Goal: Information Seeking & Learning: Learn about a topic

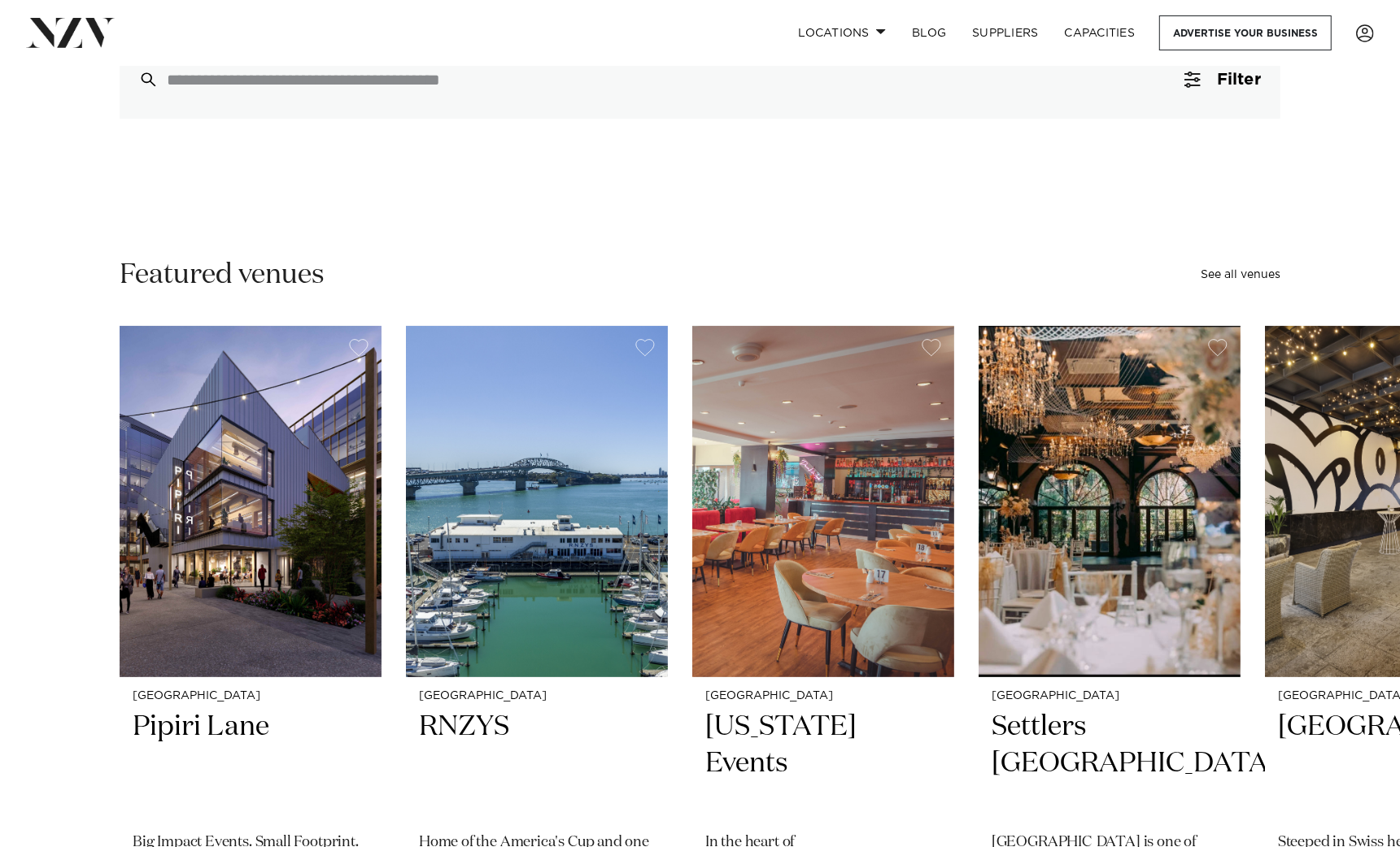
scroll to position [203, 0]
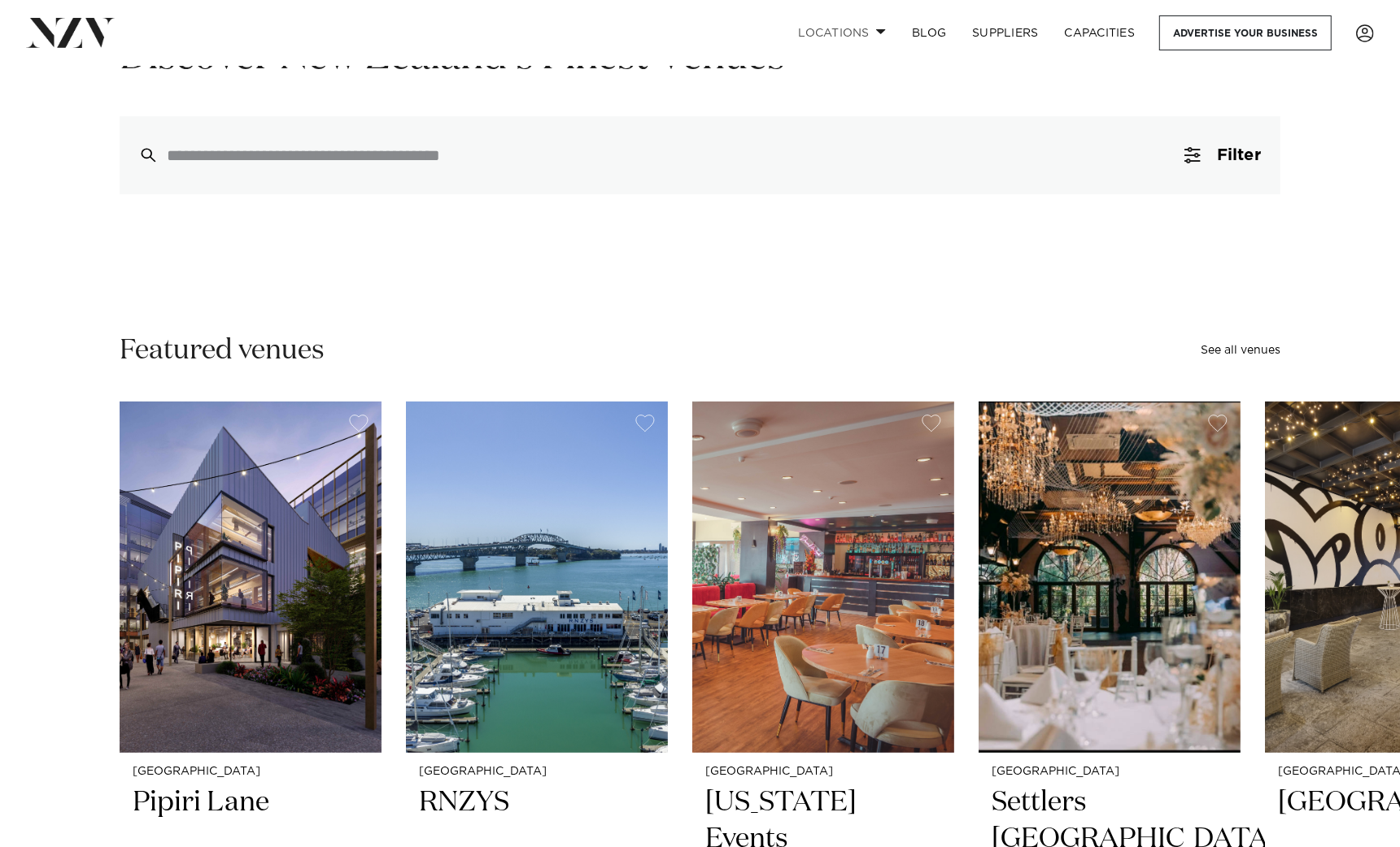
click at [837, 33] on link "Locations" at bounding box center [841, 33] width 114 height 35
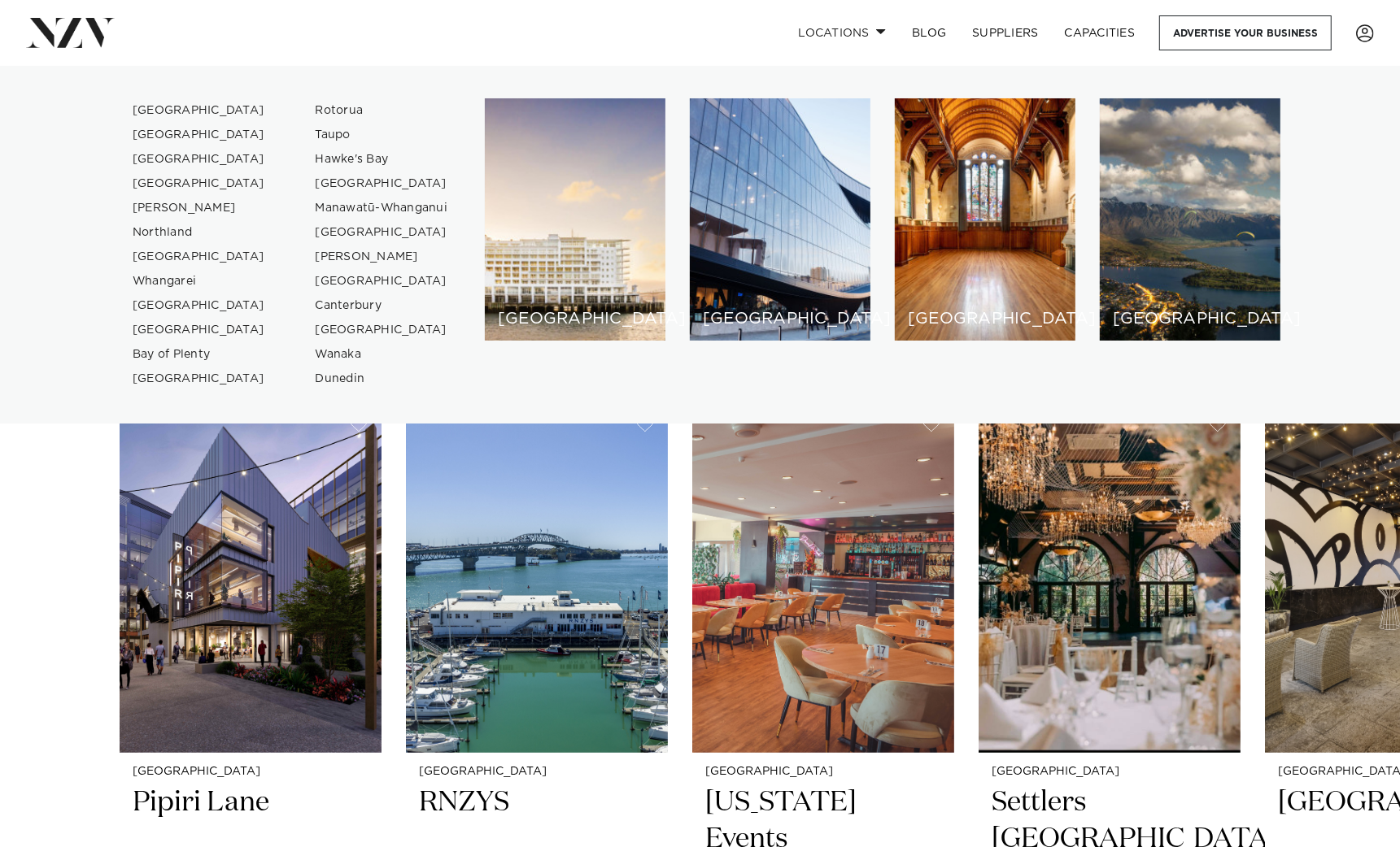
click at [391, 29] on link at bounding box center [221, 33] width 392 height 29
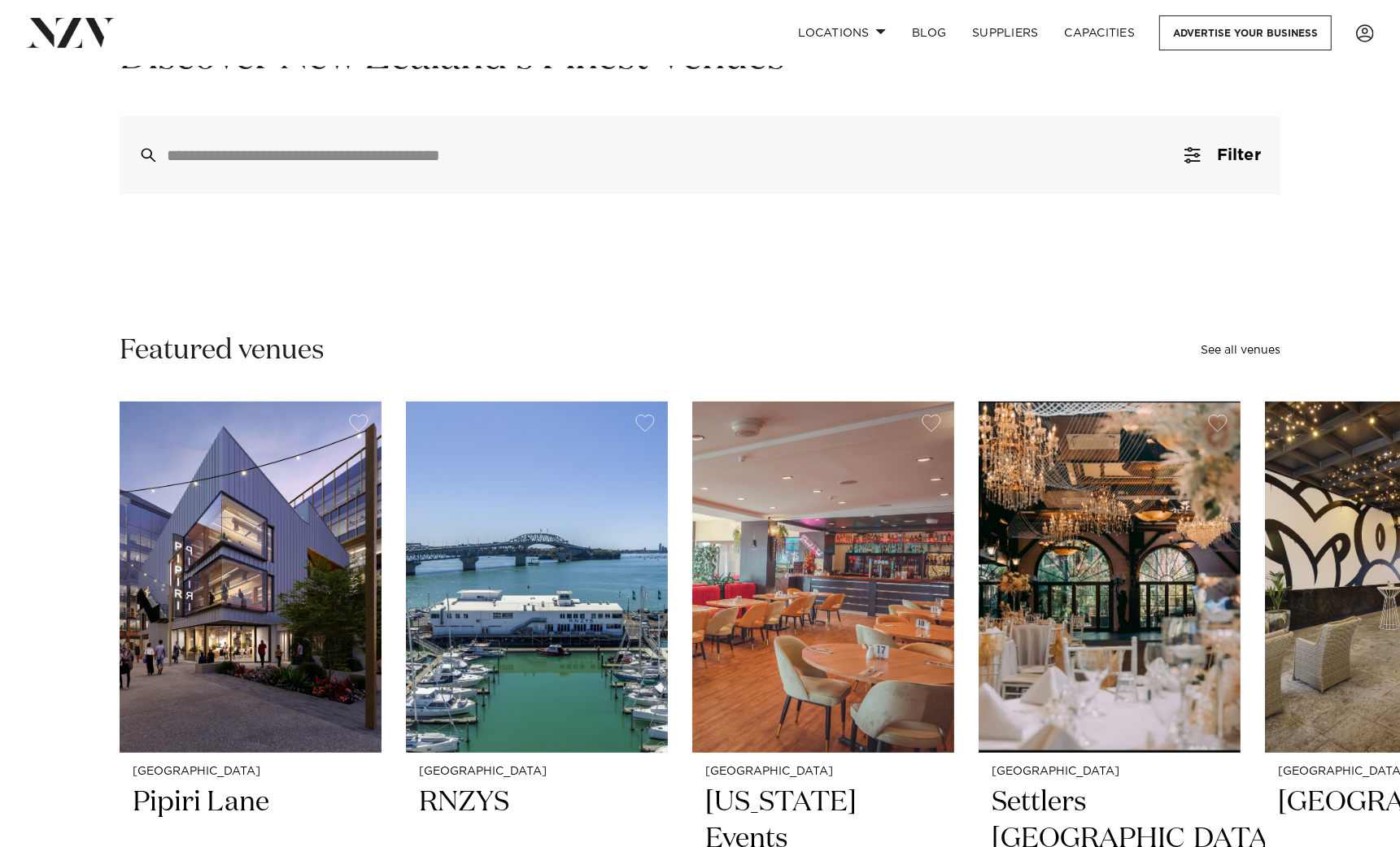
click at [317, 170] on div at bounding box center [700, 155] width 1161 height 78
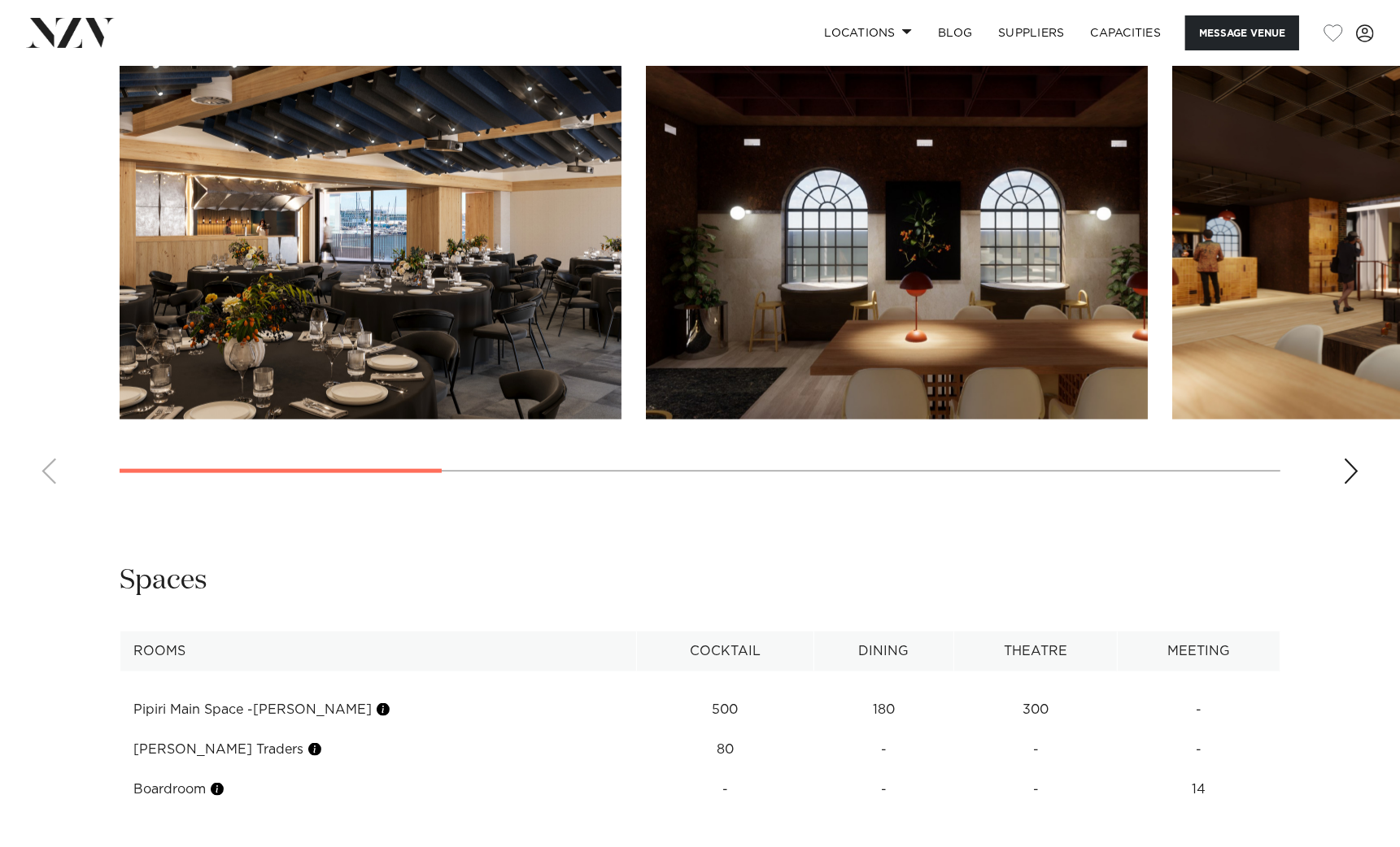
scroll to position [1728, 0]
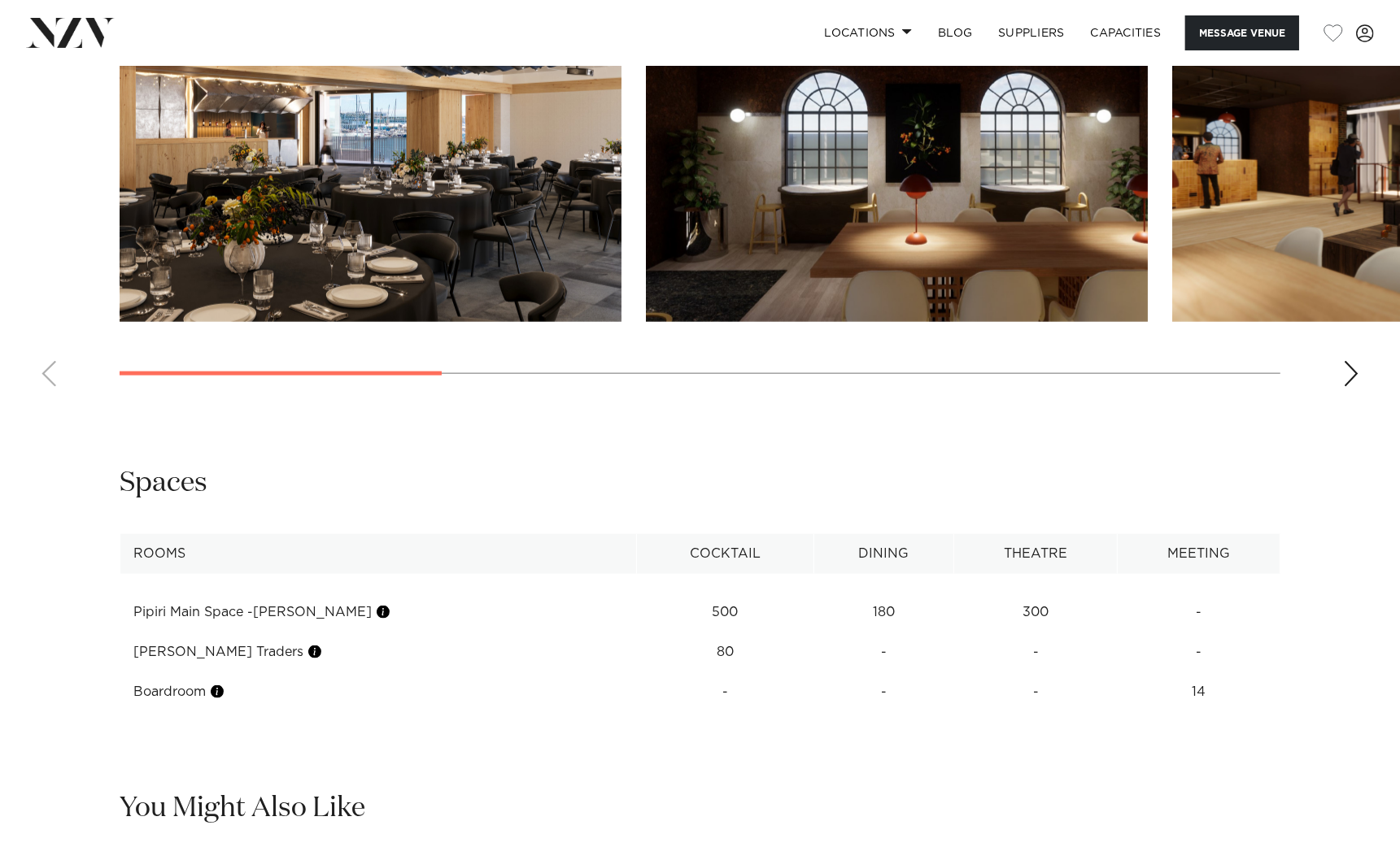
click at [1343, 377] on swiper-container at bounding box center [700, 176] width 1400 height 446
click at [1348, 374] on div "Next slide" at bounding box center [1351, 374] width 16 height 26
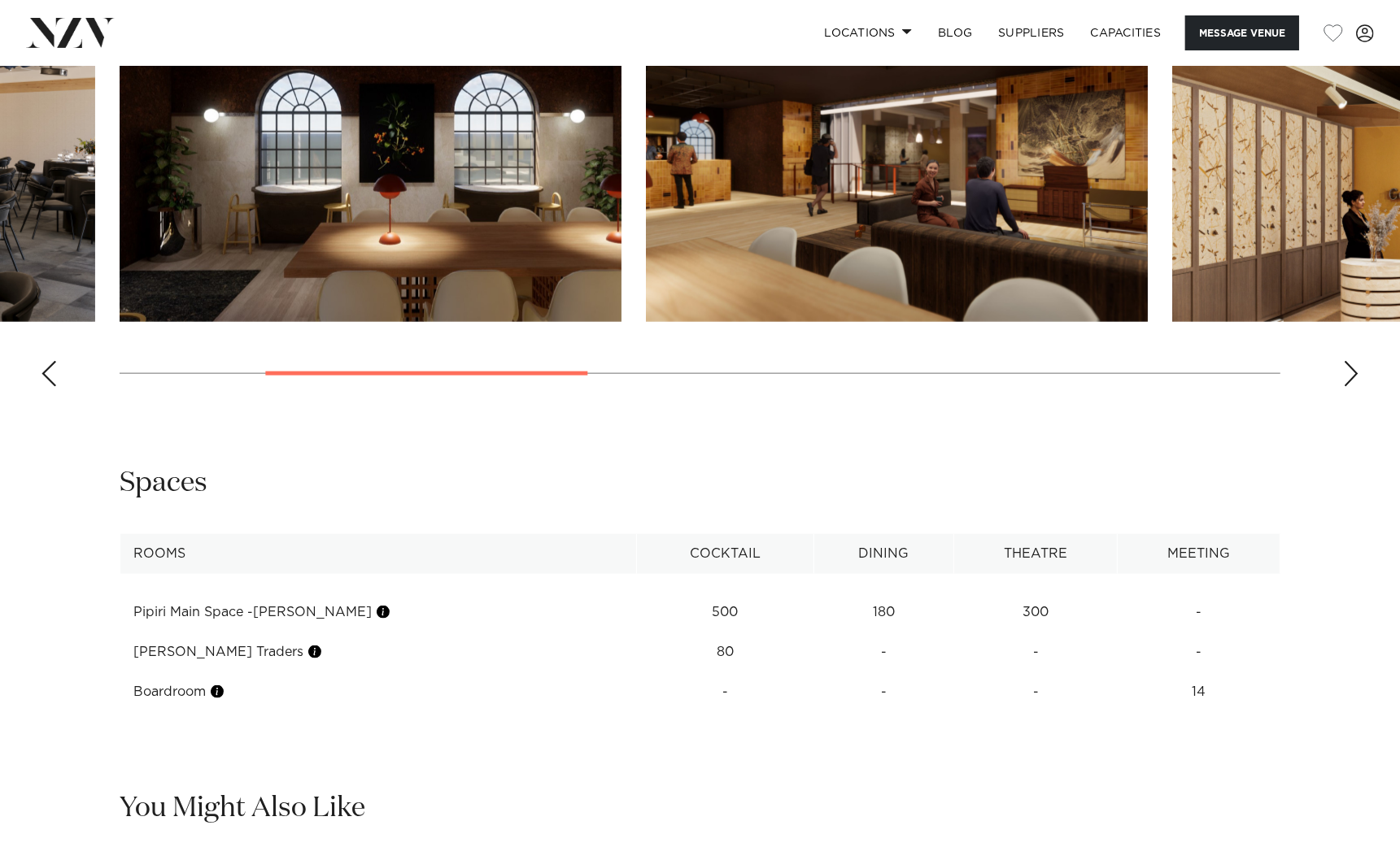
click at [1348, 374] on div "Next slide" at bounding box center [1351, 374] width 16 height 26
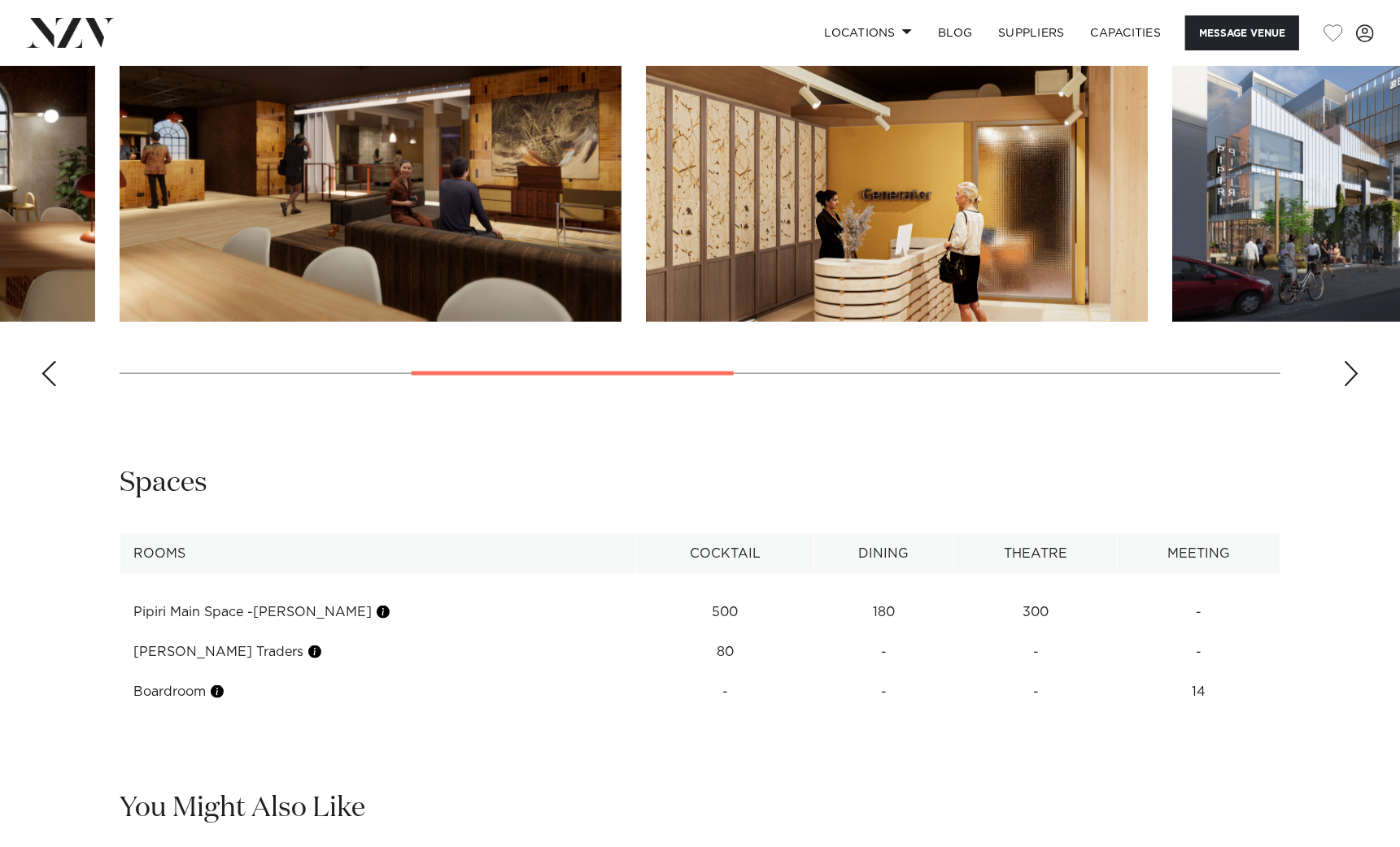
click at [1348, 374] on div "Next slide" at bounding box center [1351, 374] width 16 height 26
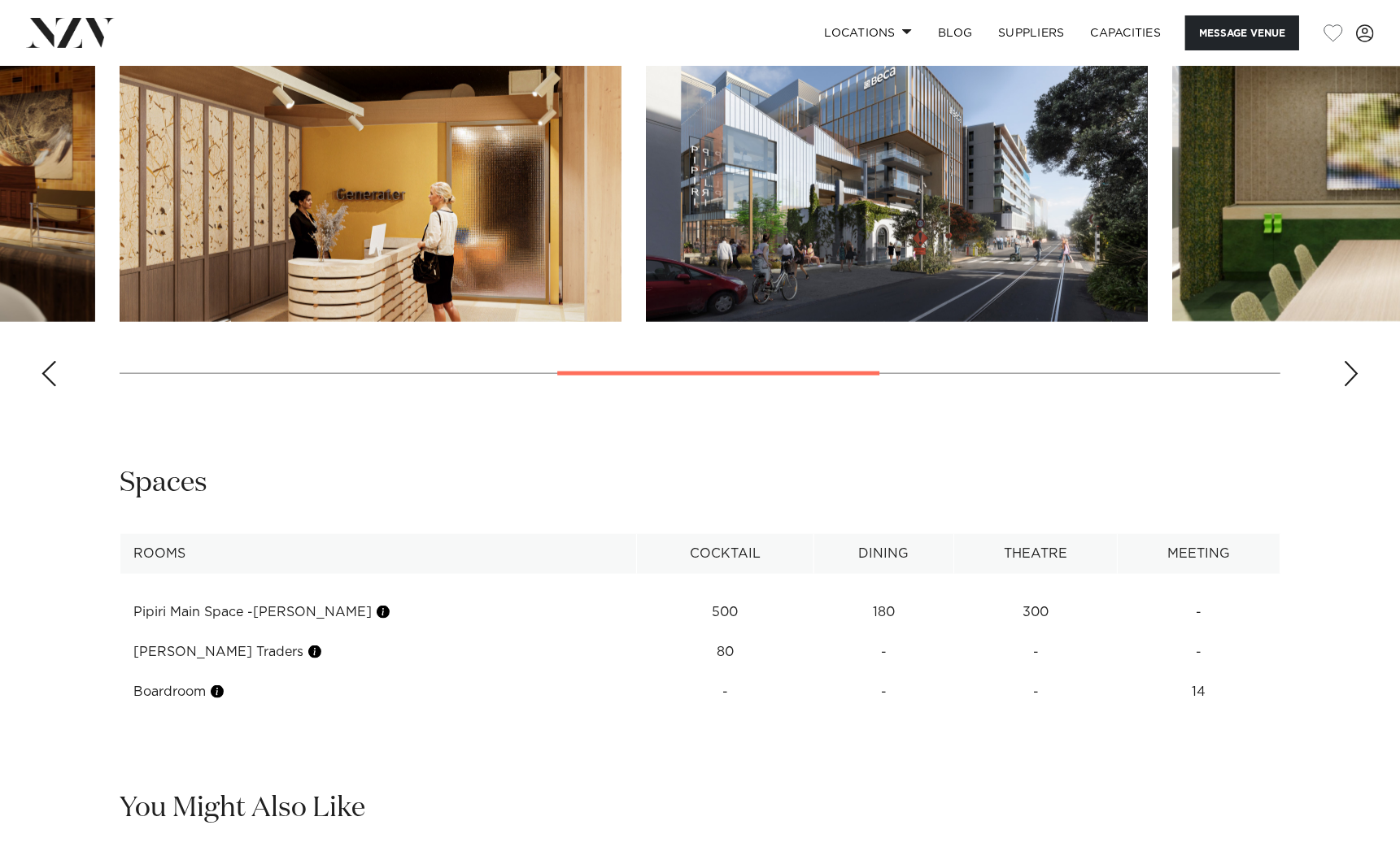
click at [1348, 374] on div "Next slide" at bounding box center [1351, 374] width 16 height 26
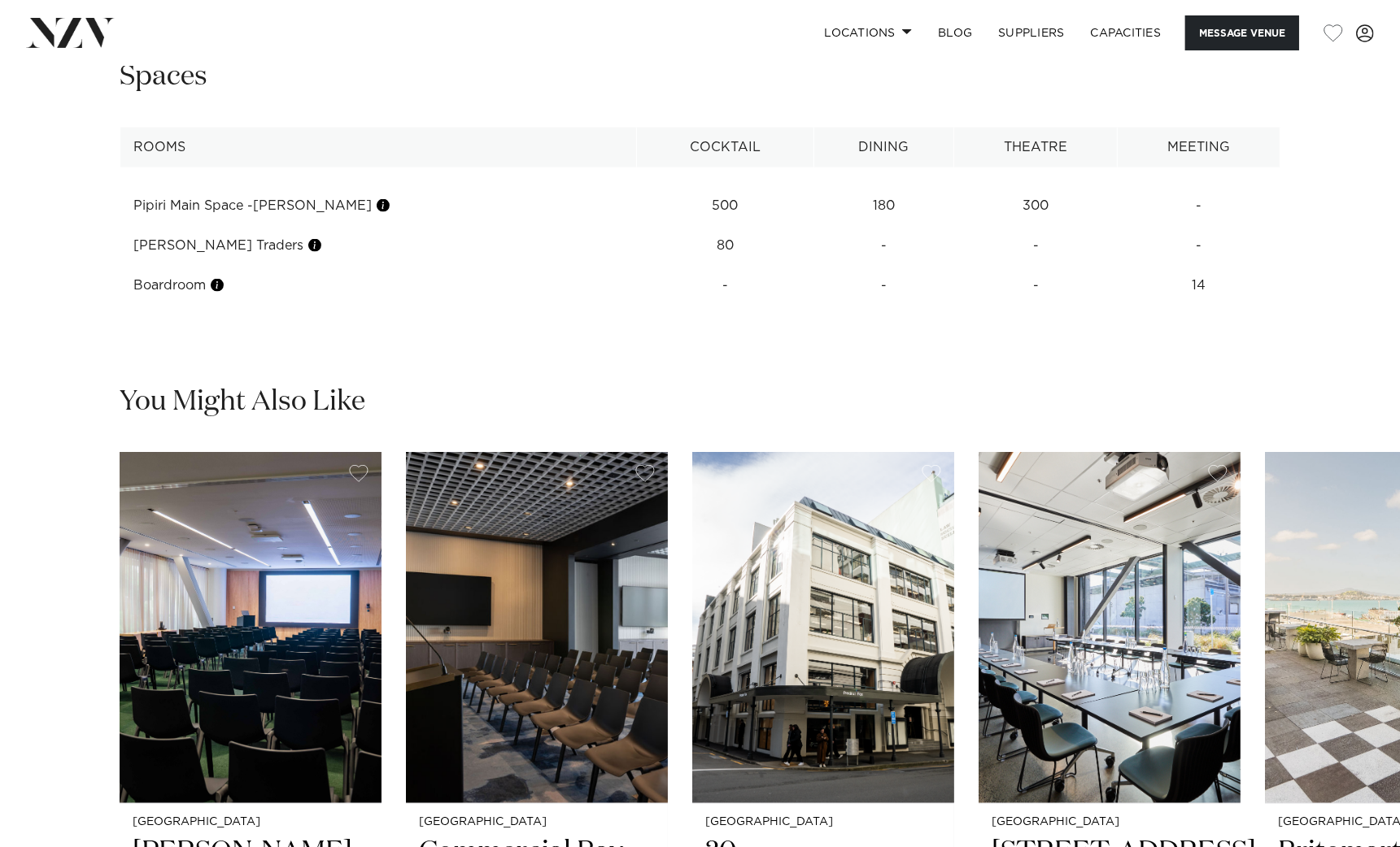
scroll to position [2338, 0]
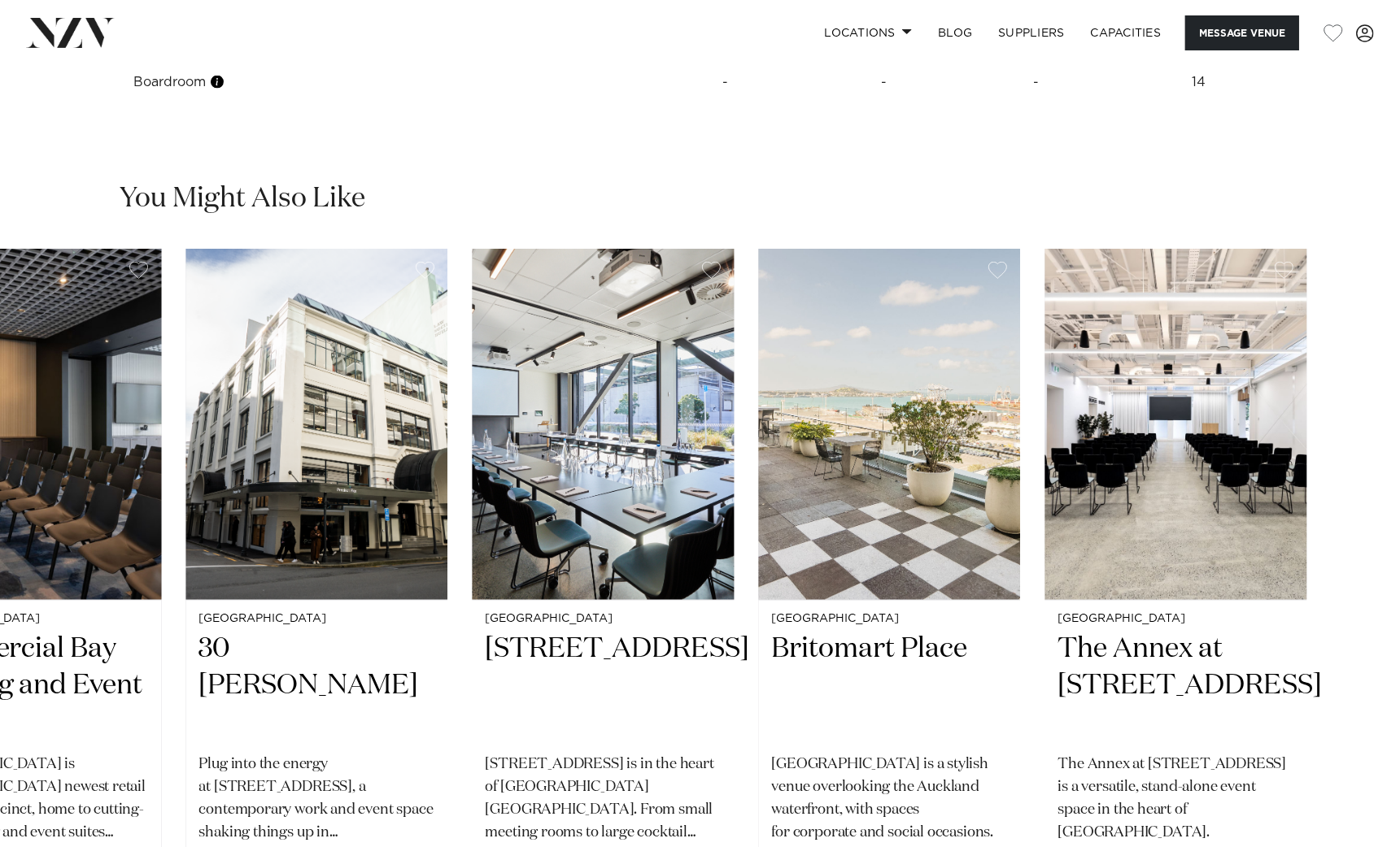
click at [816, 500] on img "5 / 6" at bounding box center [890, 425] width 262 height 351
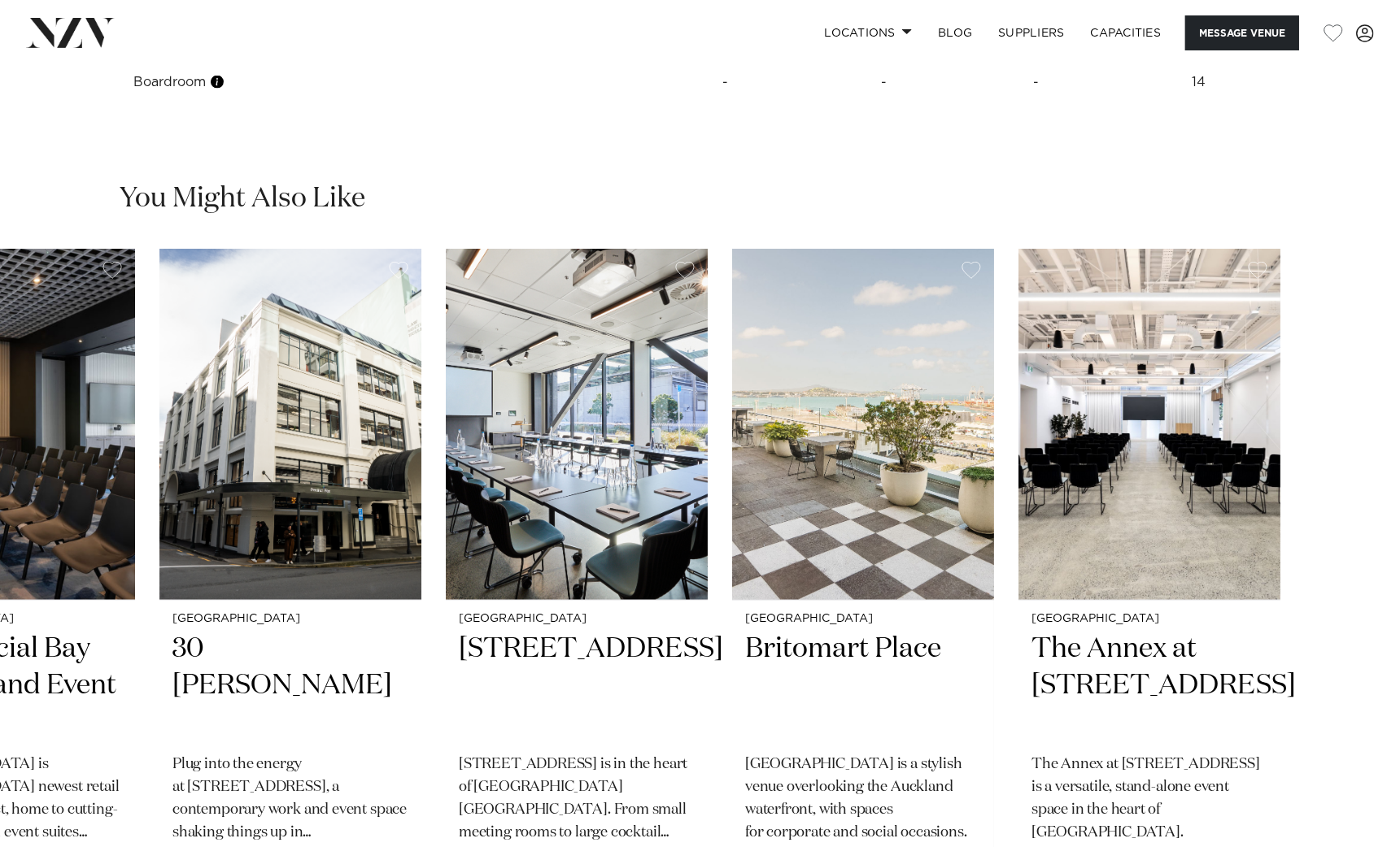
click at [0, 0] on slot "Wellington Bowen Campus Bowen Campus raises the bar for Wellington events. Purp…" at bounding box center [0, 0] width 0 height 0
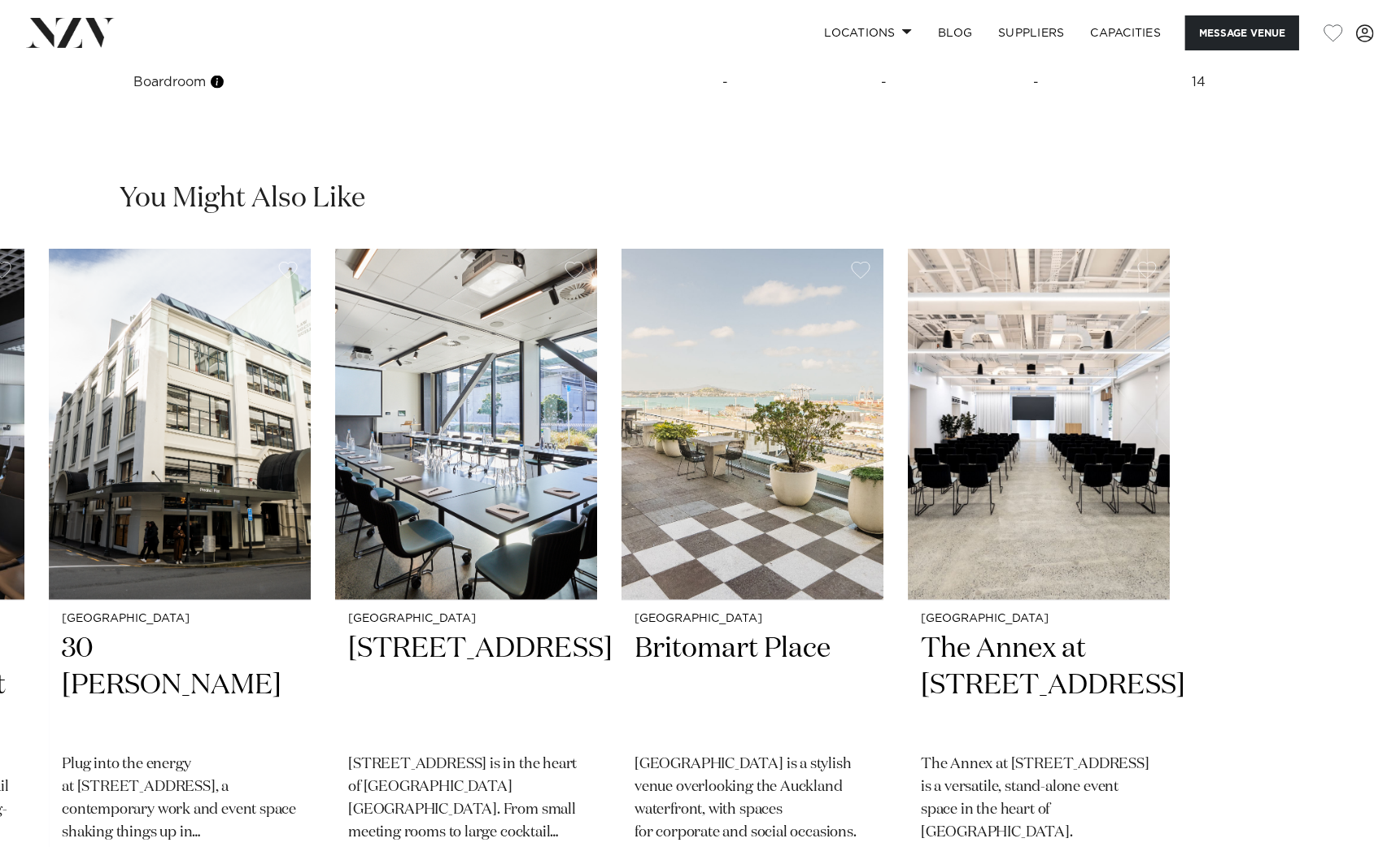
click at [971, 515] on img "6 / 6" at bounding box center [1039, 425] width 262 height 351
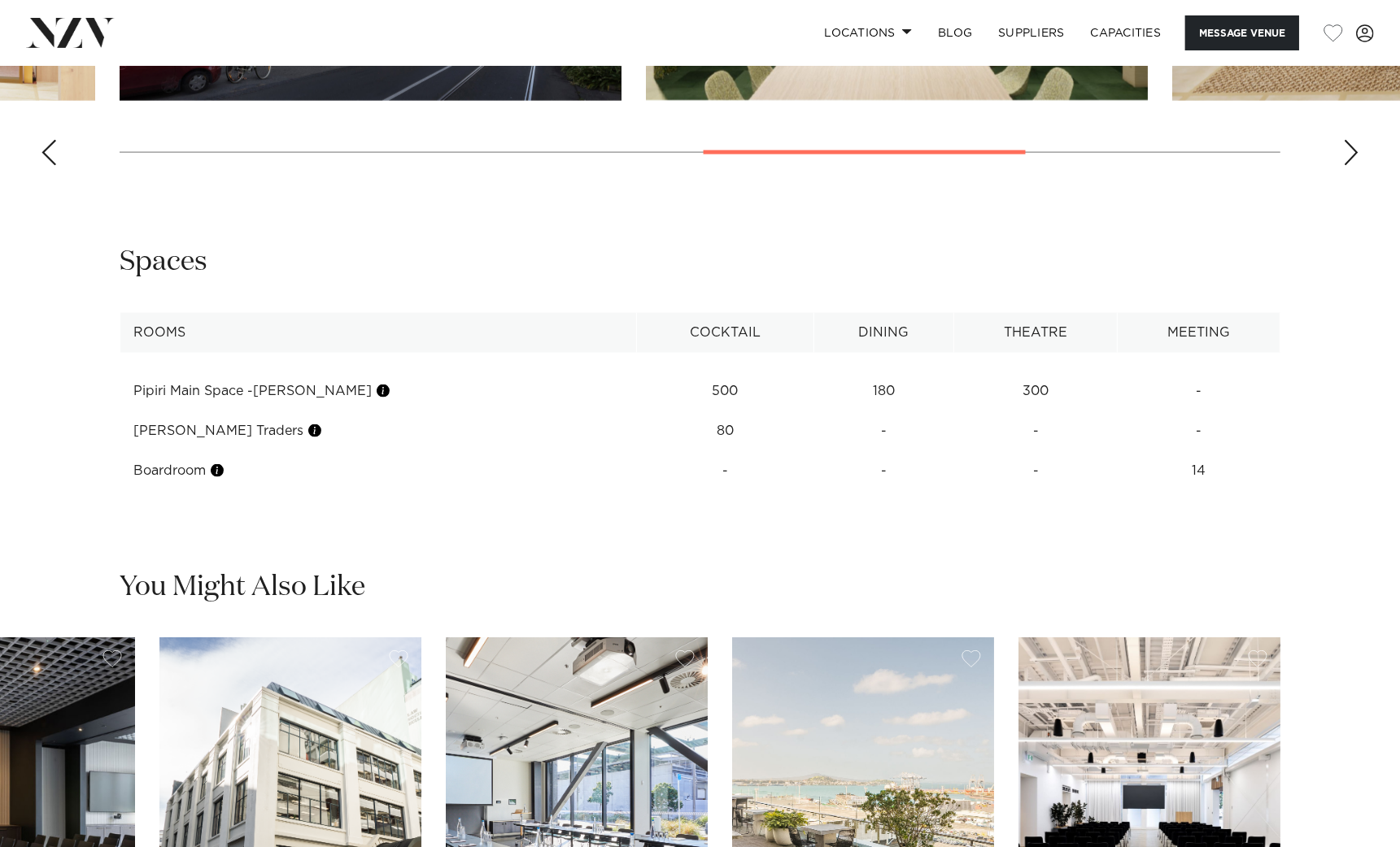
scroll to position [2135, 0]
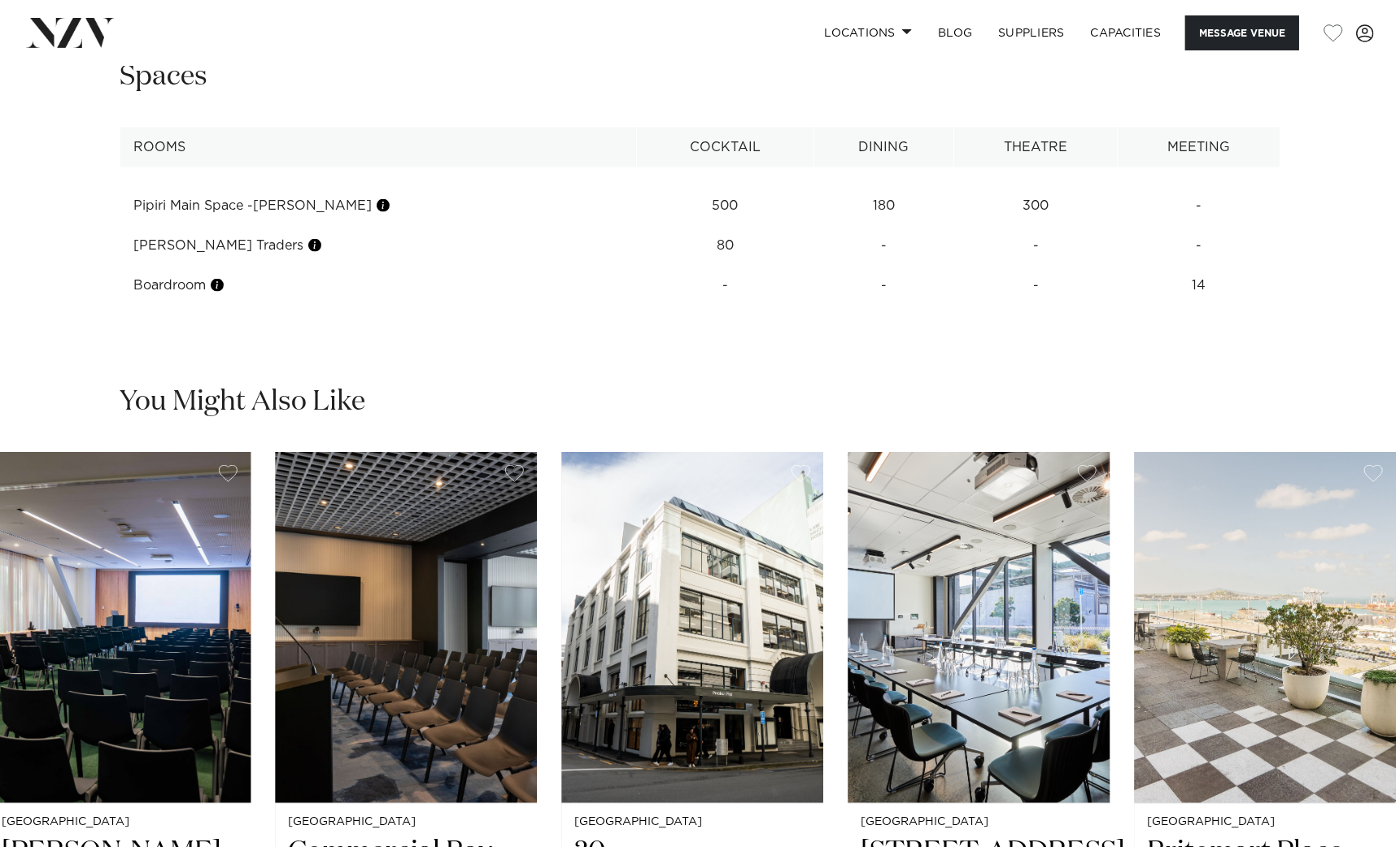
click at [1121, 639] on div "Wellington Bowen Campus Bowen Campus raises the bar for Wellington events. Purp…" at bounding box center [569, 790] width 1161 height 677
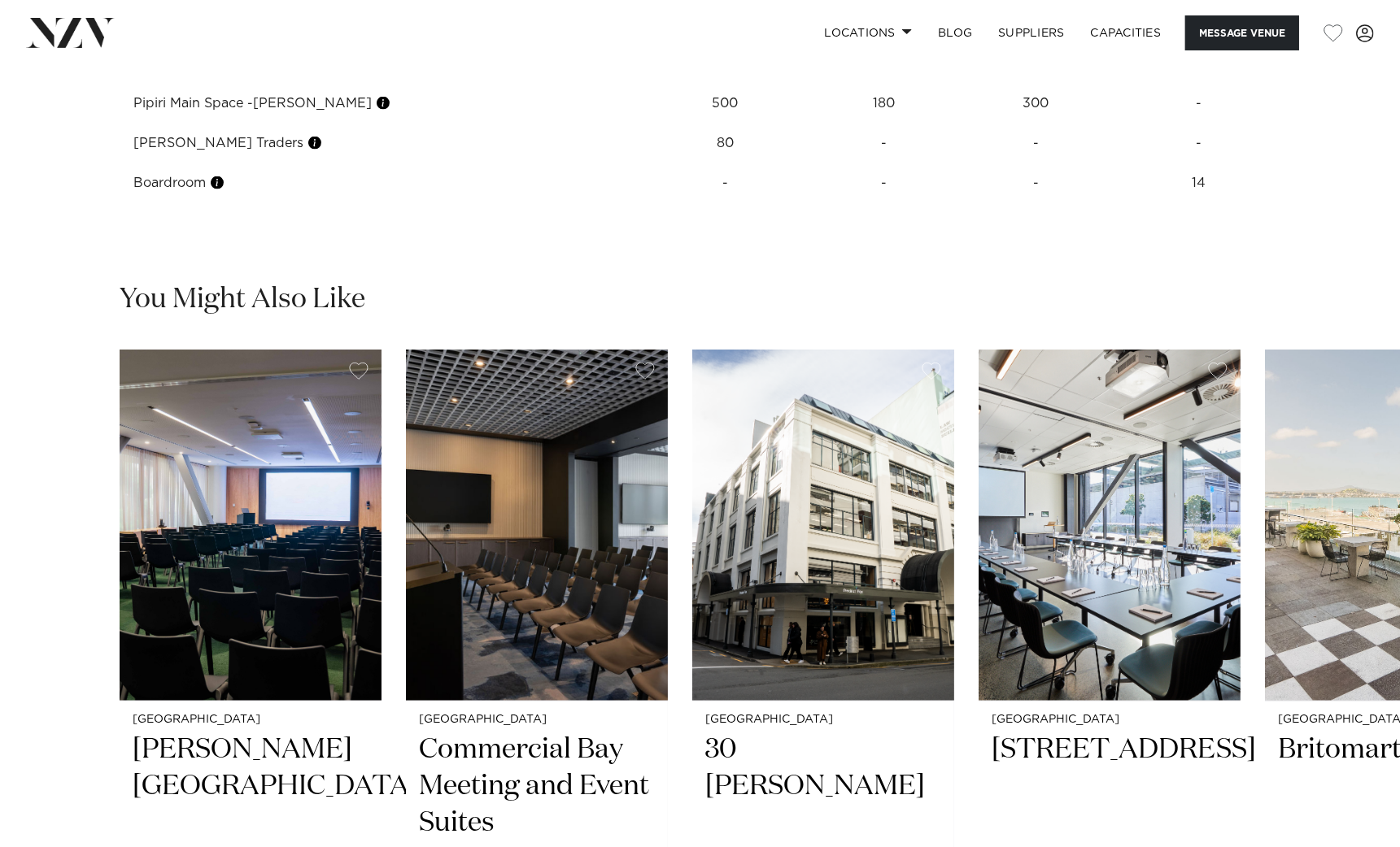
scroll to position [2440, 0]
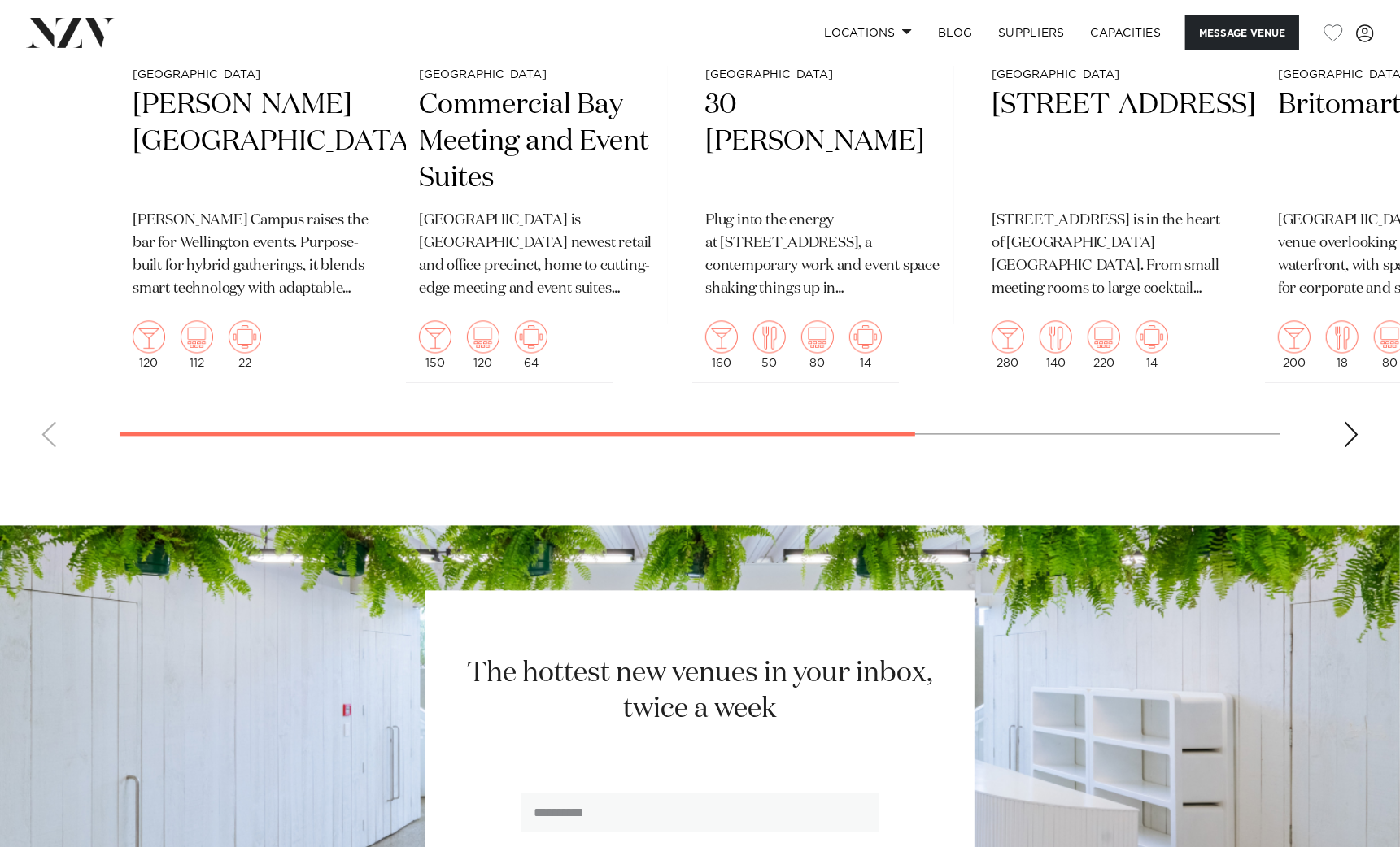
scroll to position [2643, 0]
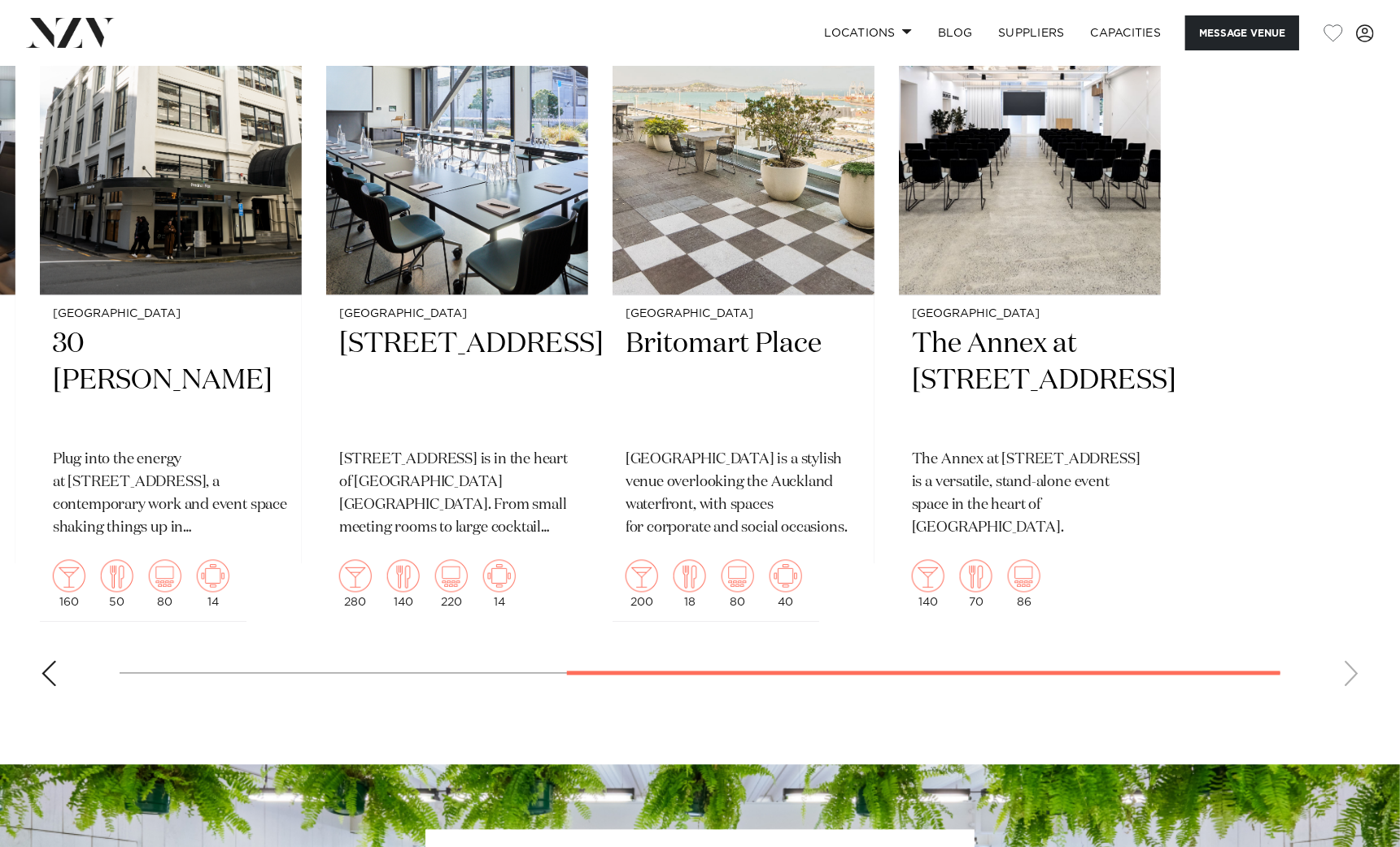
click at [0, 0] on slot "Wellington Bowen Campus Bowen Campus raises the bar for Wellington events. Purp…" at bounding box center [0, 0] width 0 height 0
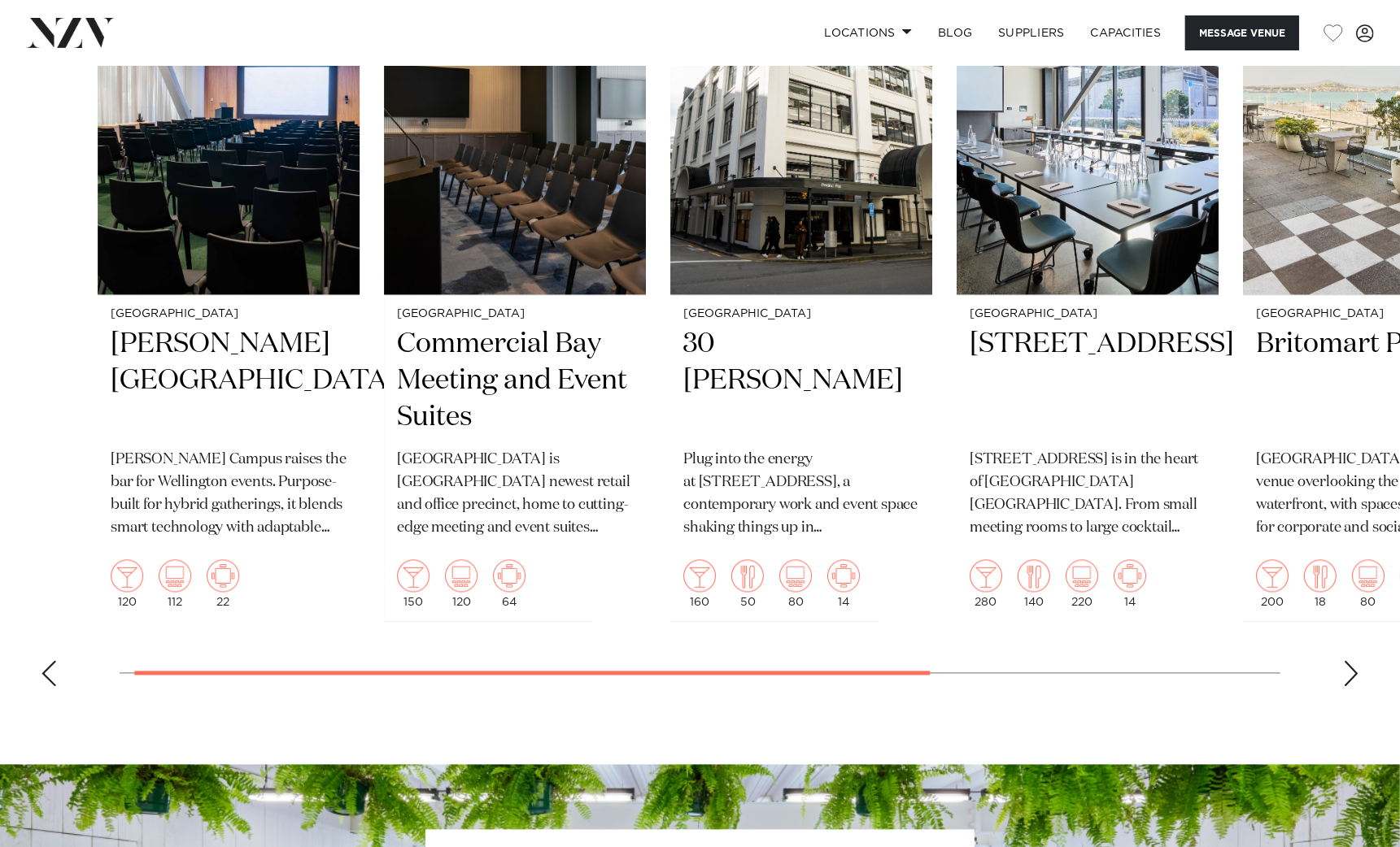
click at [0, 0] on slot "Wellington Bowen Campus Bowen Campus raises the bar for Wellington events. Purp…" at bounding box center [0, 0] width 0 height 0
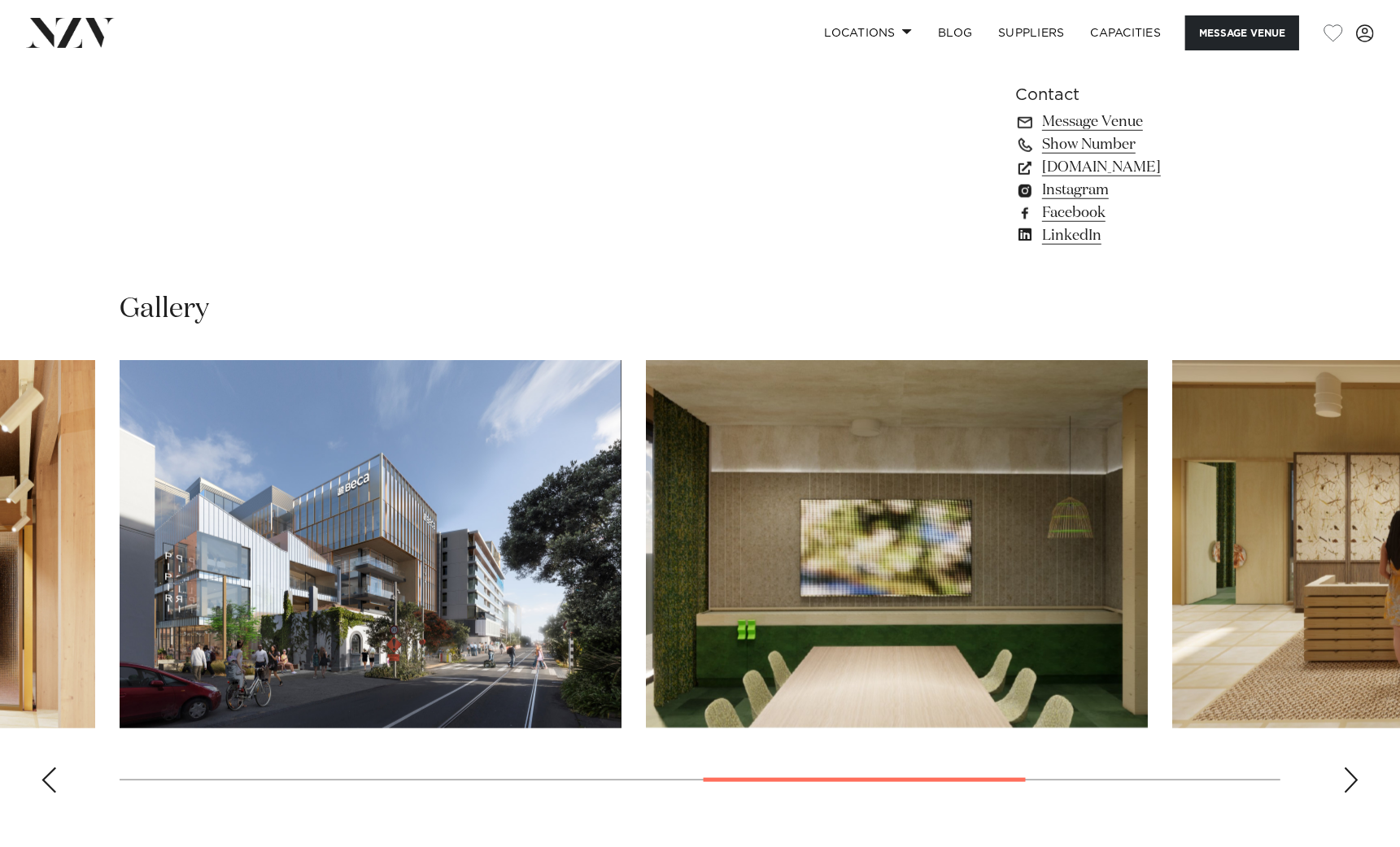
scroll to position [1728, 0]
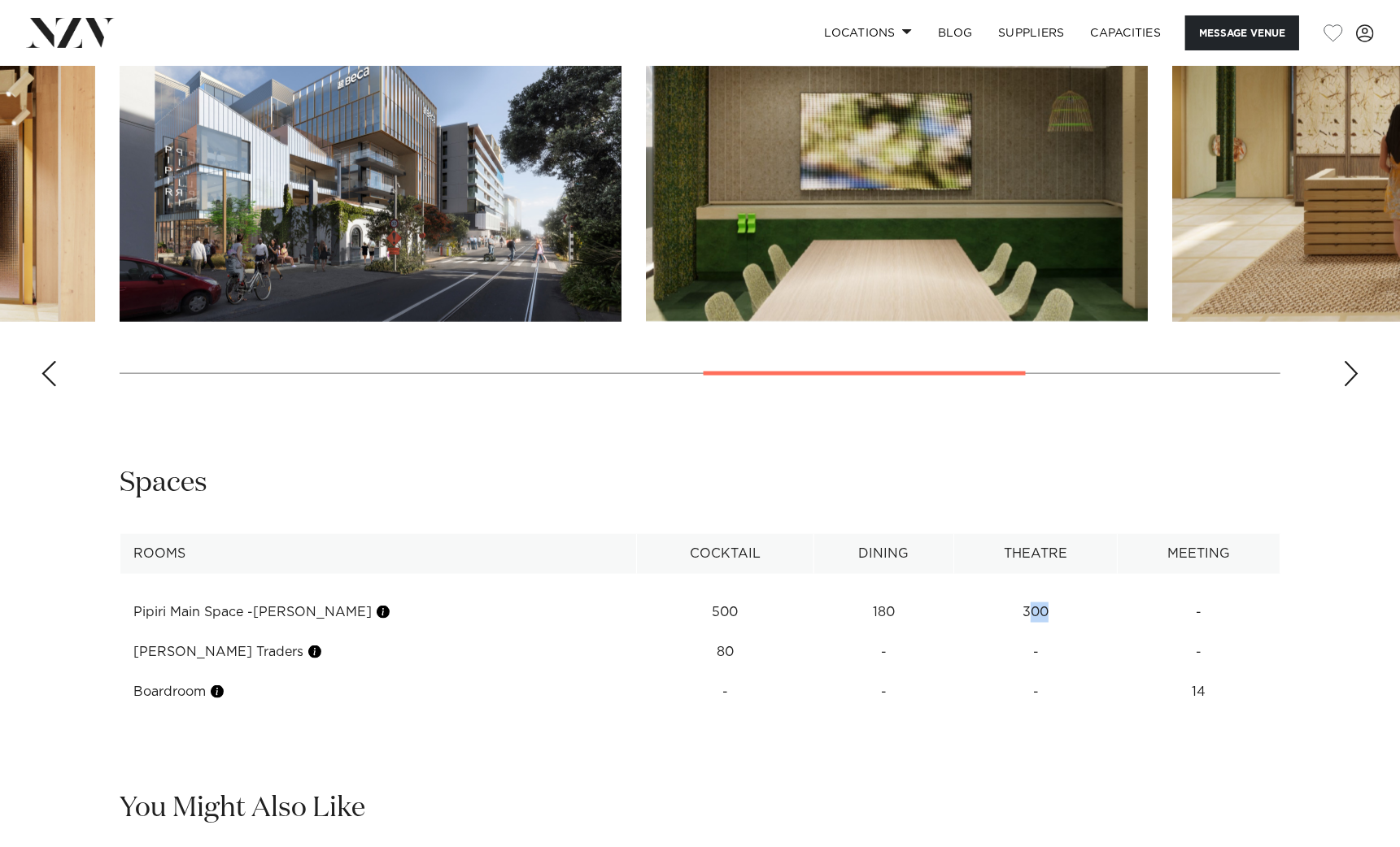
drag, startPoint x: 1004, startPoint y: 617, endPoint x: 1056, endPoint y: 618, distance: 52.0
click at [1056, 618] on td "300" at bounding box center [1036, 612] width 164 height 40
drag, startPoint x: 1056, startPoint y: 618, endPoint x: 798, endPoint y: 617, distance: 258.0
click at [814, 617] on td "180" at bounding box center [883, 612] width 140 height 40
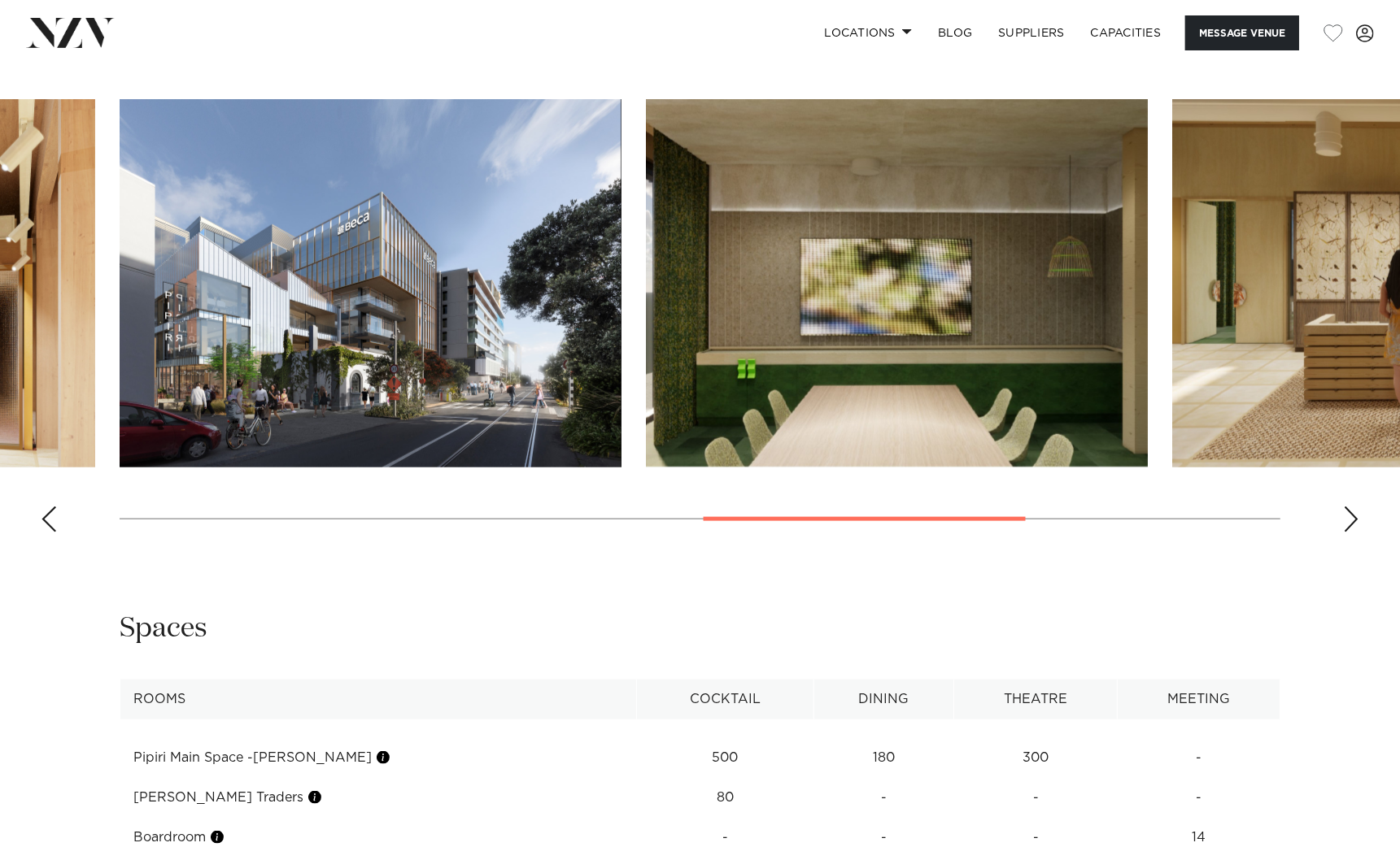
scroll to position [1423, 0]
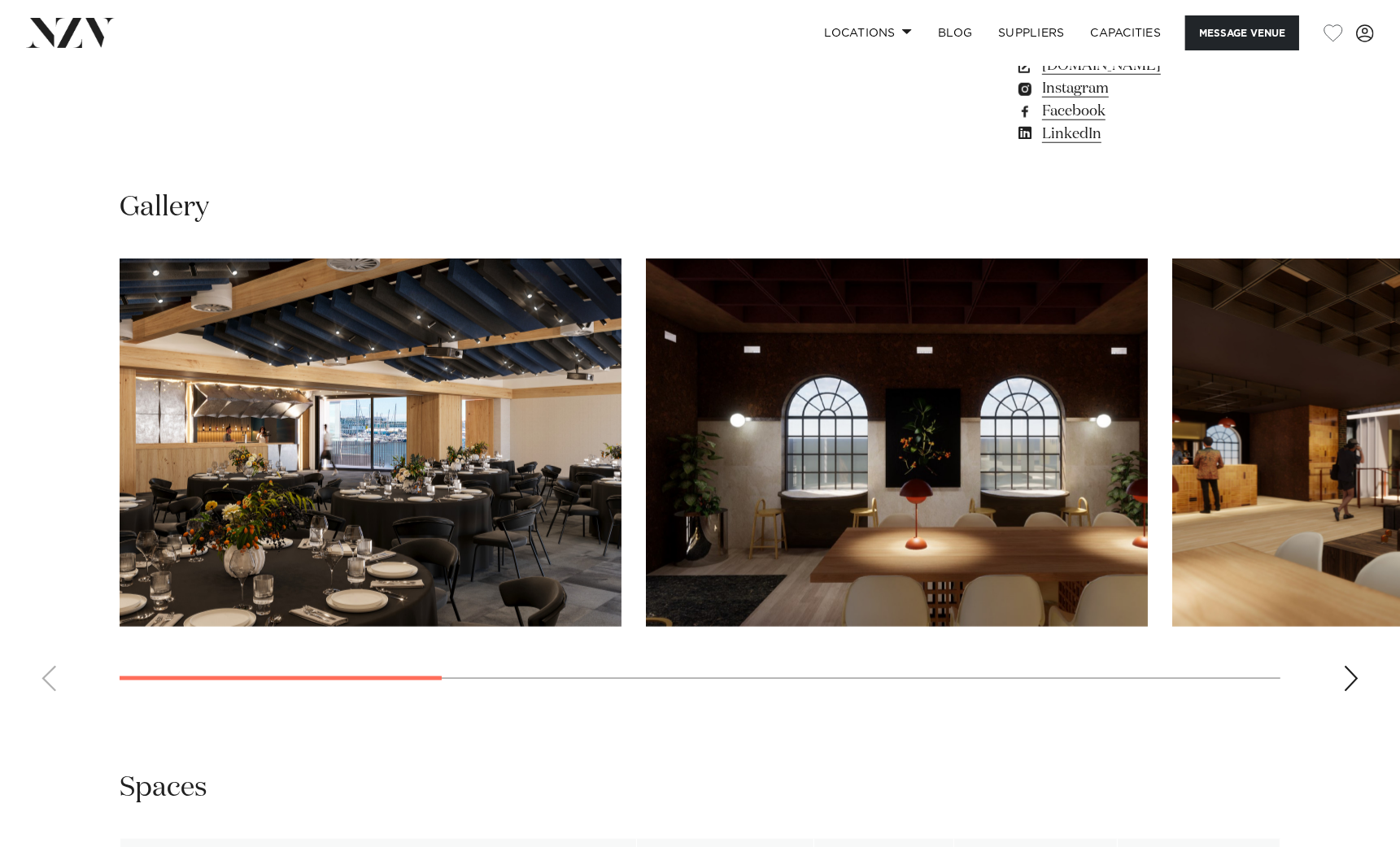
click at [202, 611] on swiper-container at bounding box center [700, 481] width 1400 height 446
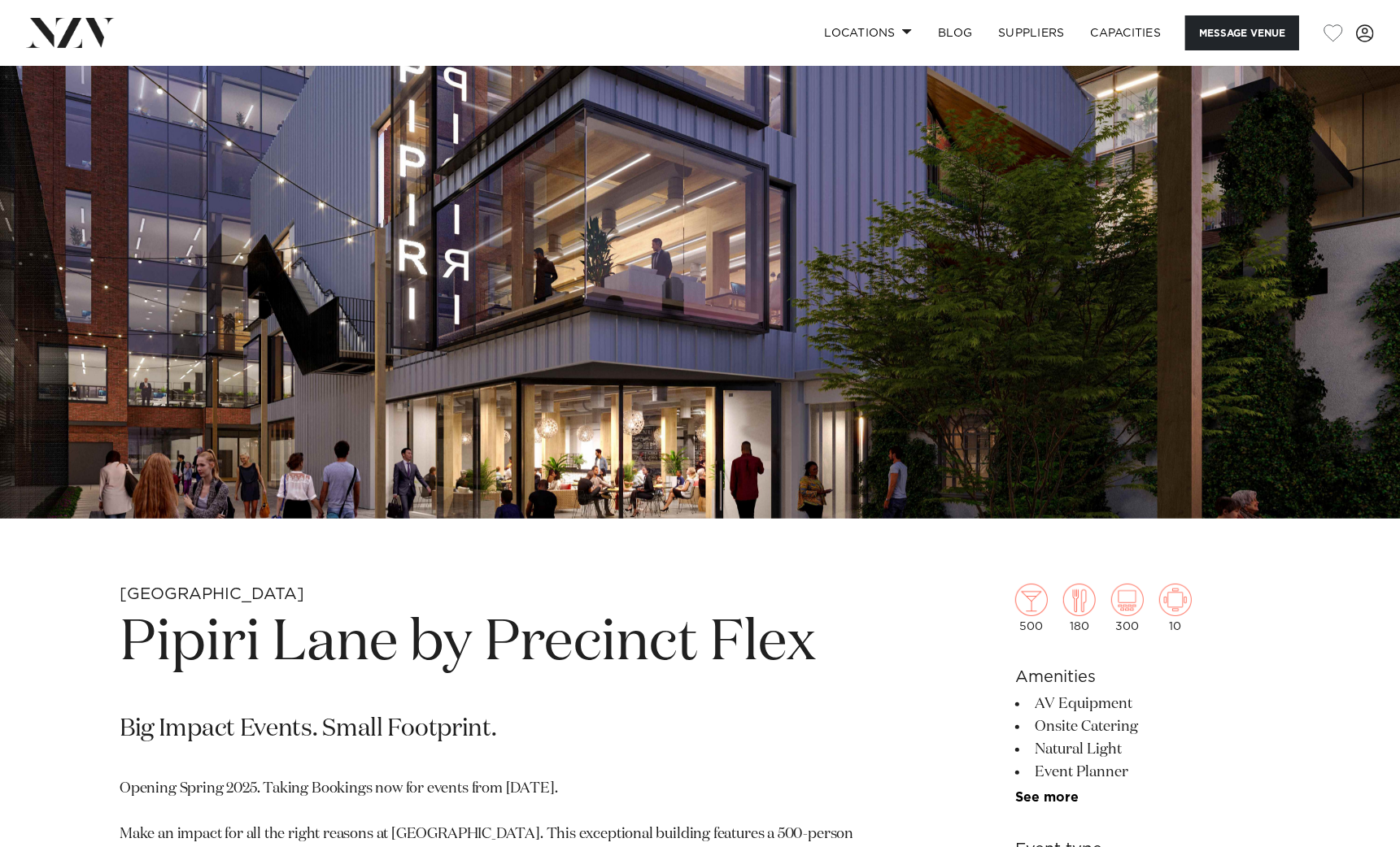
scroll to position [0, 0]
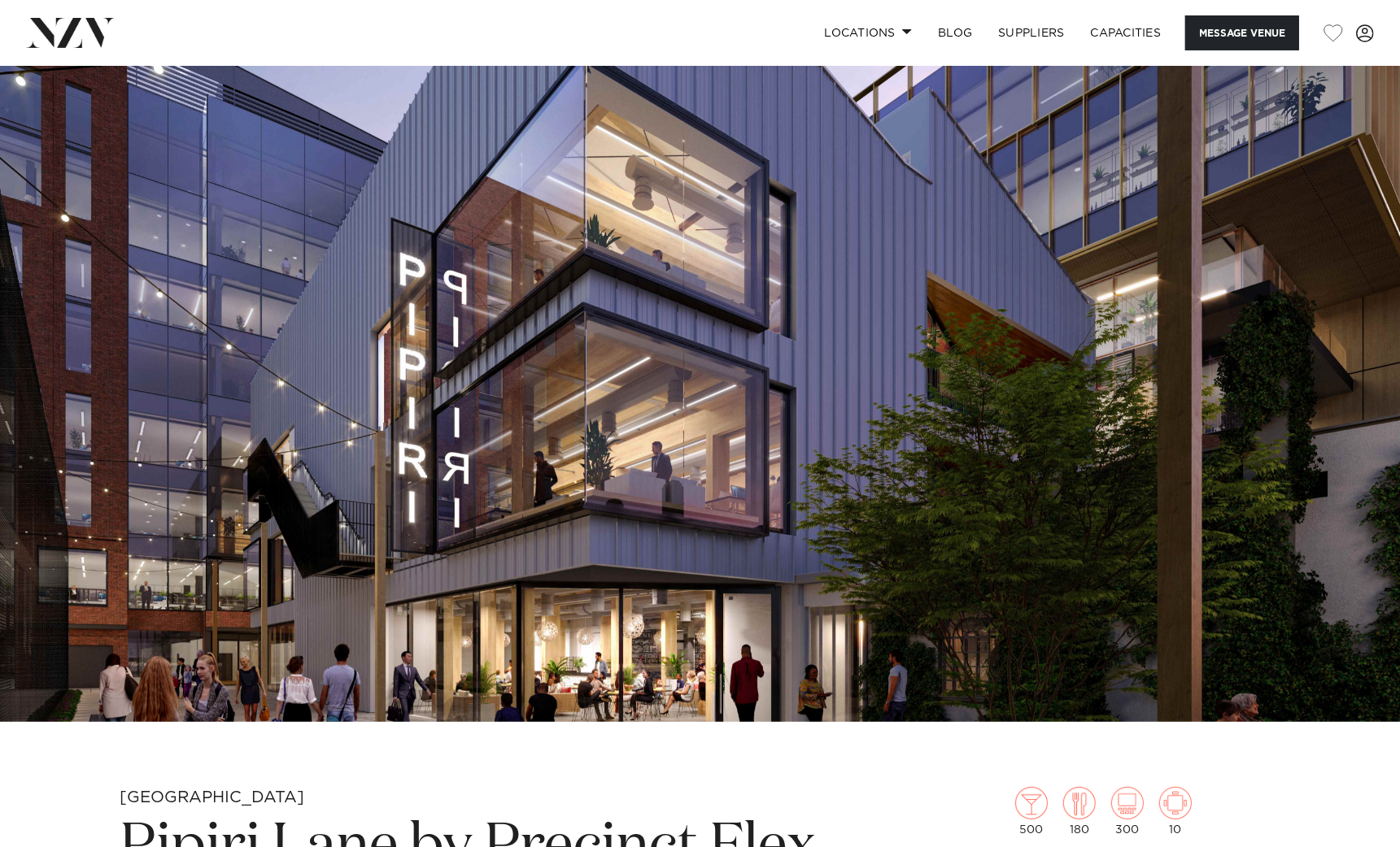
click at [1368, 202] on img at bounding box center [700, 394] width 1400 height 656
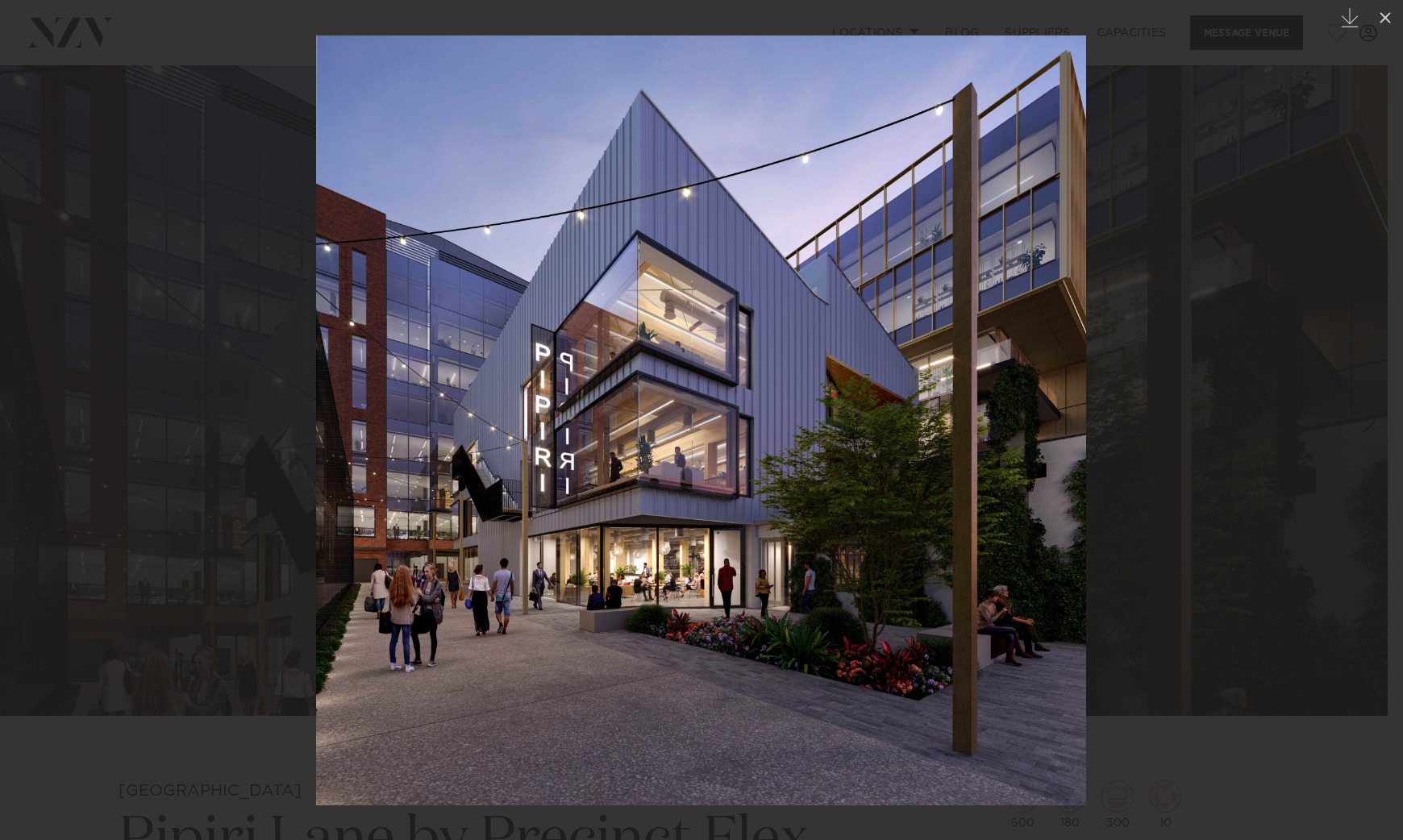
click at [1153, 276] on div at bounding box center [702, 420] width 1403 height 840
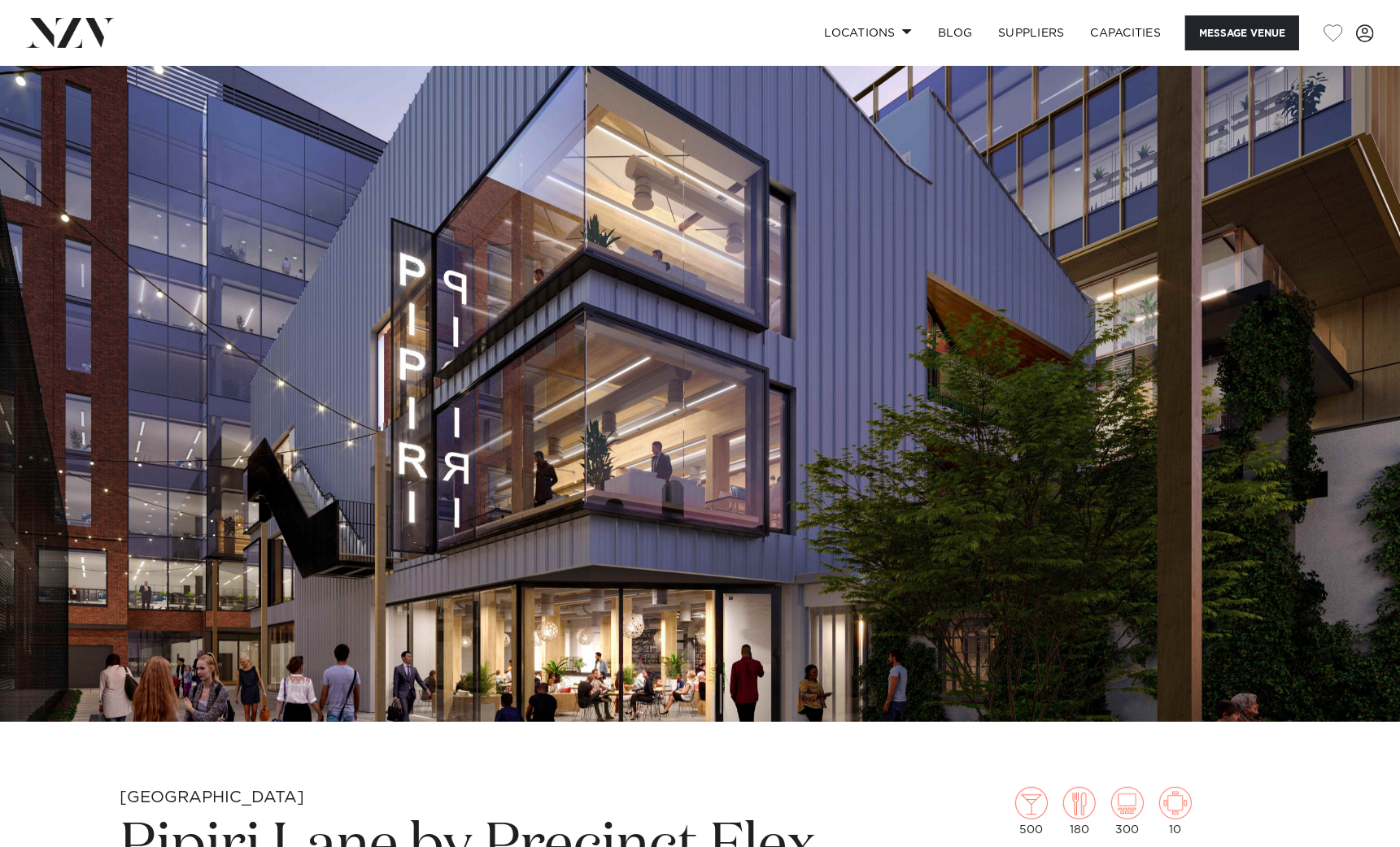
click at [41, 301] on img at bounding box center [700, 394] width 1400 height 656
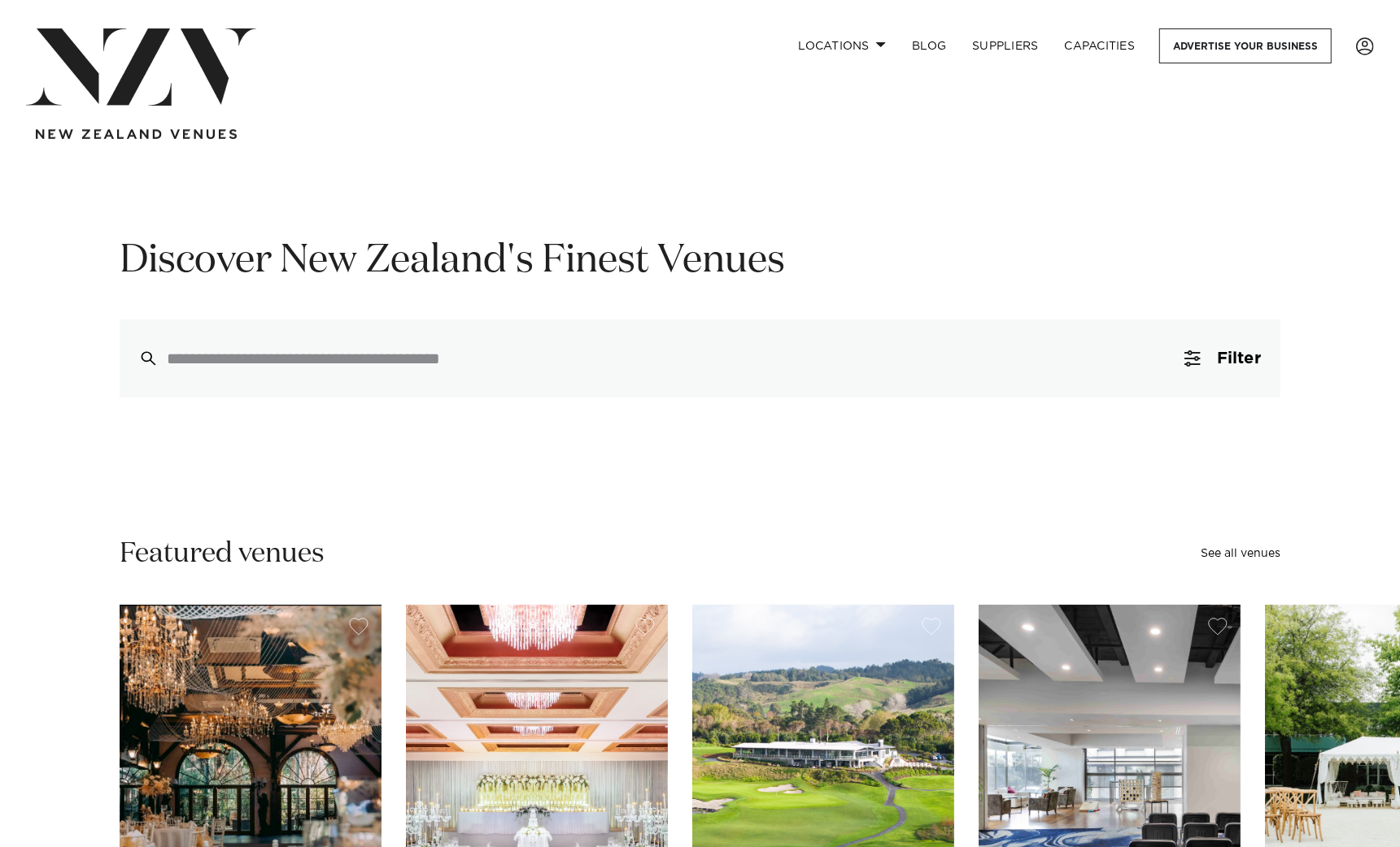
click at [411, 362] on input "search" at bounding box center [666, 358] width 997 height 18
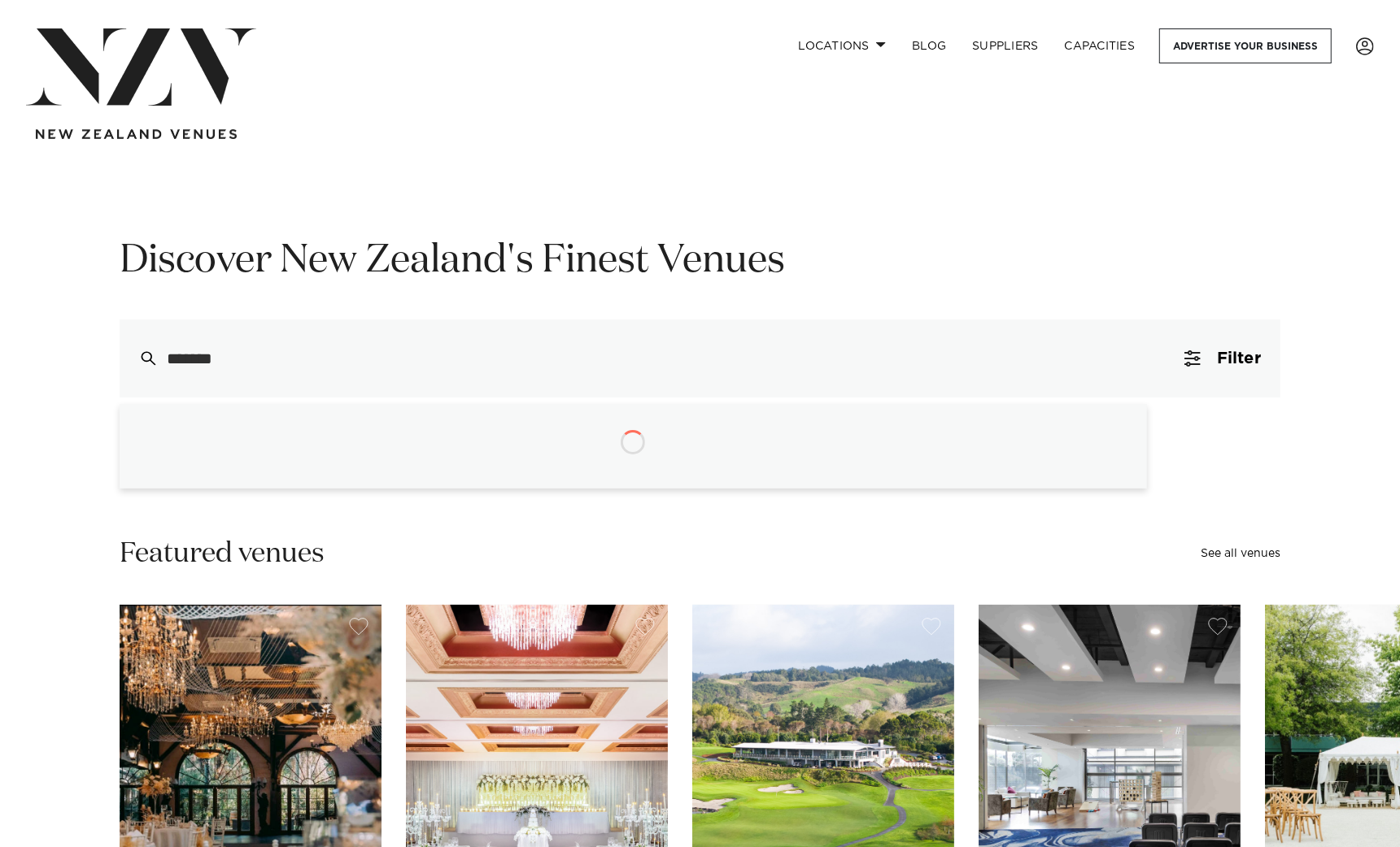
type input "********"
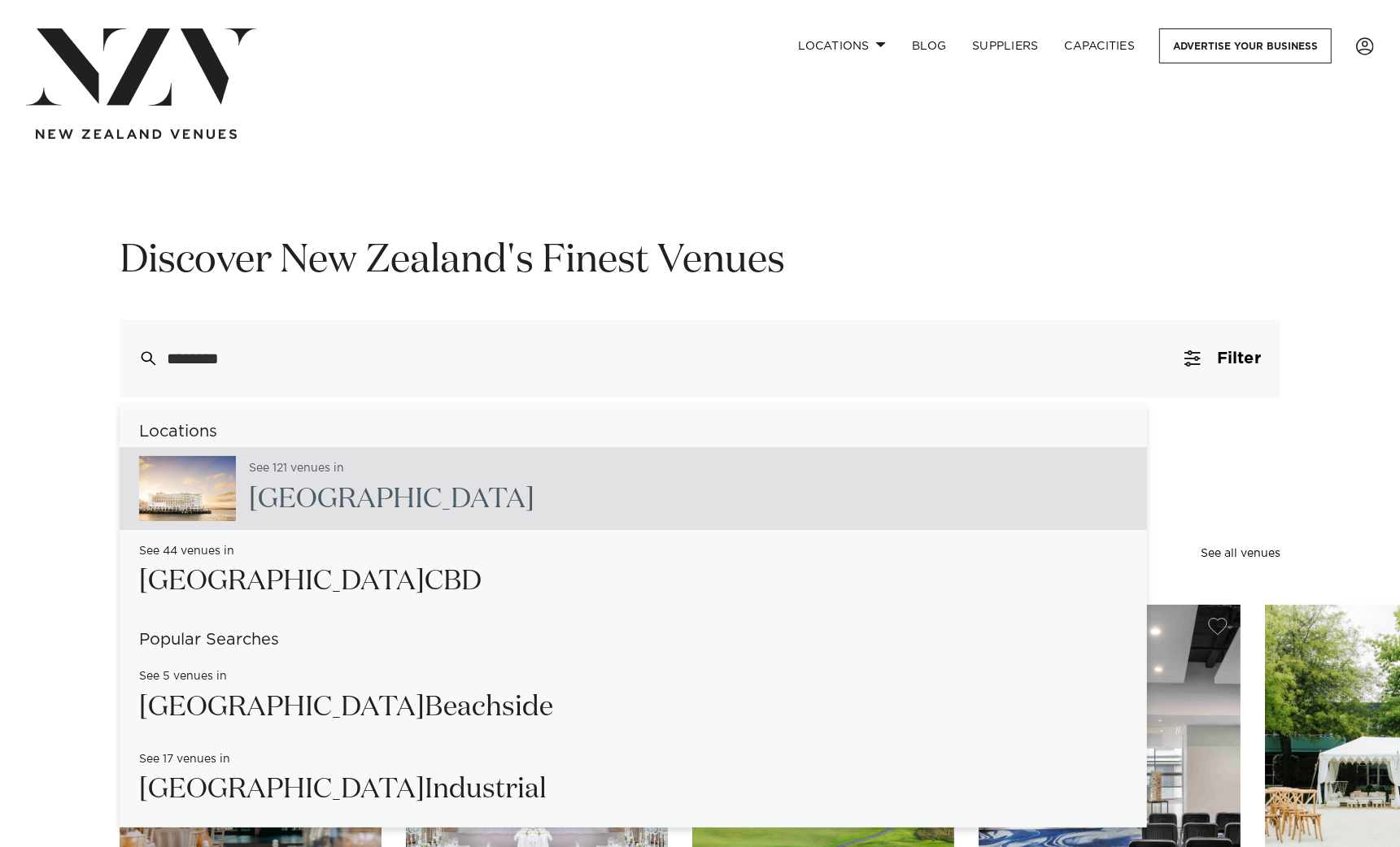
click at [328, 504] on span "[GEOGRAPHIC_DATA]" at bounding box center [392, 499] width 285 height 27
type input "**********"
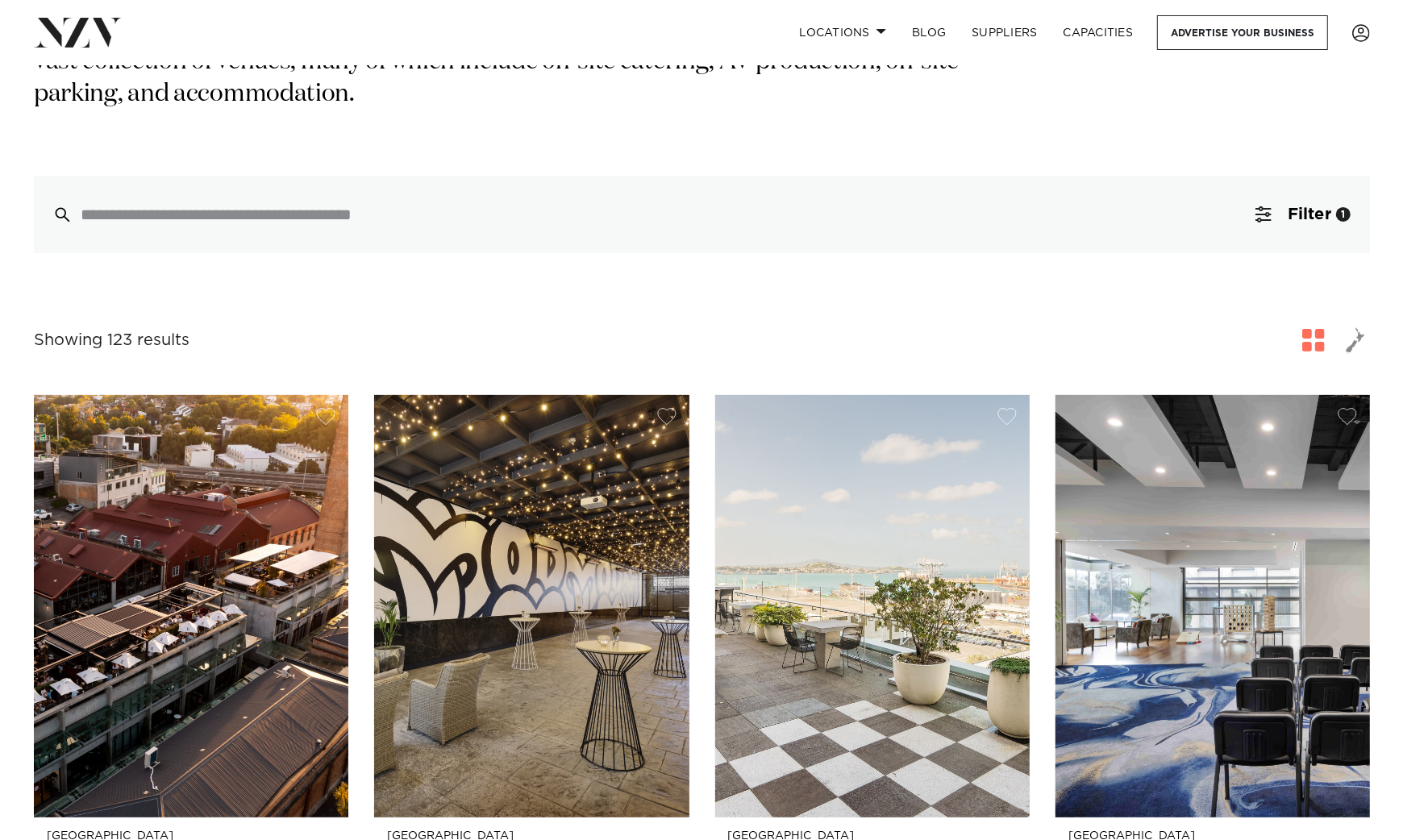
scroll to position [302, 0]
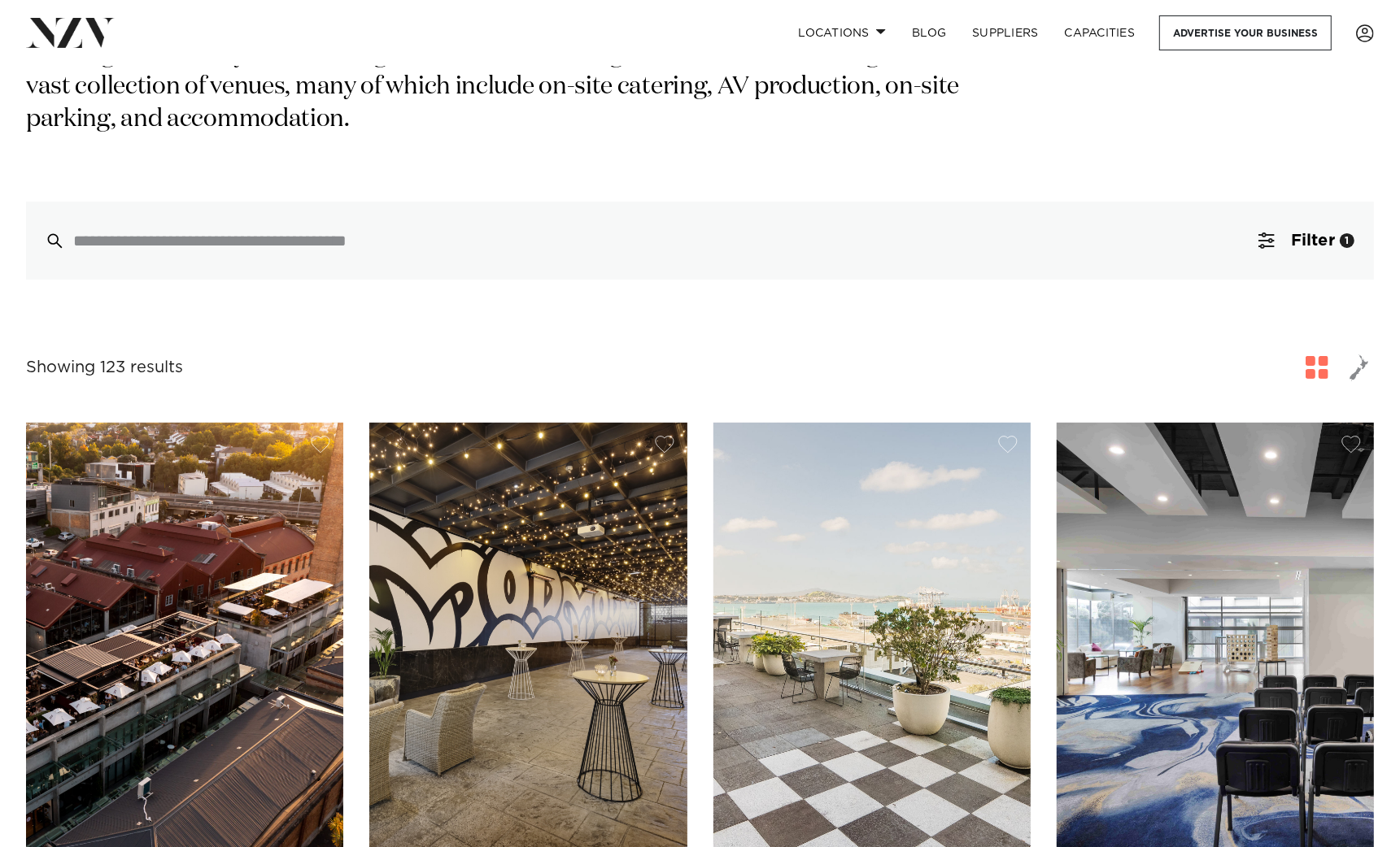
click at [1305, 233] on span "Filter" at bounding box center [1313, 241] width 44 height 16
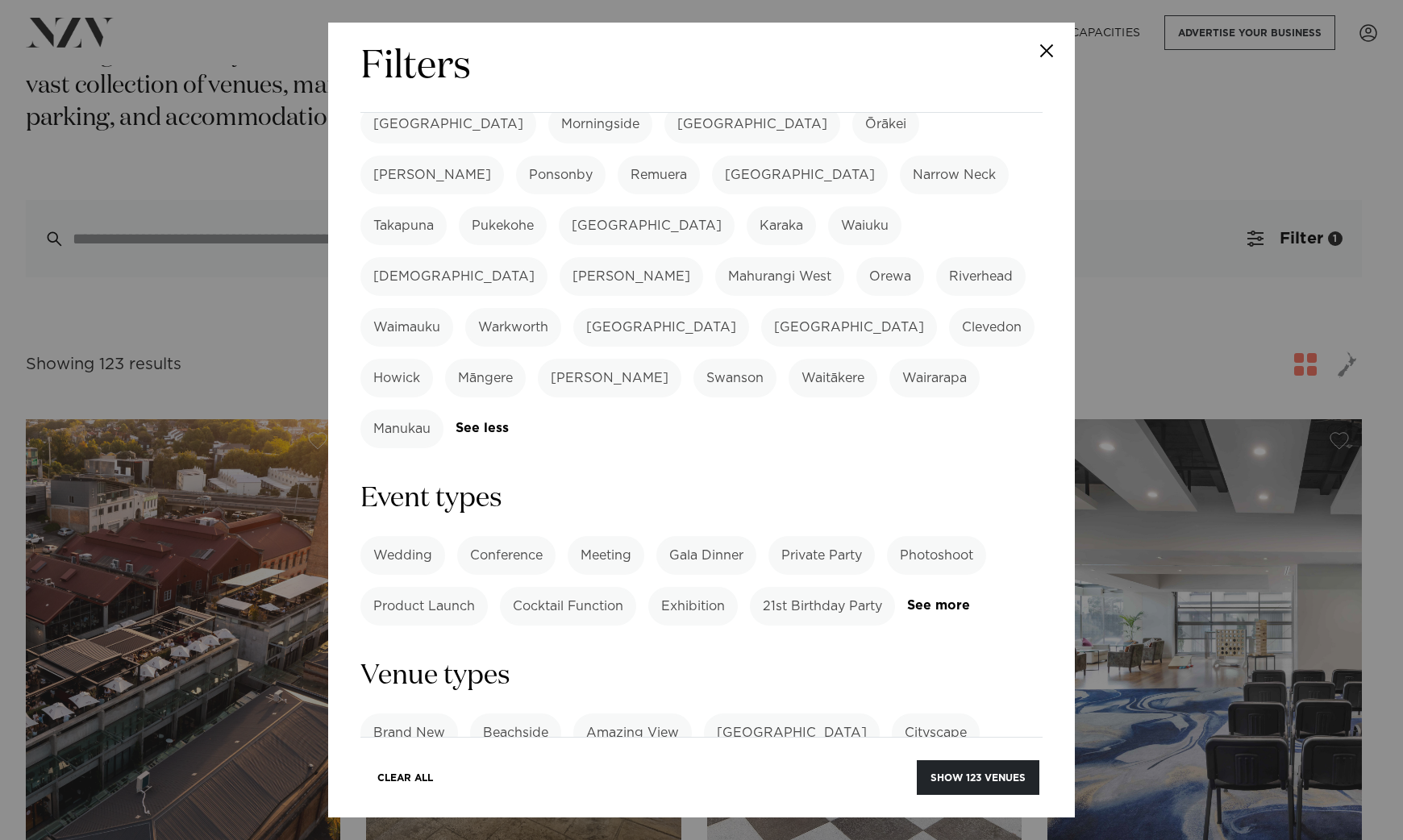
scroll to position [403, 0]
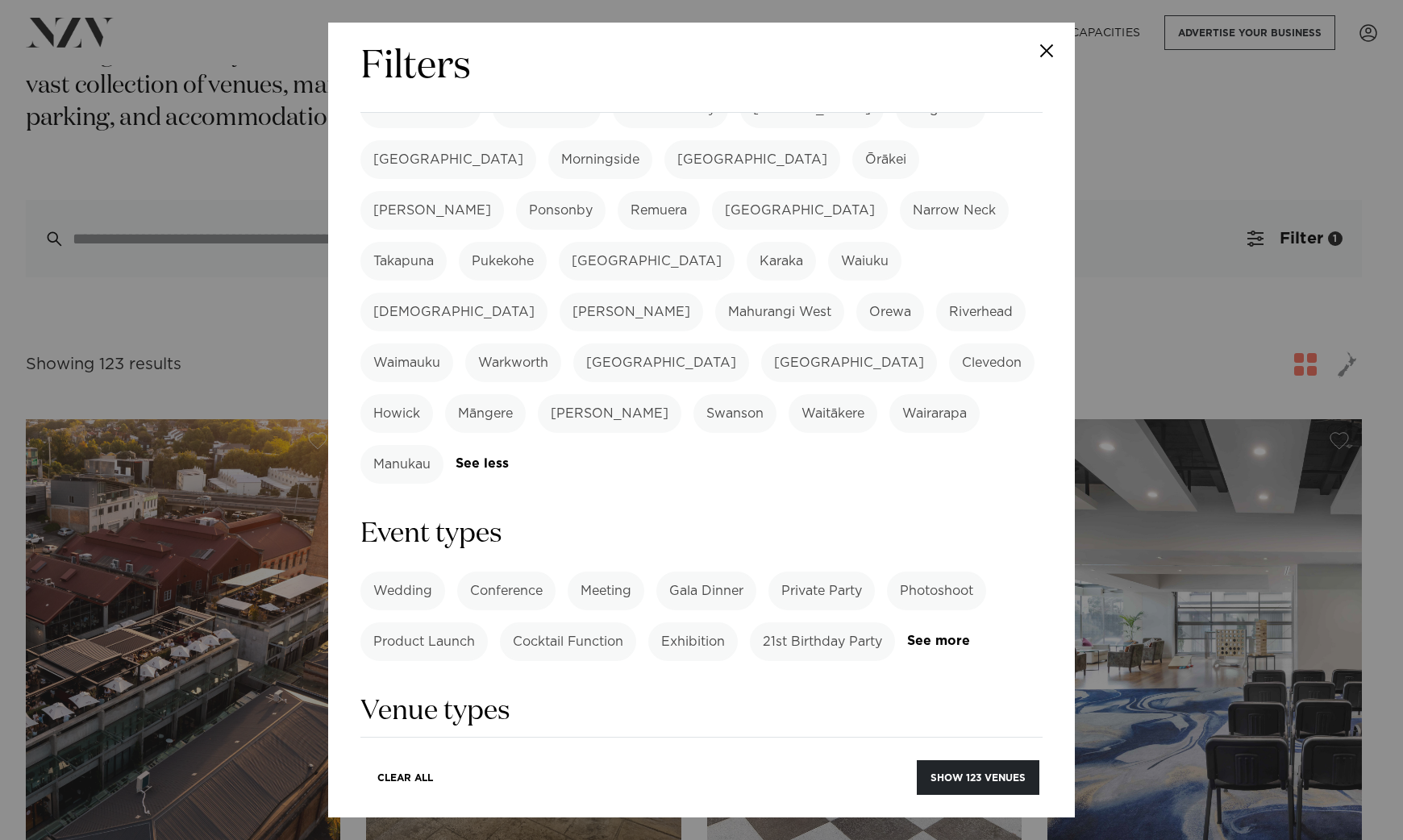
click at [525, 572] on label "Conference" at bounding box center [506, 591] width 99 height 39
click at [698, 572] on label "Gala Dinner" at bounding box center [707, 591] width 100 height 39
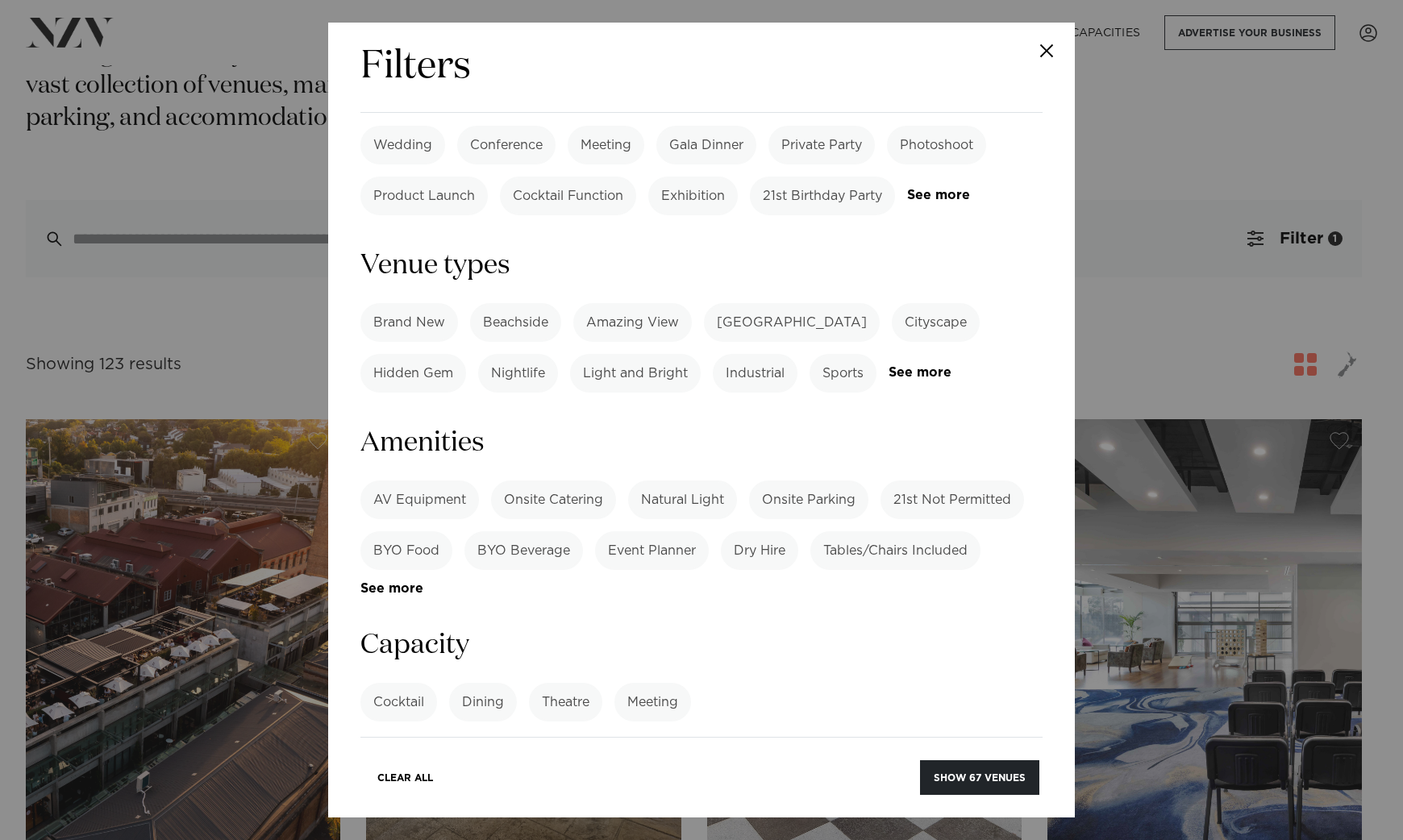
scroll to position [1109, 0]
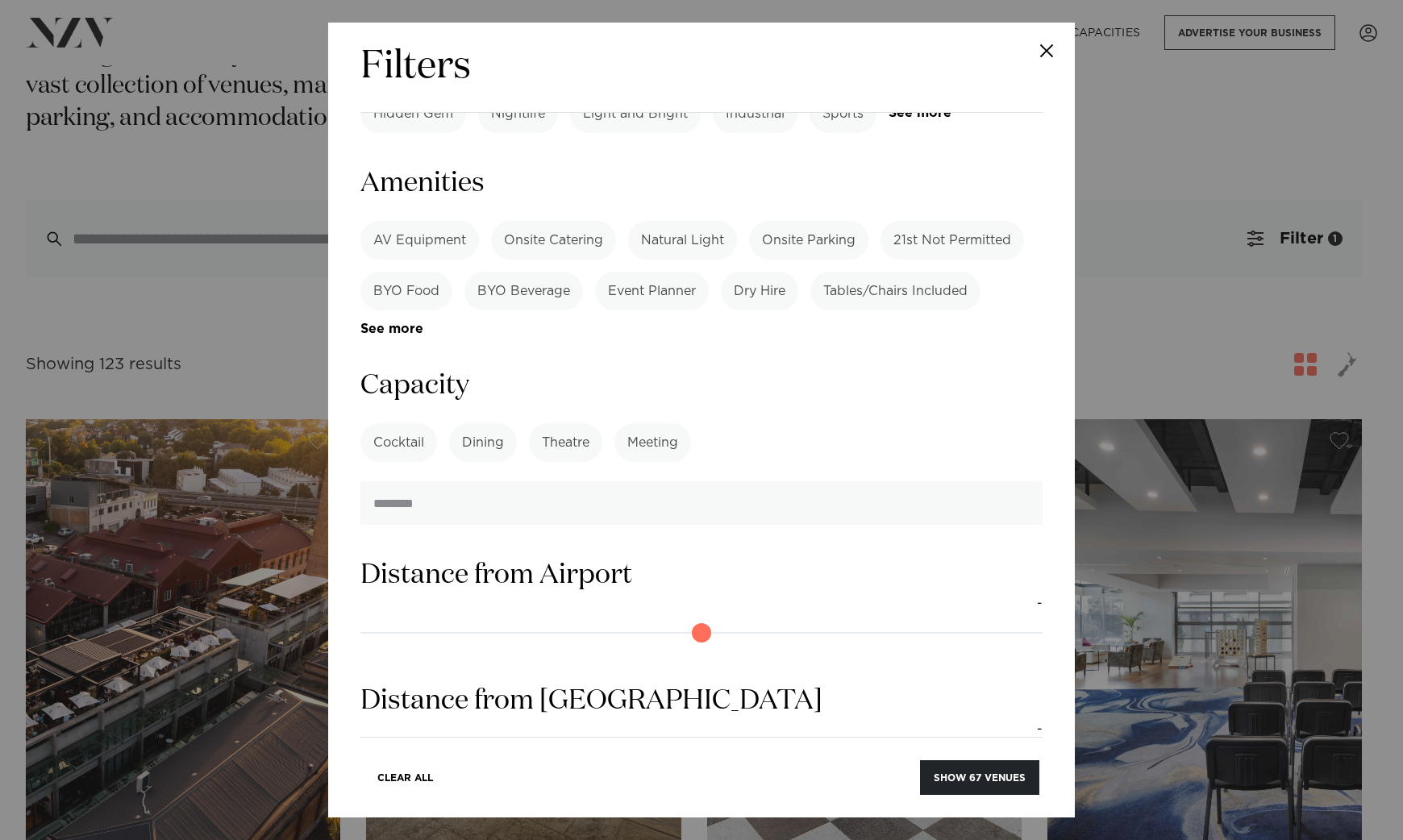
click at [476, 482] on input "number" at bounding box center [701, 503] width 682 height 43
type input "***"
click at [489, 424] on label "Dining" at bounding box center [483, 443] width 68 height 39
click at [978, 770] on button "Show 26 venues" at bounding box center [979, 777] width 120 height 35
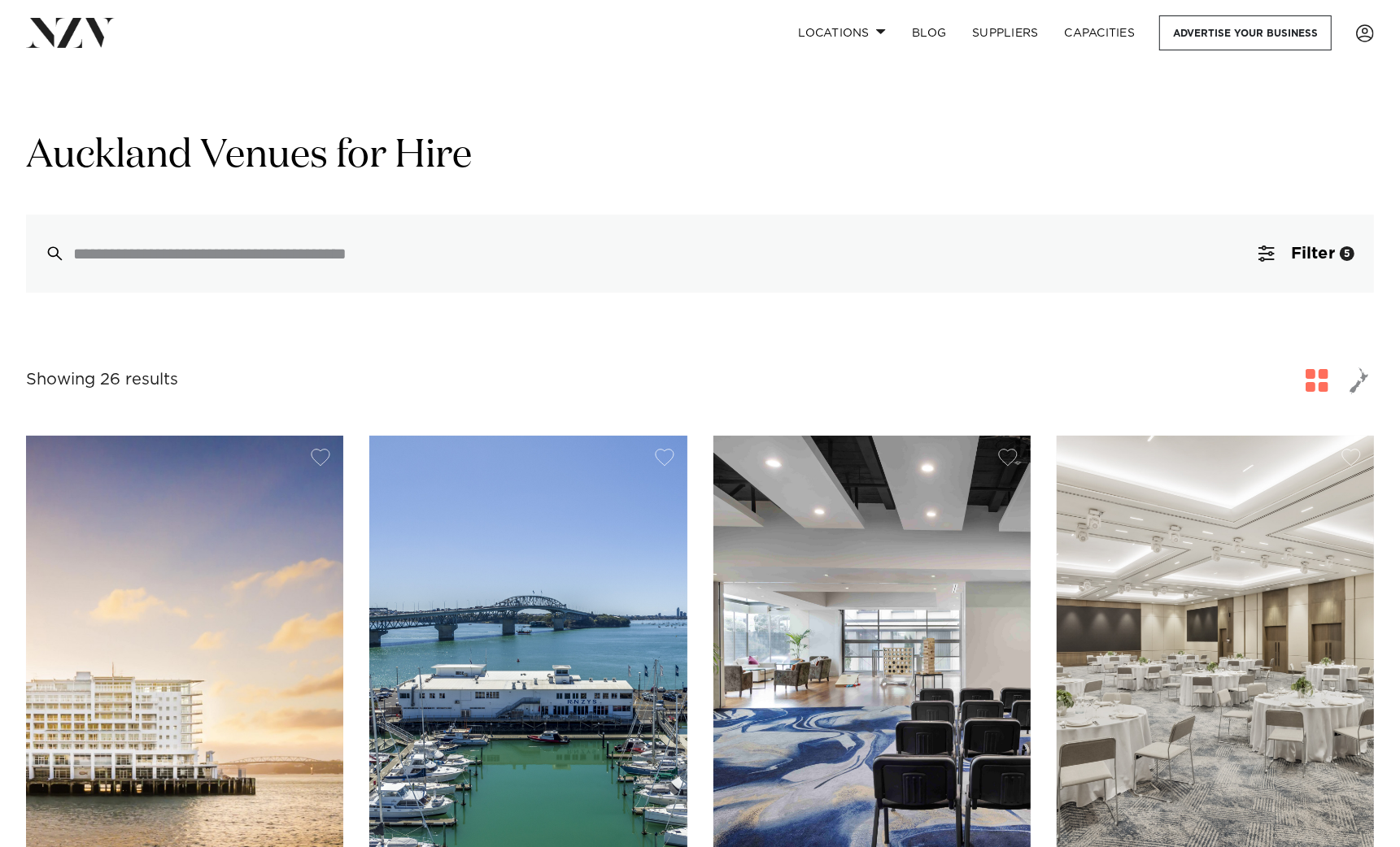
click at [1357, 380] on span "button" at bounding box center [1359, 380] width 20 height 27
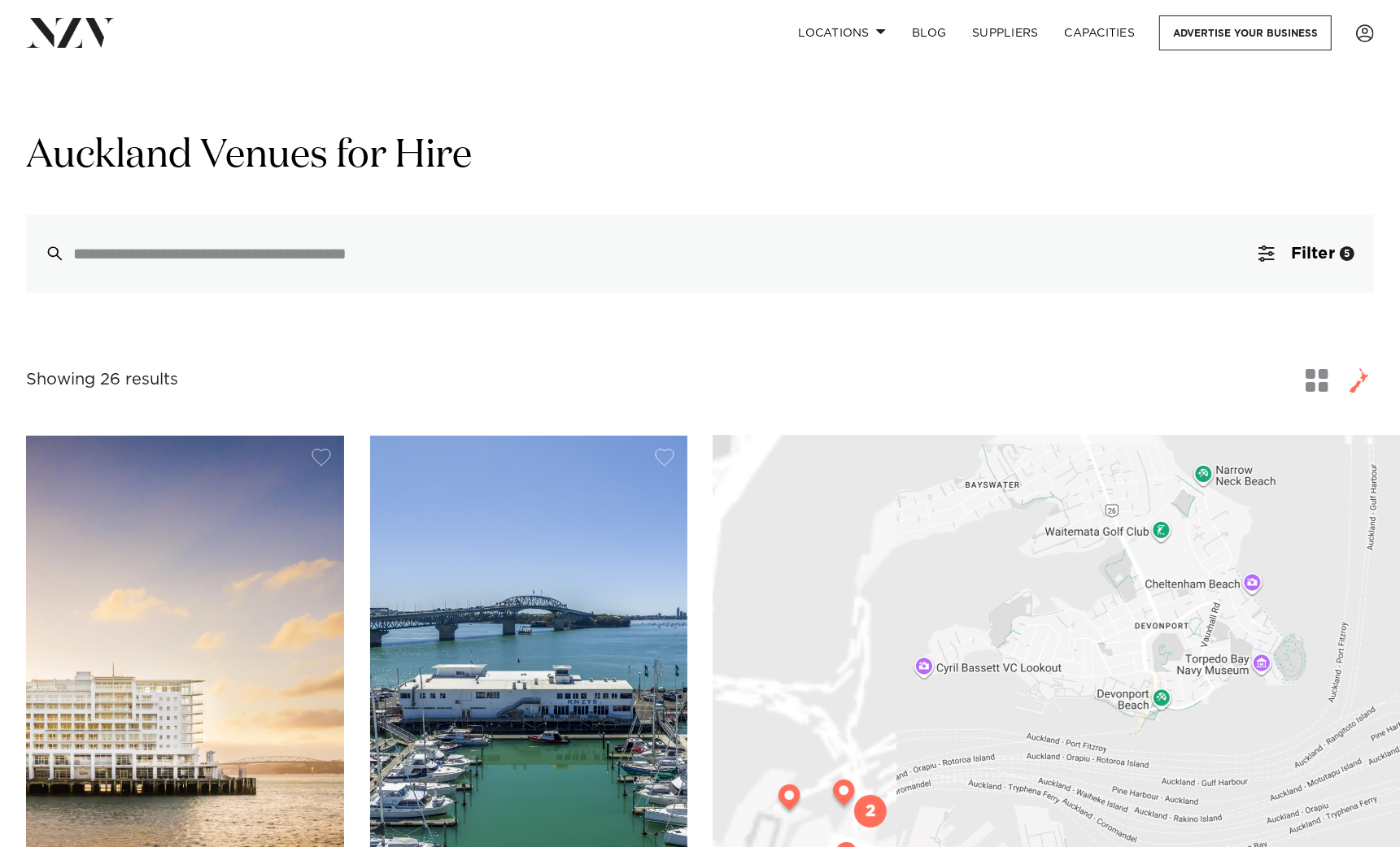
drag, startPoint x: 1050, startPoint y: 689, endPoint x: 1142, endPoint y: 456, distance: 250.5
click at [1141, 456] on div at bounding box center [1056, 766] width 686 height 661
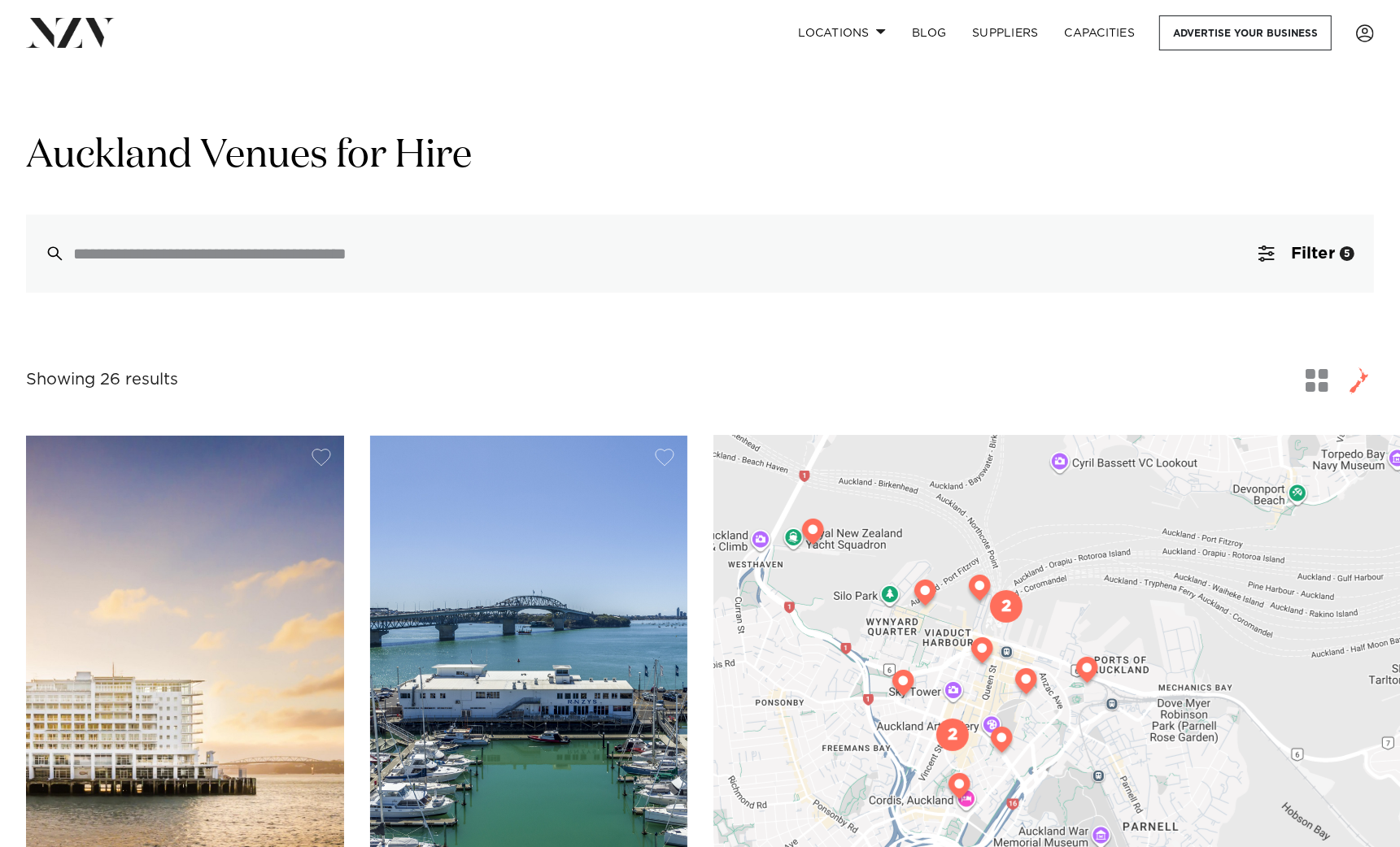
drag, startPoint x: 1070, startPoint y: 584, endPoint x: 1099, endPoint y: 533, distance: 58.7
click at [1099, 535] on div at bounding box center [1056, 766] width 686 height 661
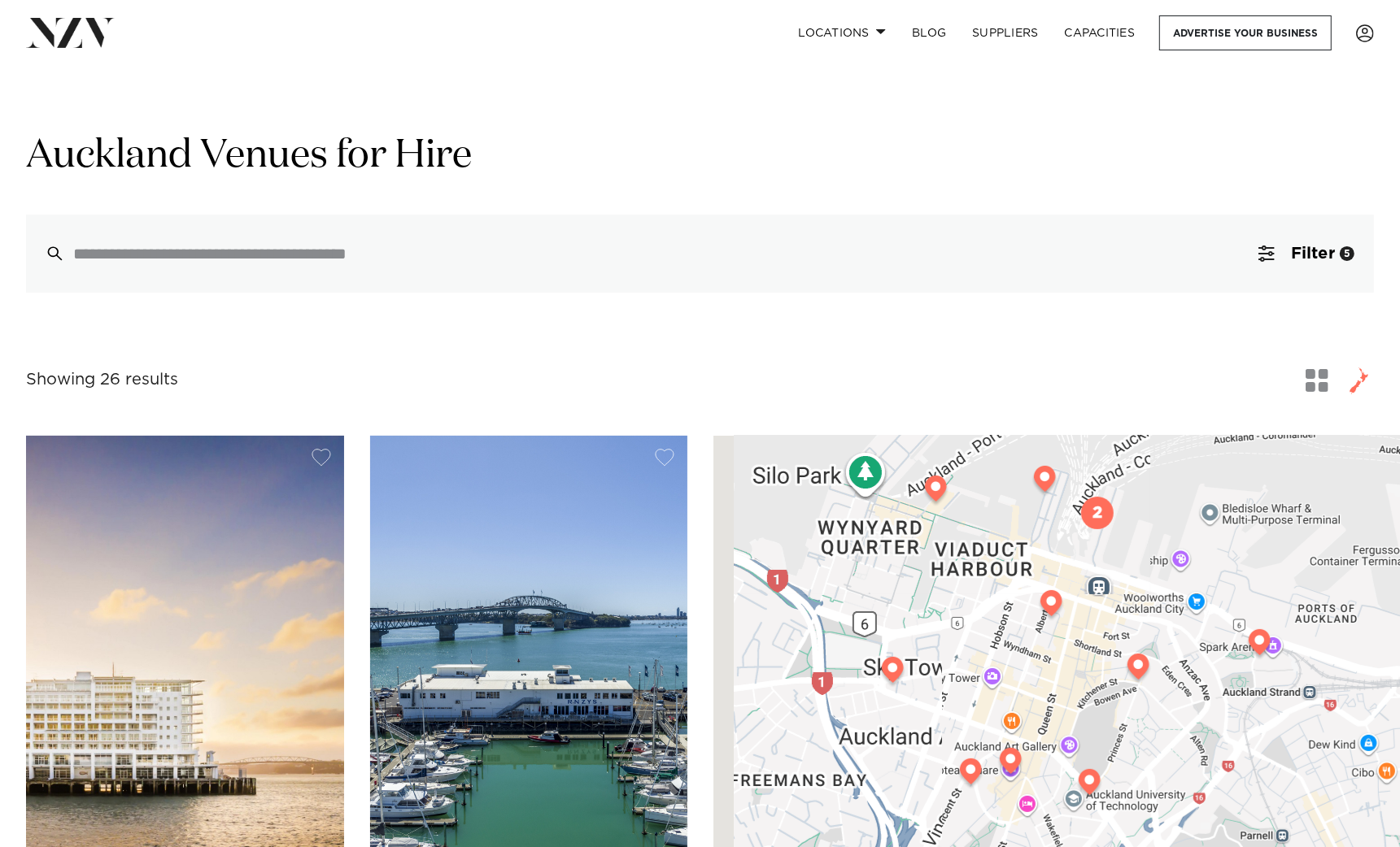
drag, startPoint x: 1066, startPoint y: 612, endPoint x: 1157, endPoint y: 592, distance: 93.2
click at [1157, 592] on div at bounding box center [1056, 766] width 686 height 661
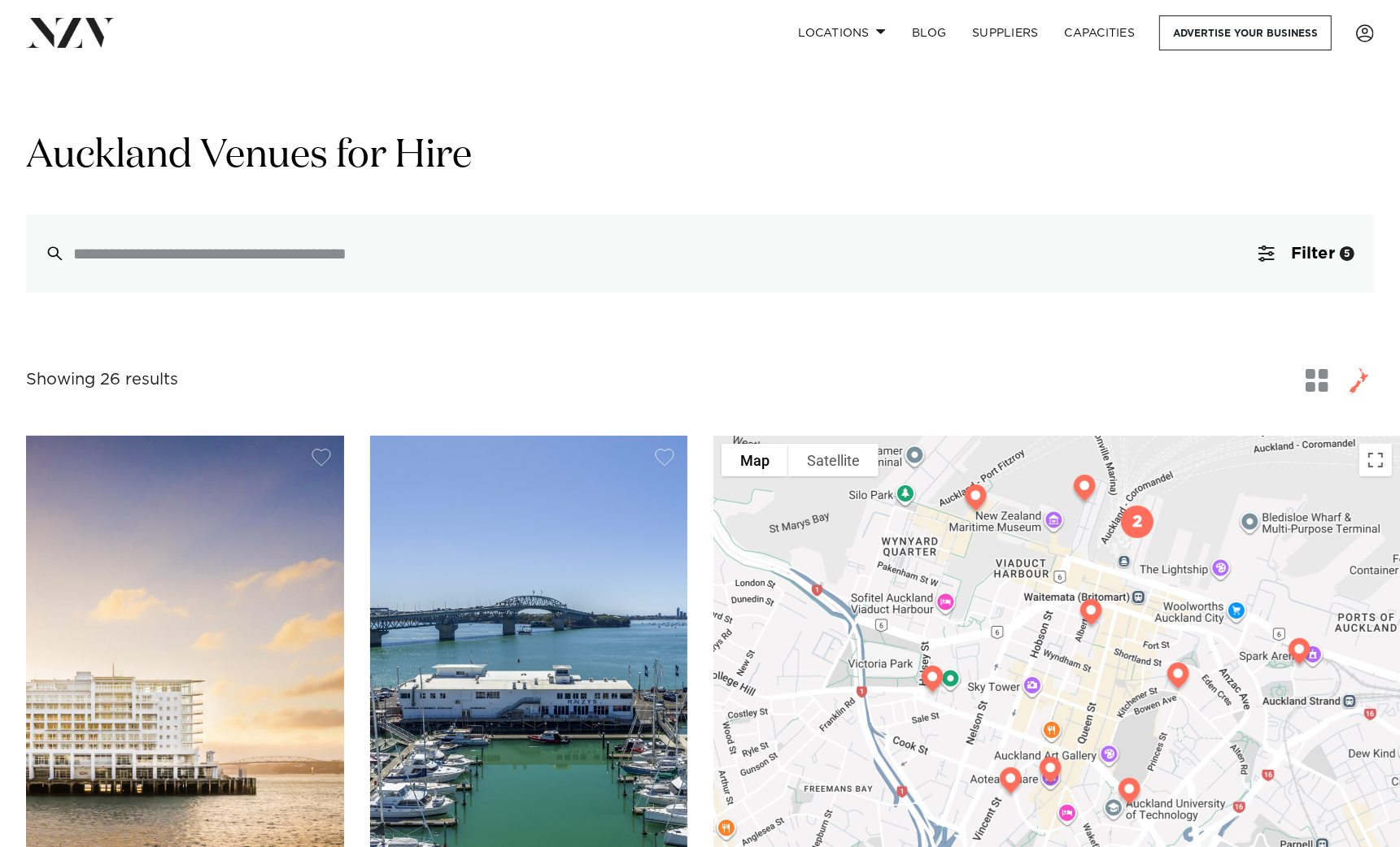
drag, startPoint x: 1132, startPoint y: 605, endPoint x: 1180, endPoint y: 621, distance: 50.6
click at [1180, 621] on div at bounding box center [1056, 766] width 686 height 661
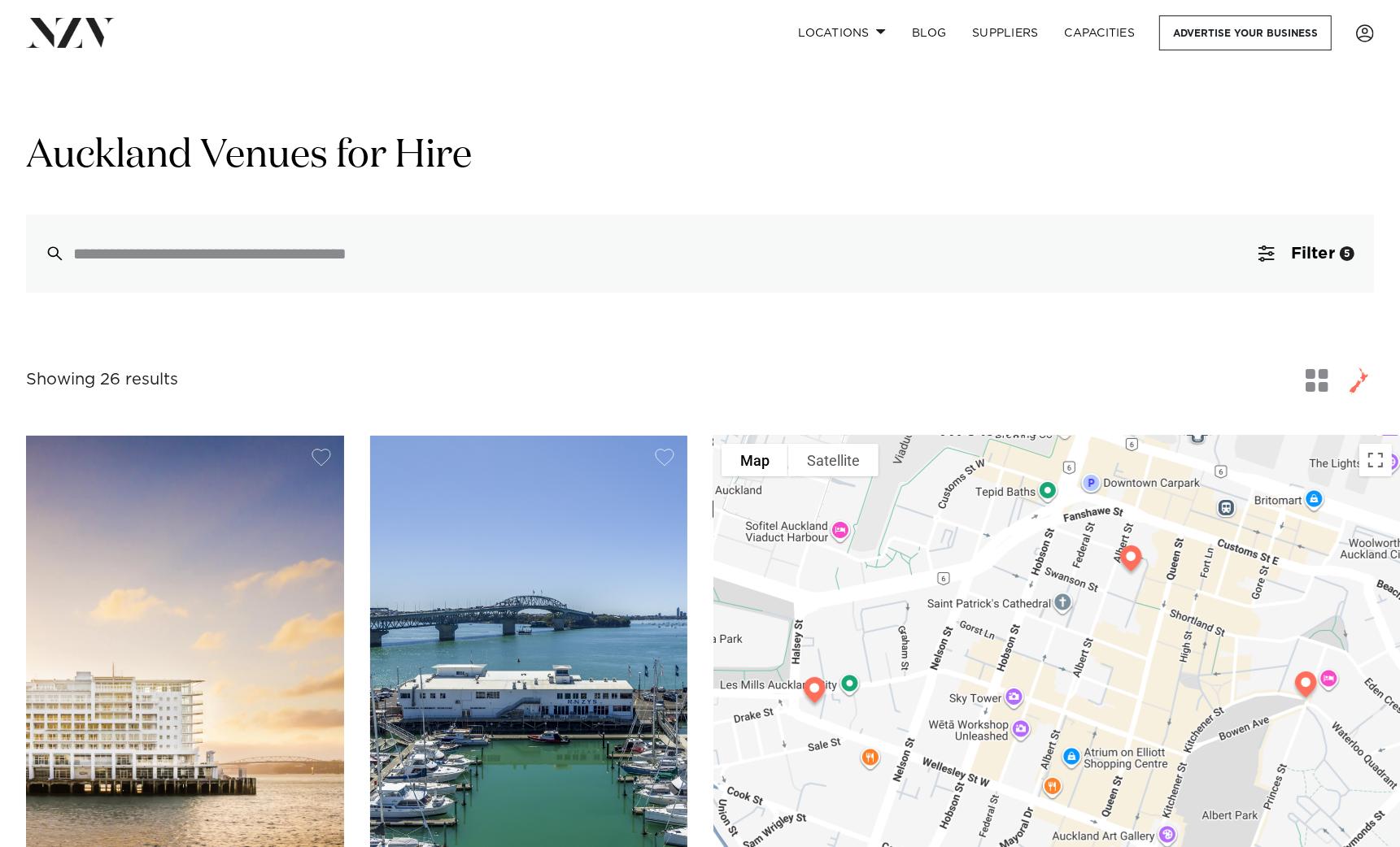
drag, startPoint x: 1122, startPoint y: 667, endPoint x: 1173, endPoint y: 599, distance: 85.0
click at [1173, 599] on div at bounding box center [1056, 766] width 686 height 661
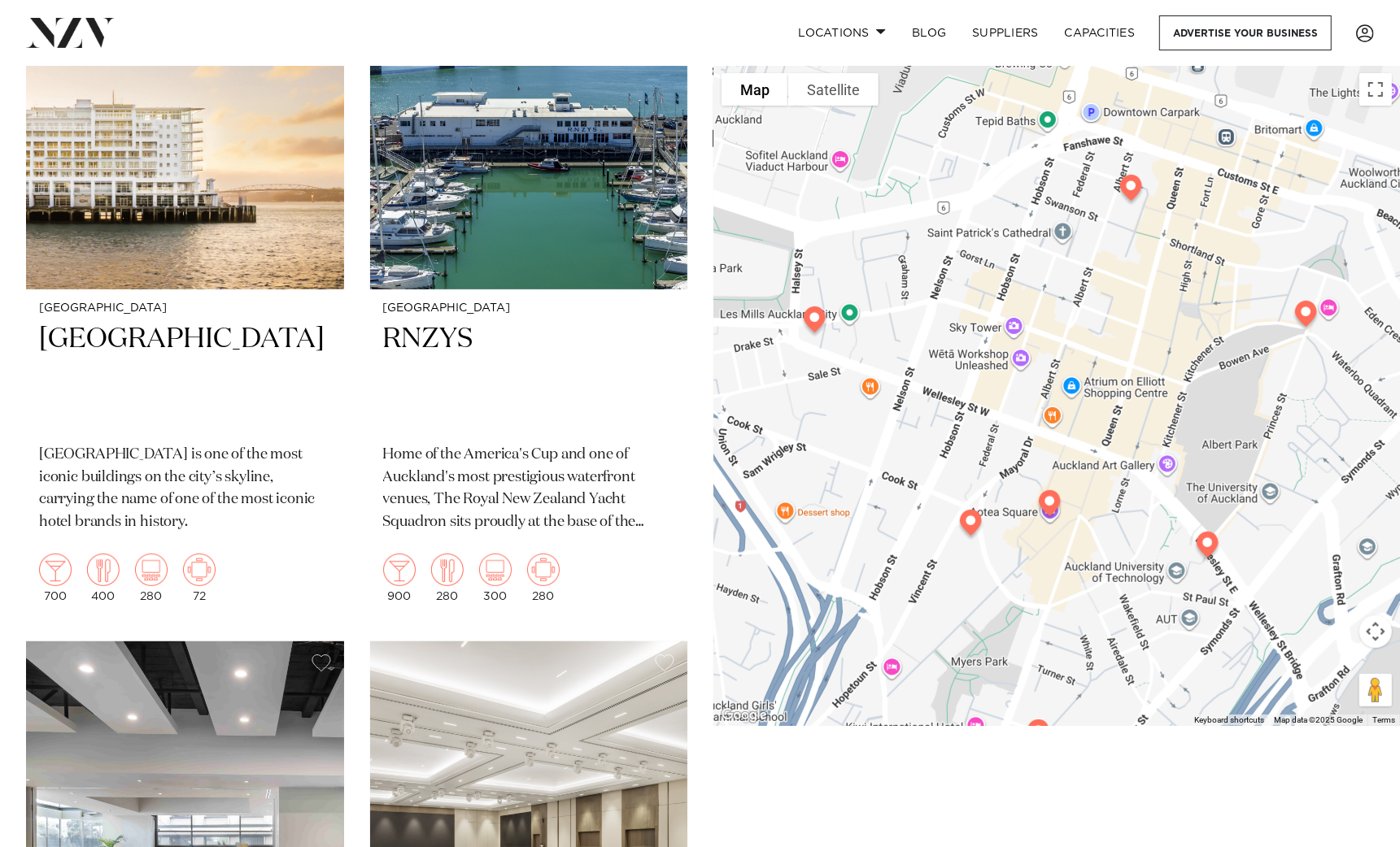
scroll to position [476, 0]
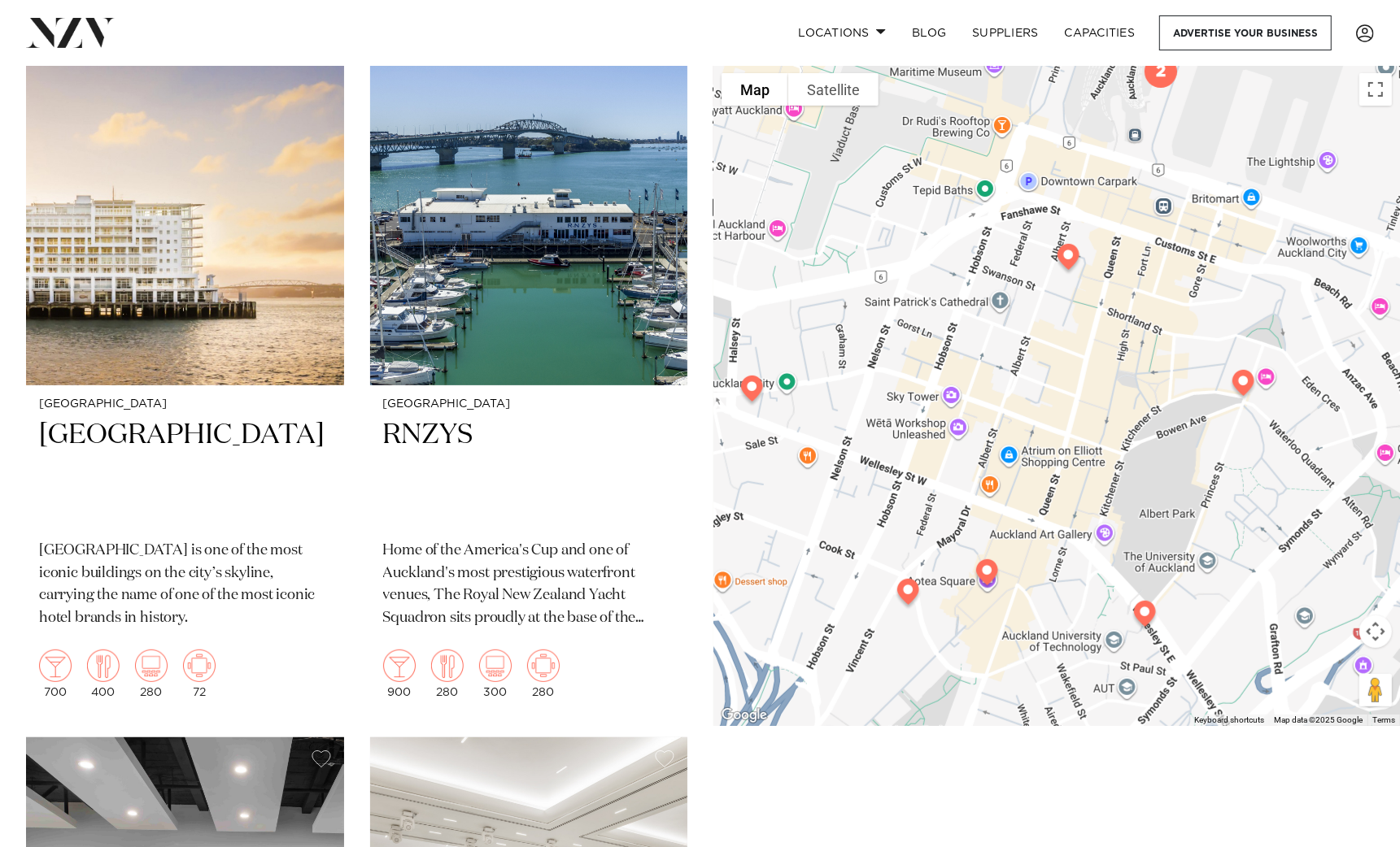
drag, startPoint x: 1079, startPoint y: 433, endPoint x: 1074, endPoint y: 442, distance: 10.3
click at [1074, 442] on div at bounding box center [1056, 396] width 686 height 661
click at [903, 588] on img at bounding box center [908, 595] width 41 height 45
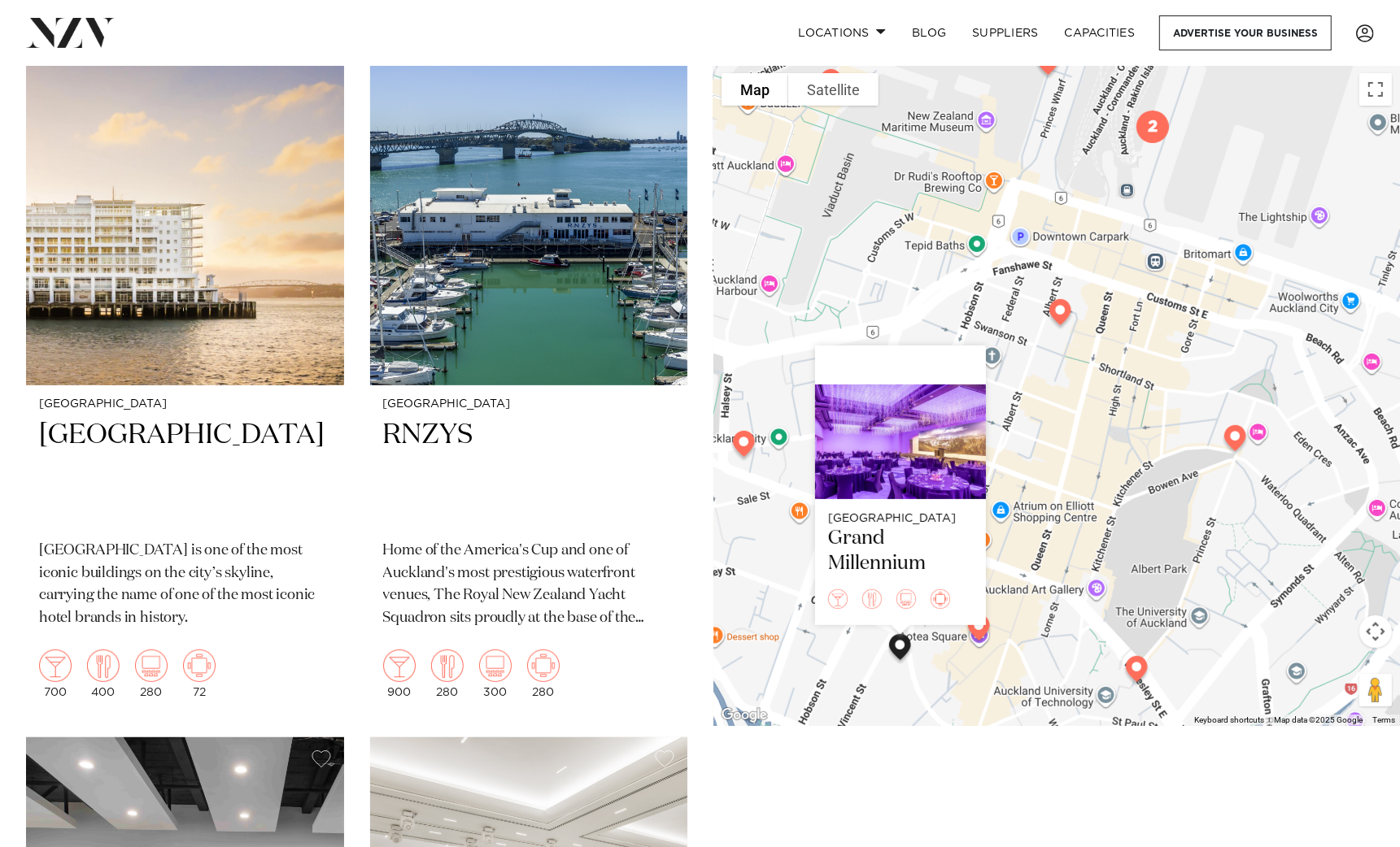
drag, startPoint x: 1103, startPoint y: 476, endPoint x: 1102, endPoint y: 542, distance: 66.0
click at [1092, 534] on div "Auckland Grand Millennium" at bounding box center [1056, 396] width 686 height 661
click at [1140, 674] on img at bounding box center [1136, 672] width 41 height 45
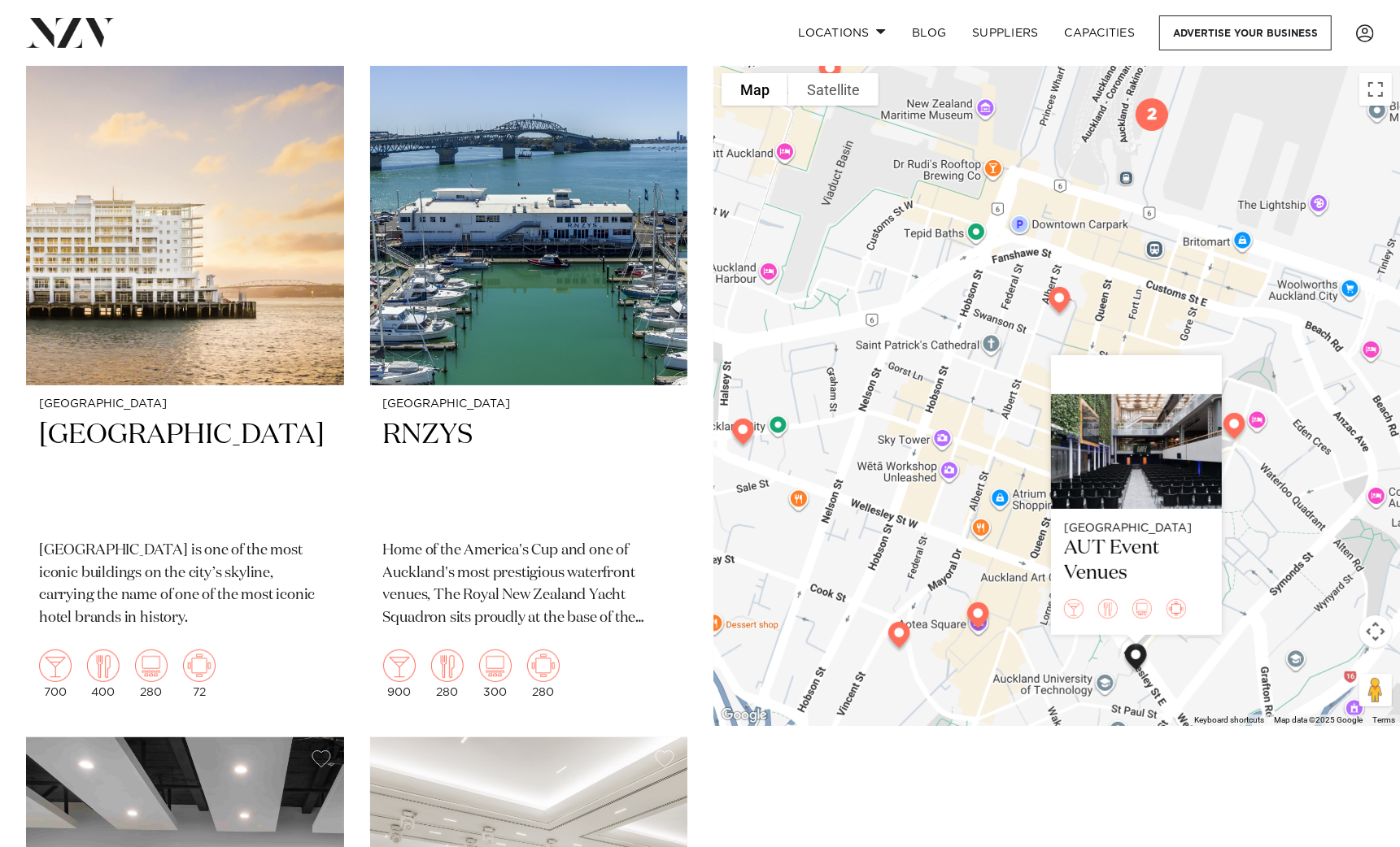
click at [745, 440] on img at bounding box center [743, 434] width 41 height 45
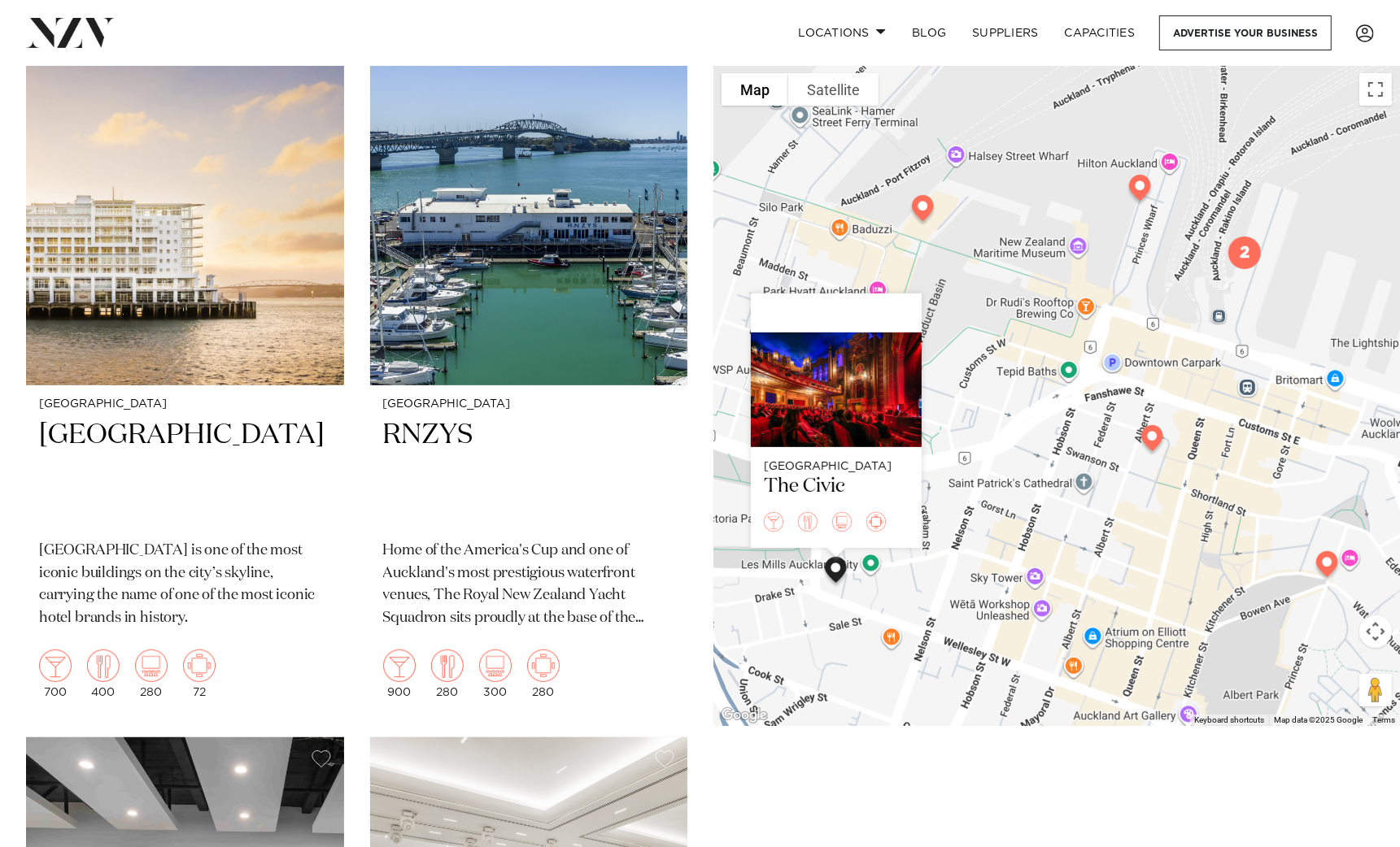
drag, startPoint x: 1113, startPoint y: 460, endPoint x: 1109, endPoint y: 587, distance: 127.1
click at [1109, 587] on div "Auckland The Civic" at bounding box center [1056, 396] width 686 height 661
click at [1249, 258] on img "2" at bounding box center [1244, 253] width 45 height 45
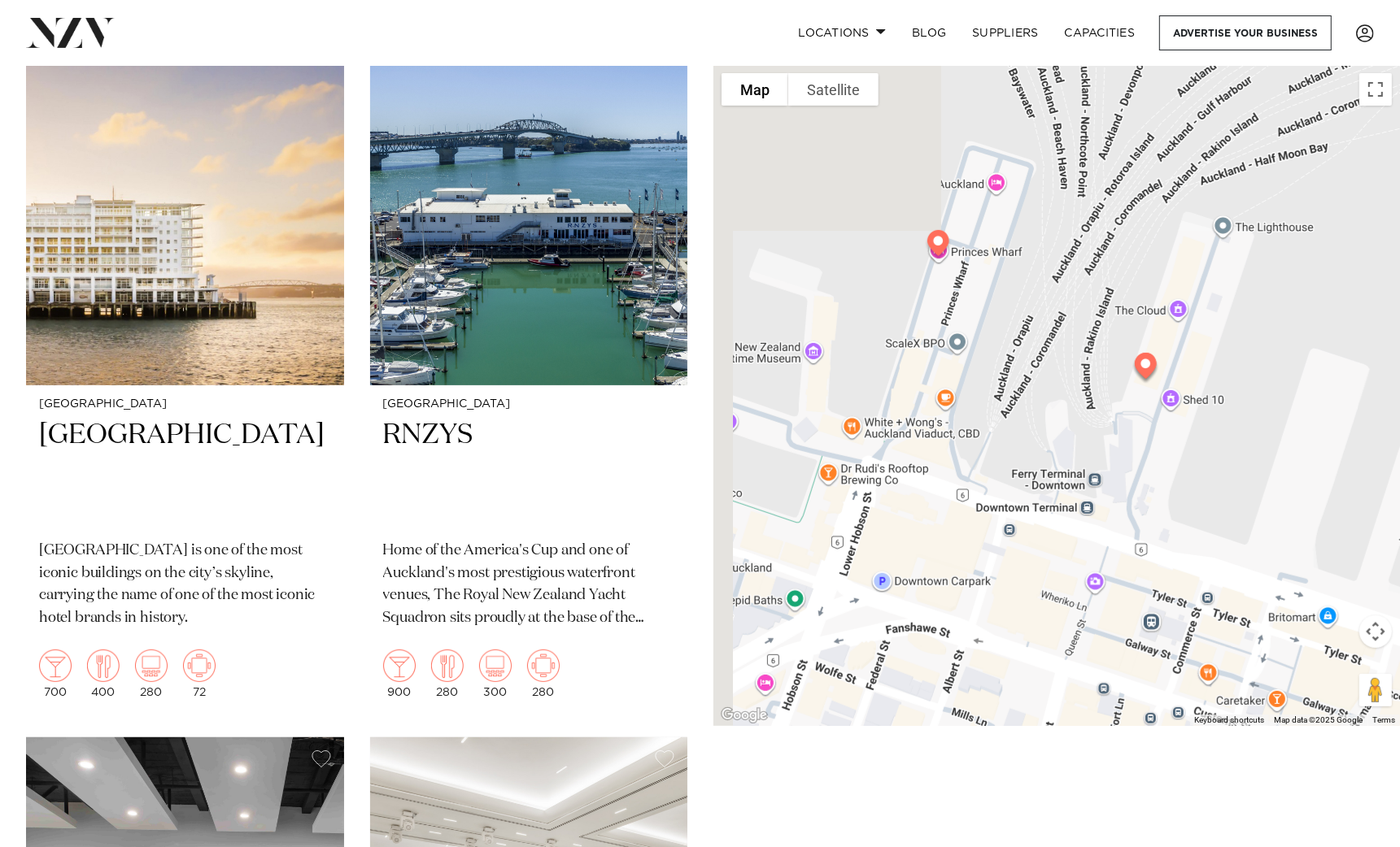
drag, startPoint x: 1001, startPoint y: 522, endPoint x: 1119, endPoint y: 460, distance: 133.3
click at [1119, 460] on div "To navigate, press the arrow keys. Auckland The Civic" at bounding box center [1056, 396] width 686 height 661
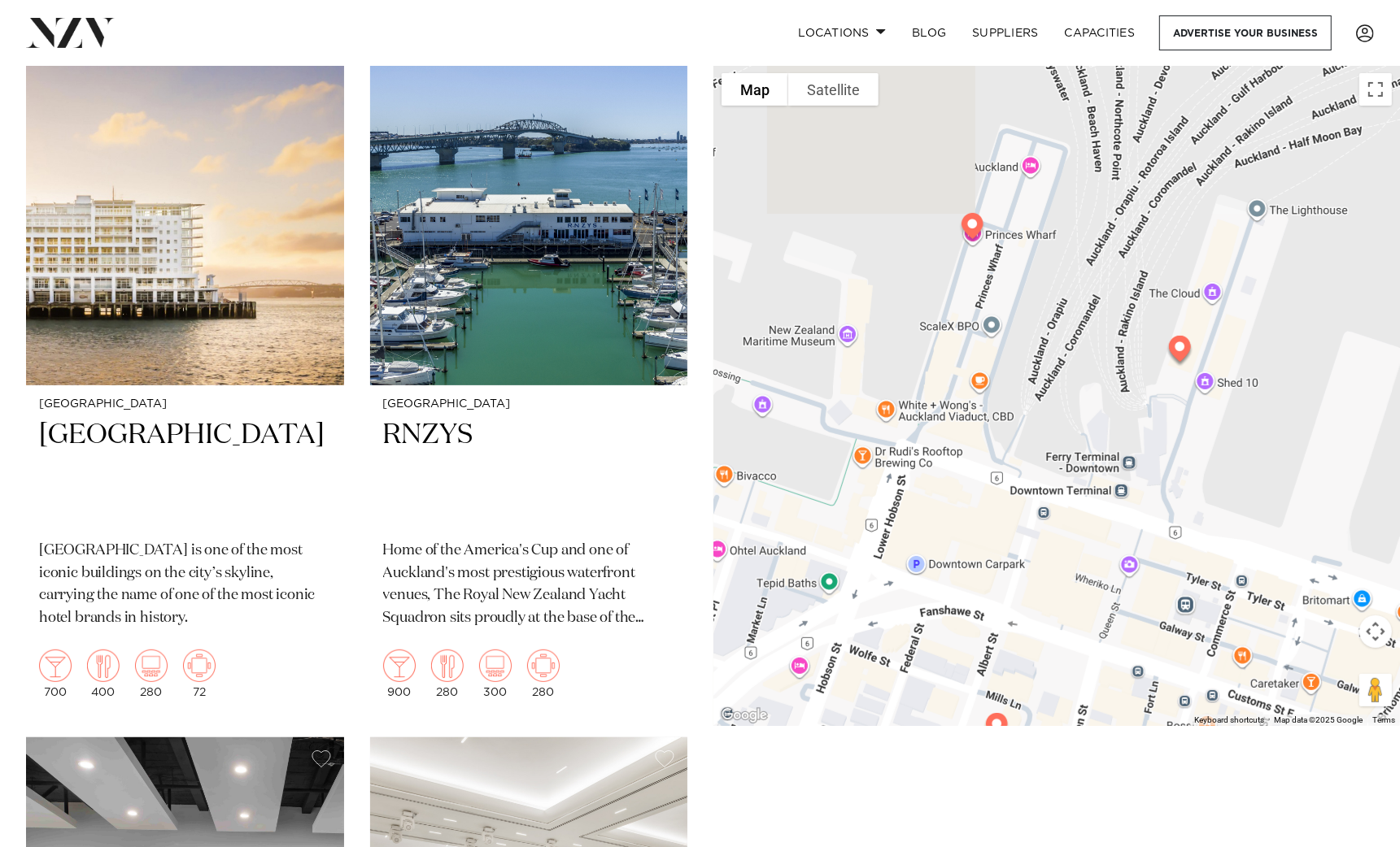
click at [977, 227] on img at bounding box center [972, 229] width 41 height 45
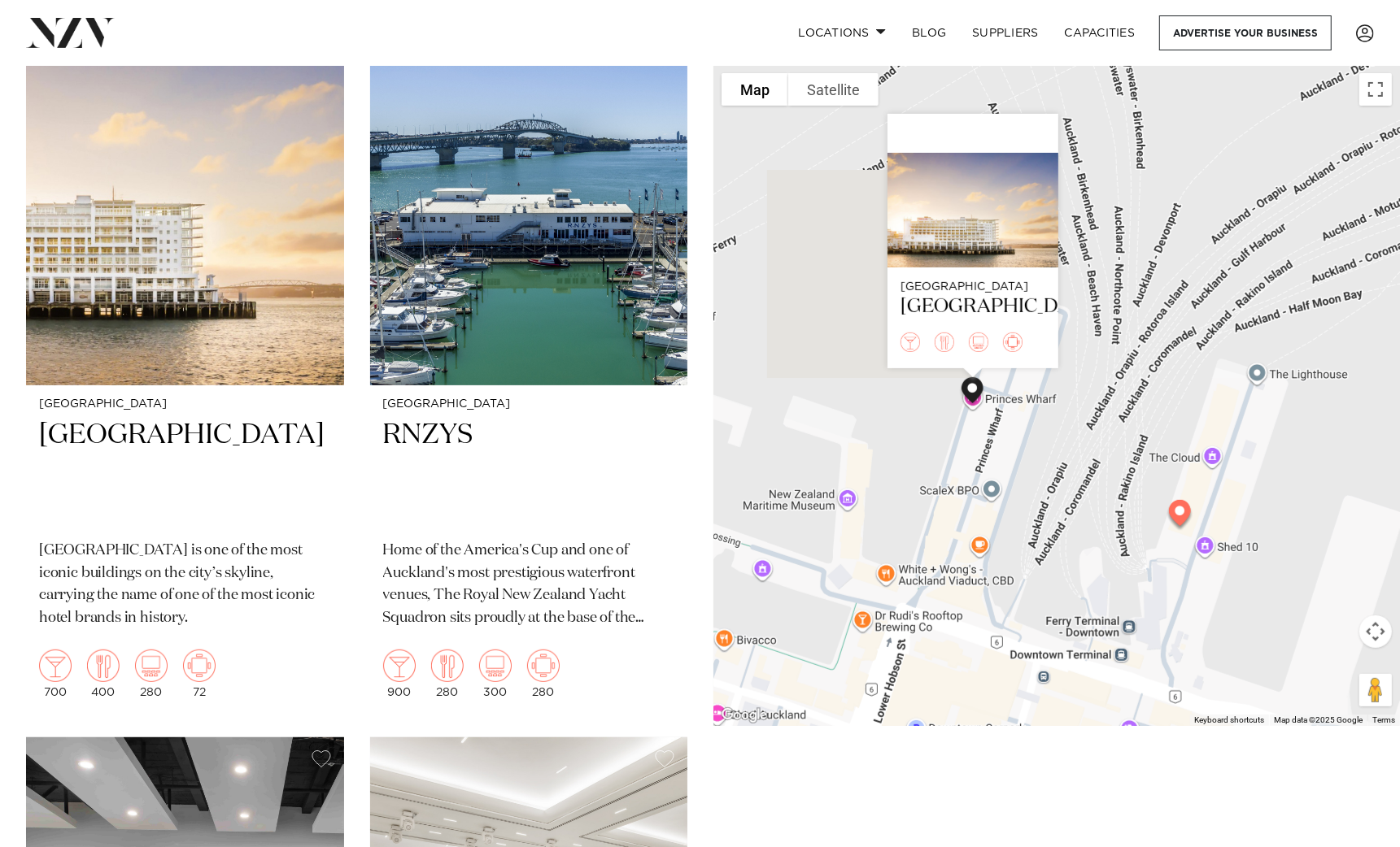
click at [968, 303] on div "[GEOGRAPHIC_DATA]" at bounding box center [972, 307] width 145 height 25
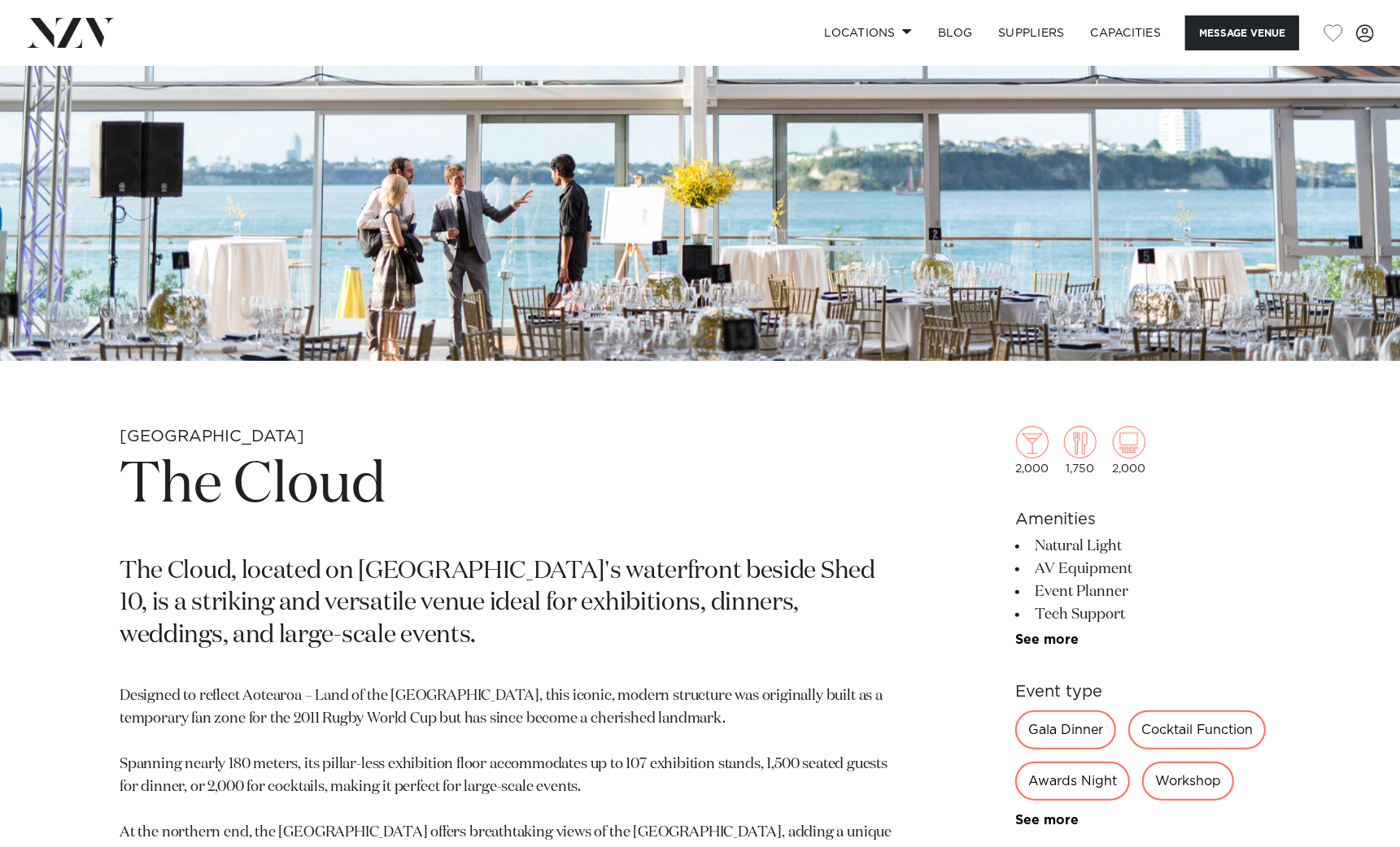
scroll to position [305, 0]
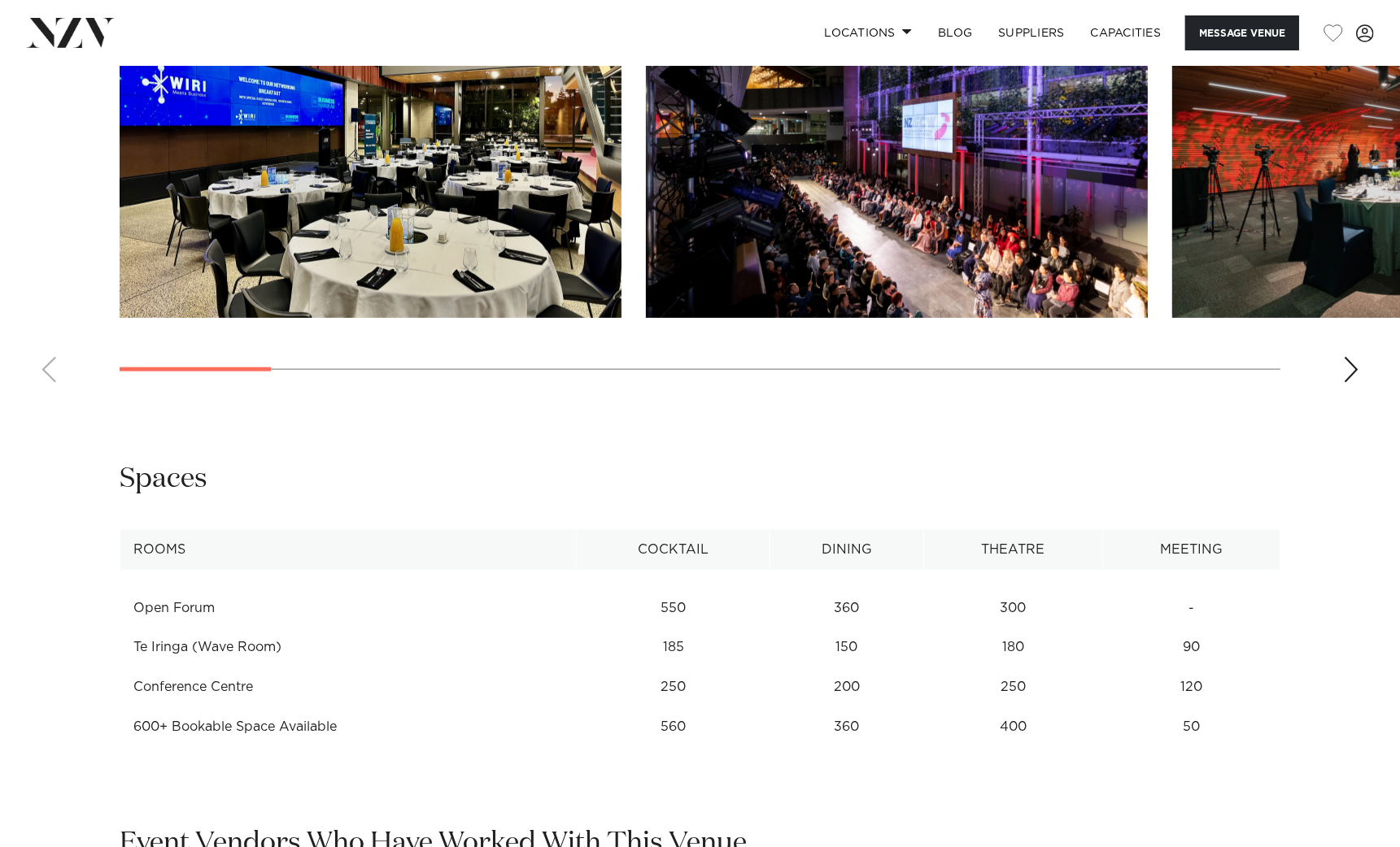
scroll to position [1830, 0]
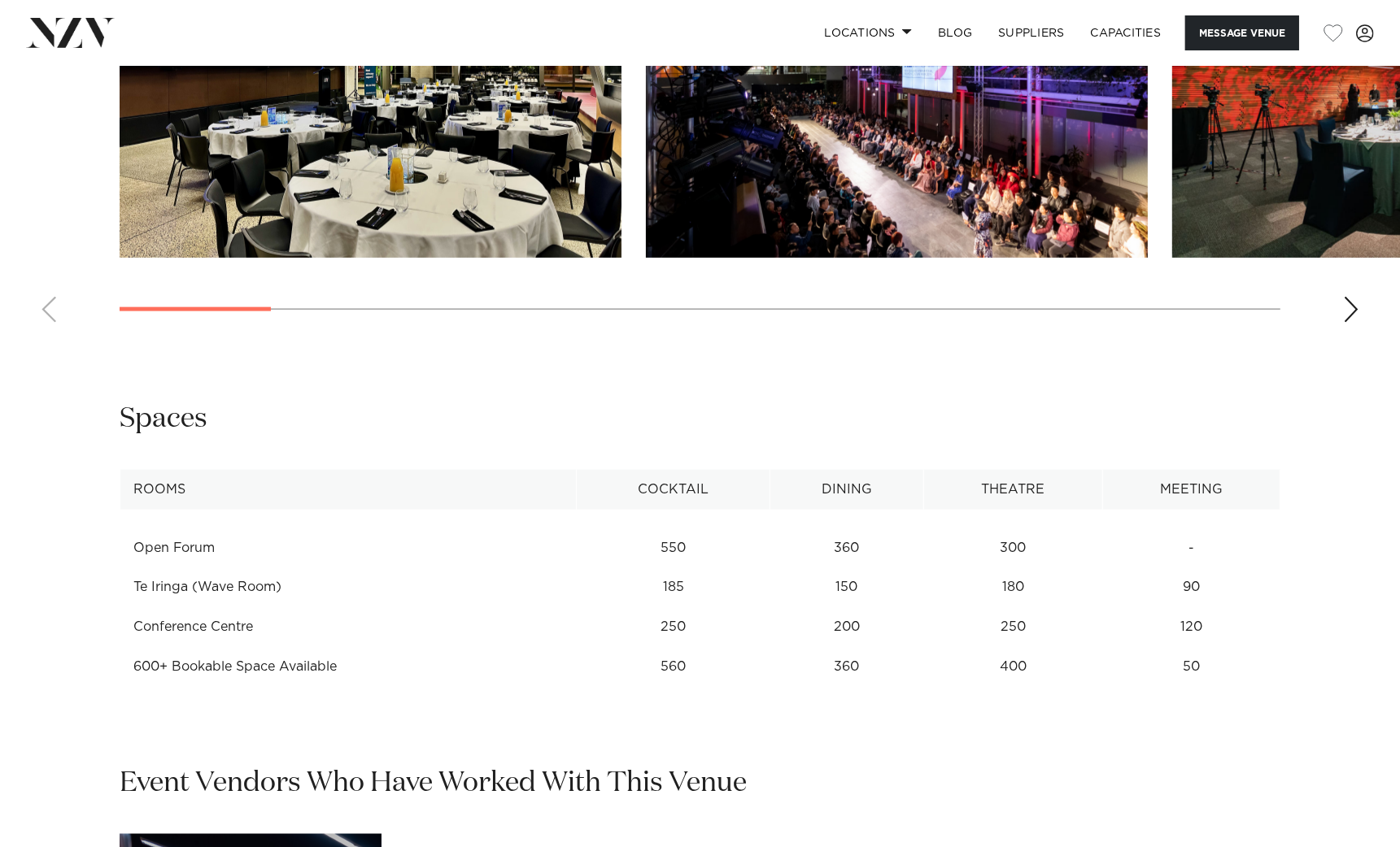
click at [849, 569] on td "360" at bounding box center [847, 548] width 153 height 40
drag, startPoint x: 835, startPoint y: 550, endPoint x: 891, endPoint y: 550, distance: 56.0
click at [891, 550] on td "360" at bounding box center [847, 548] width 153 height 40
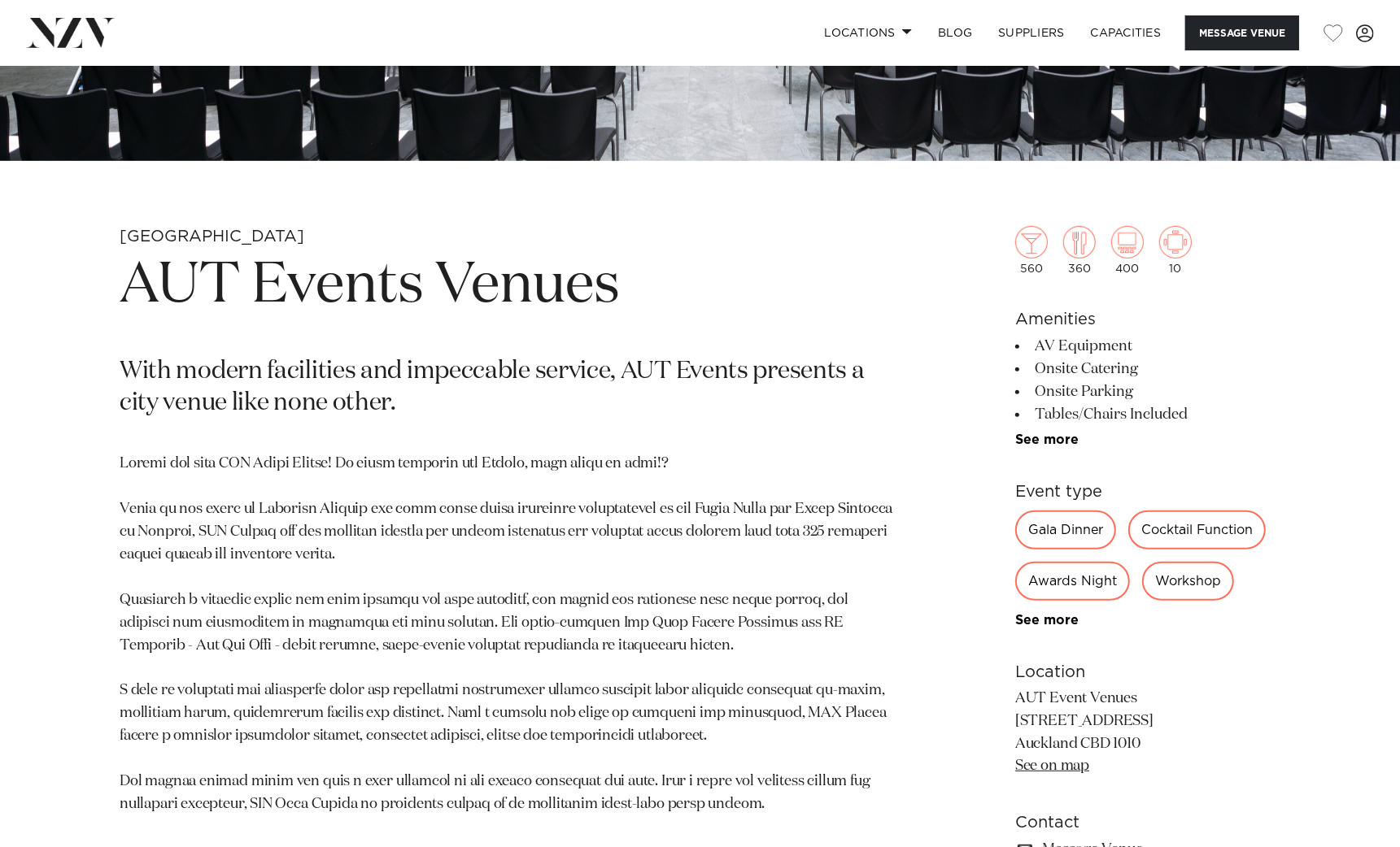
scroll to position [305, 0]
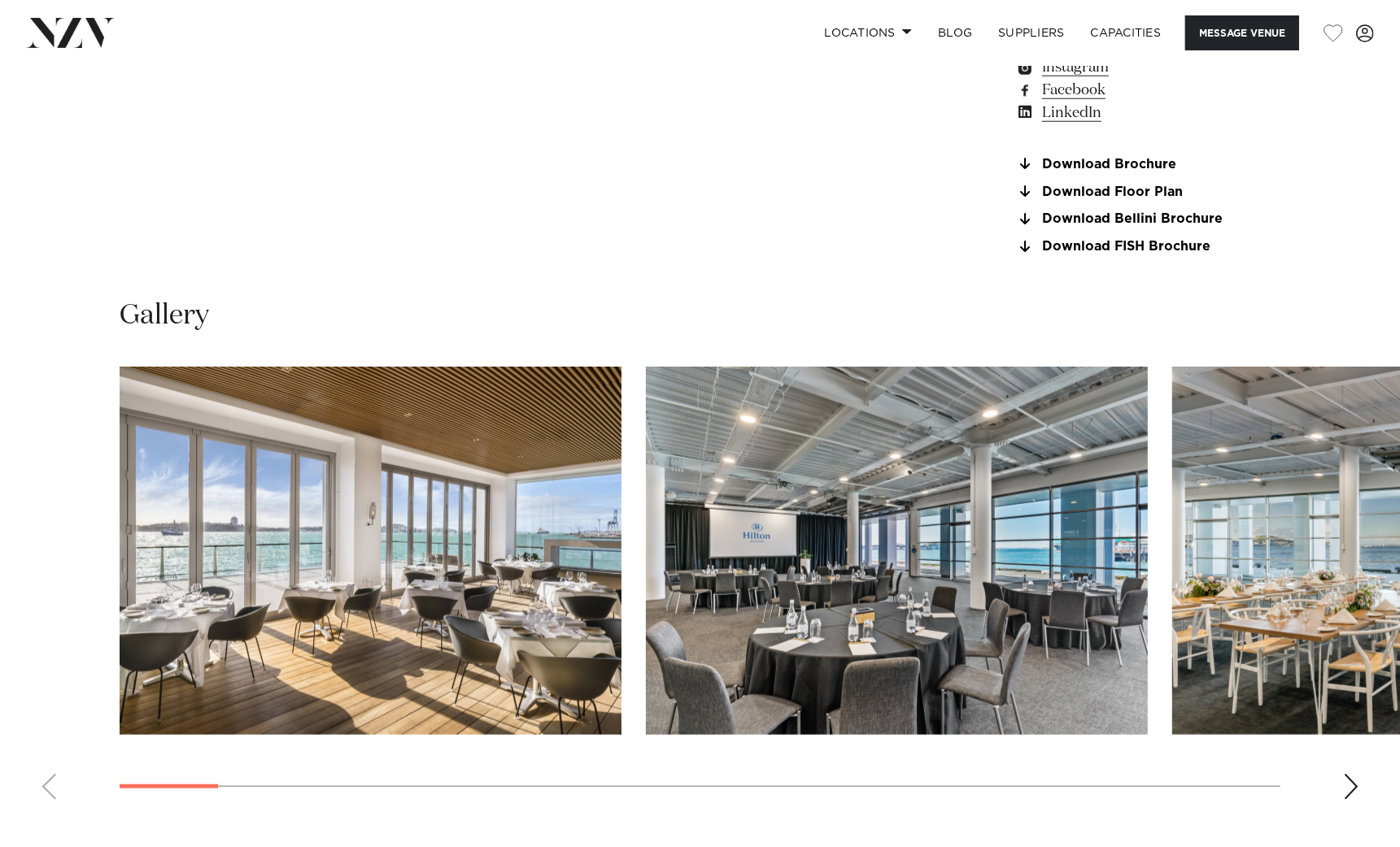
scroll to position [1626, 0]
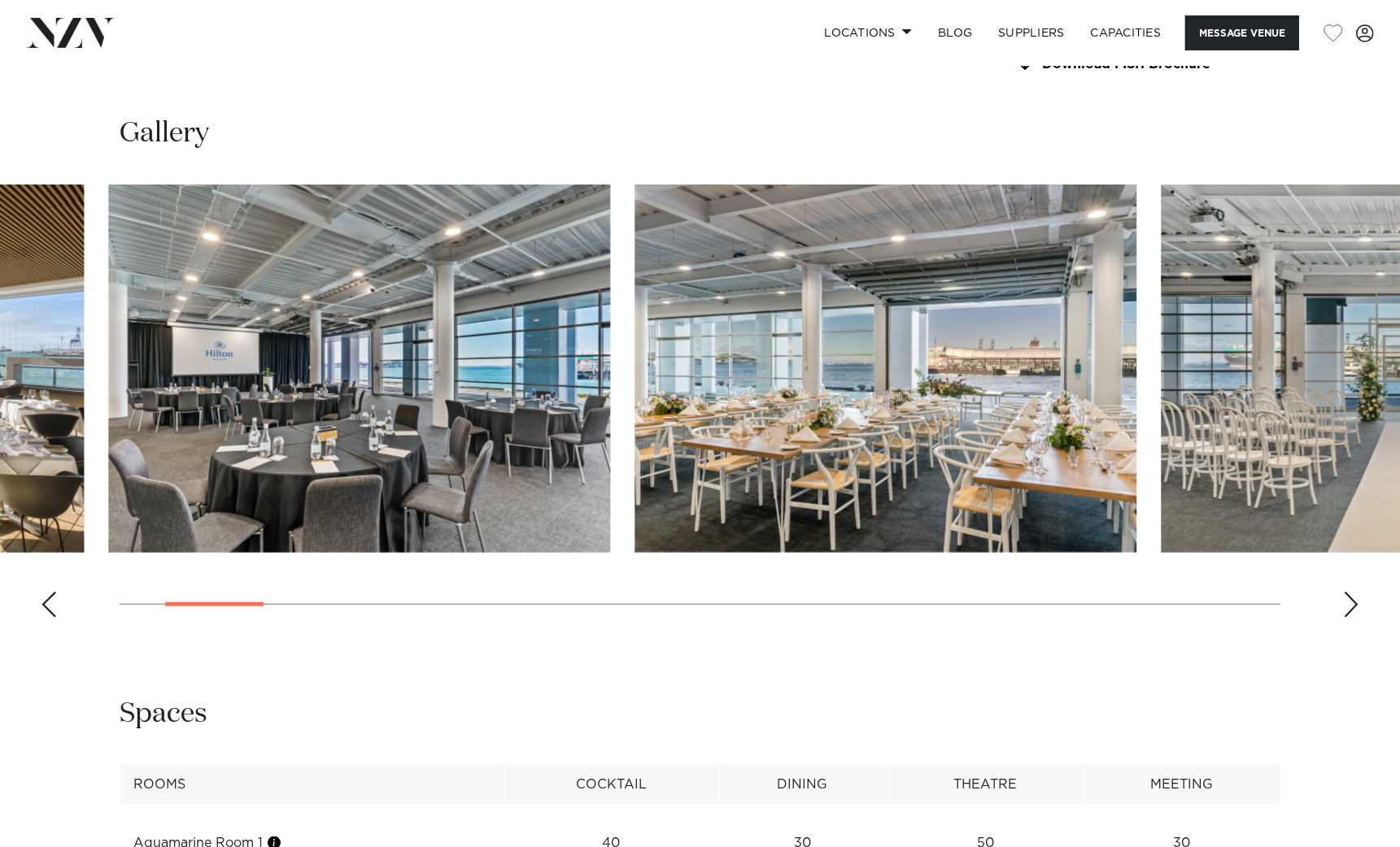
click at [392, 411] on img "2 / 26" at bounding box center [359, 369] width 502 height 368
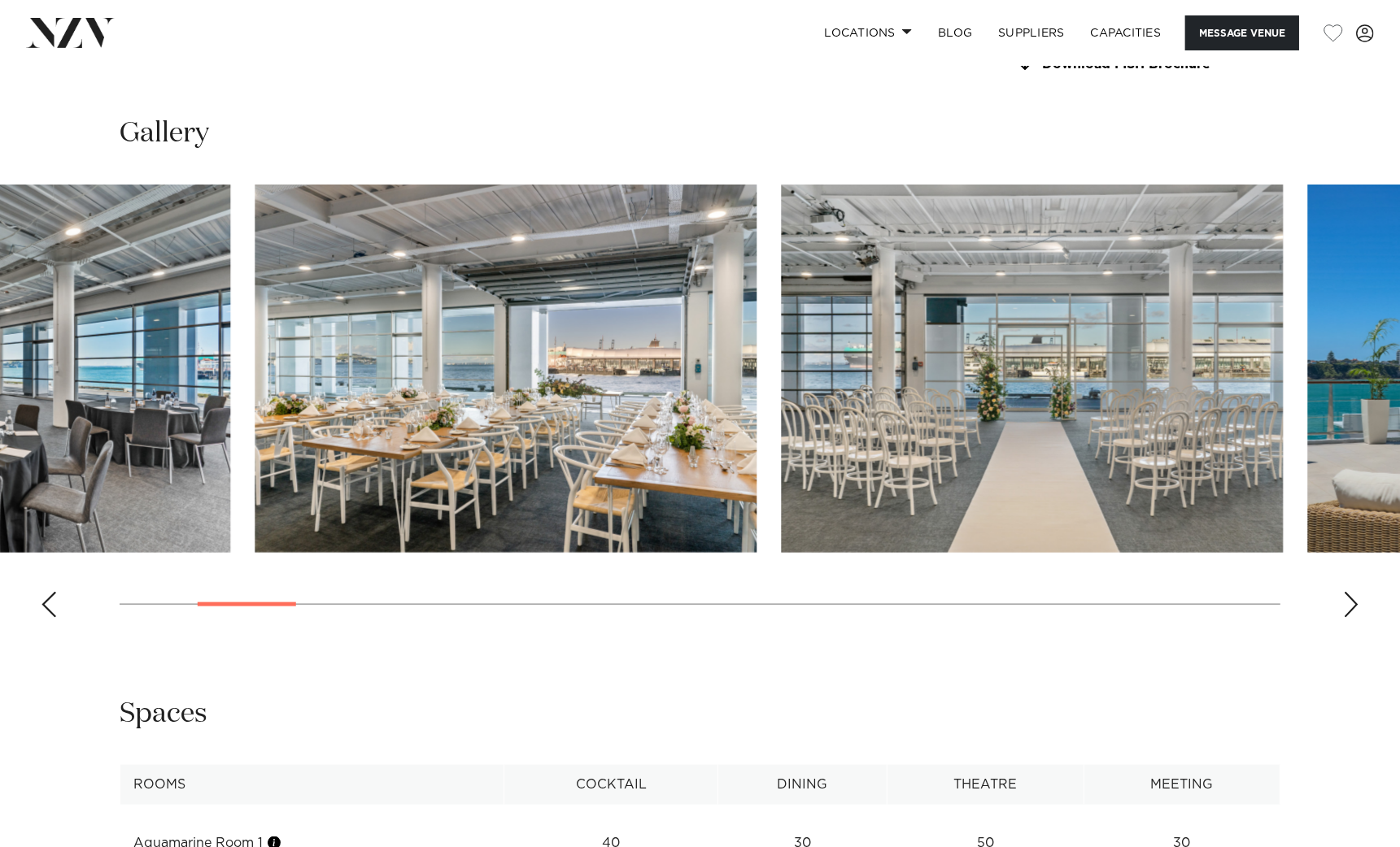
click at [414, 427] on img "3 / 26" at bounding box center [506, 369] width 502 height 368
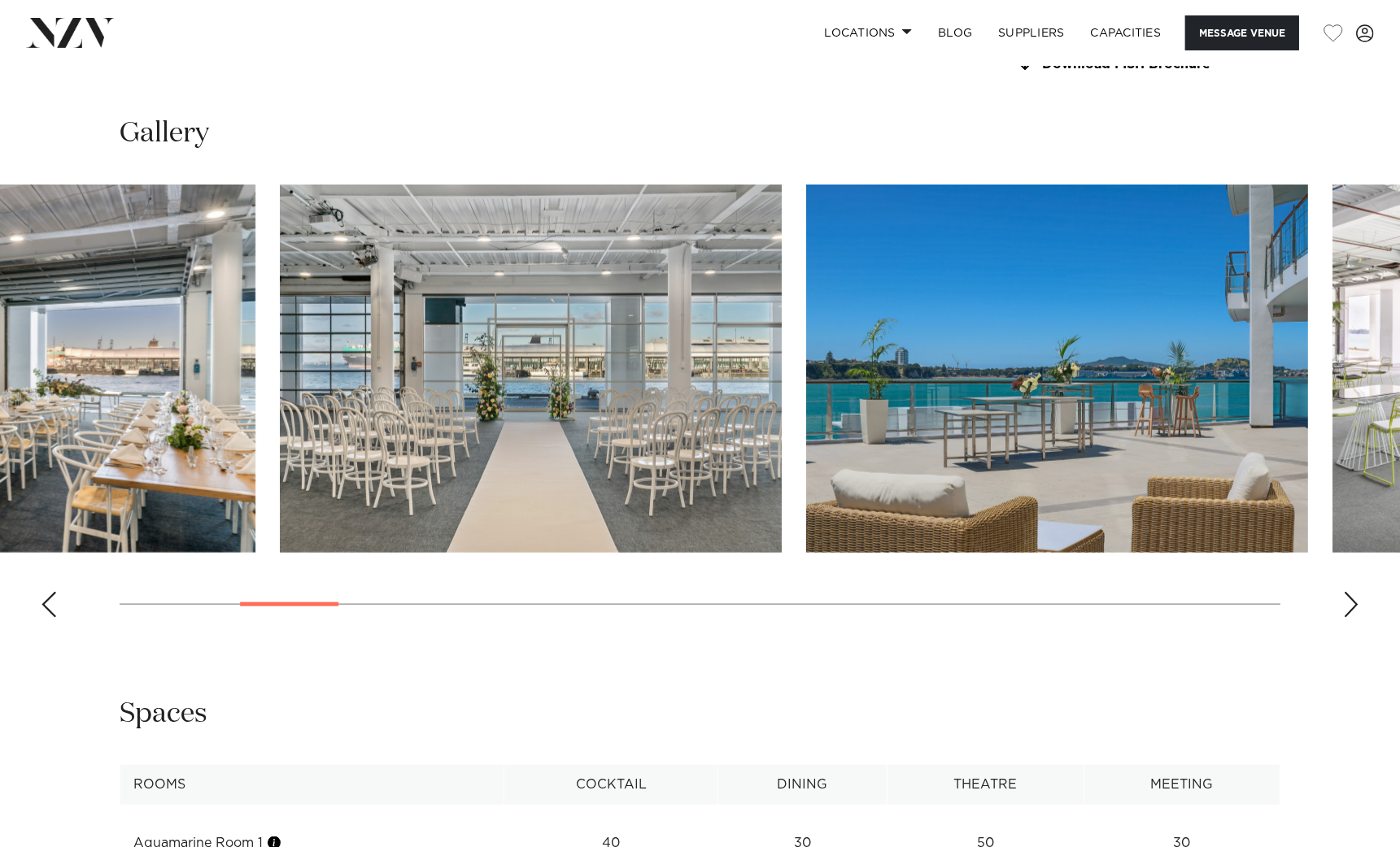
click at [504, 440] on img "4 / 26" at bounding box center [531, 369] width 502 height 368
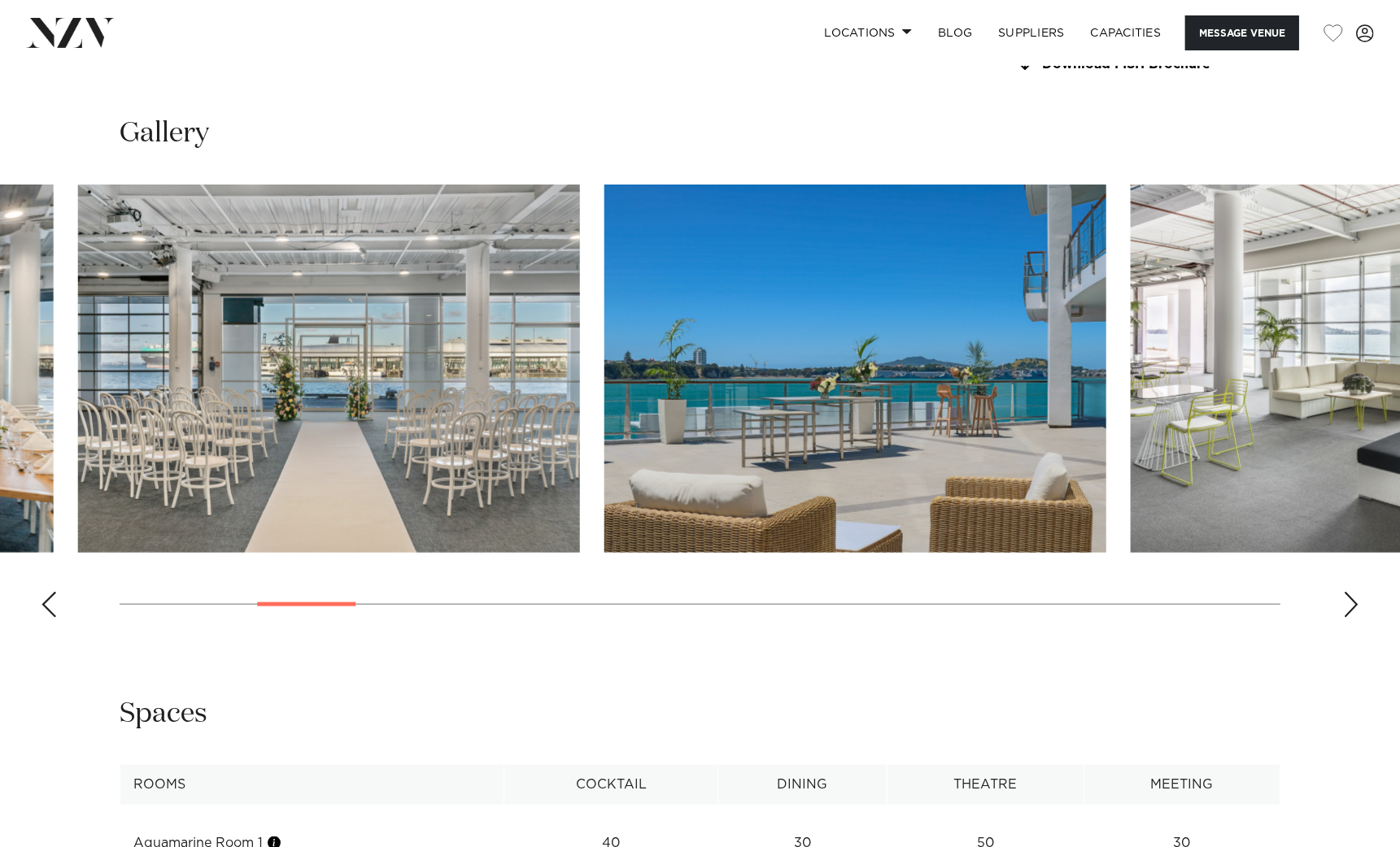
click at [605, 419] on img "5 / 26" at bounding box center [856, 369] width 502 height 368
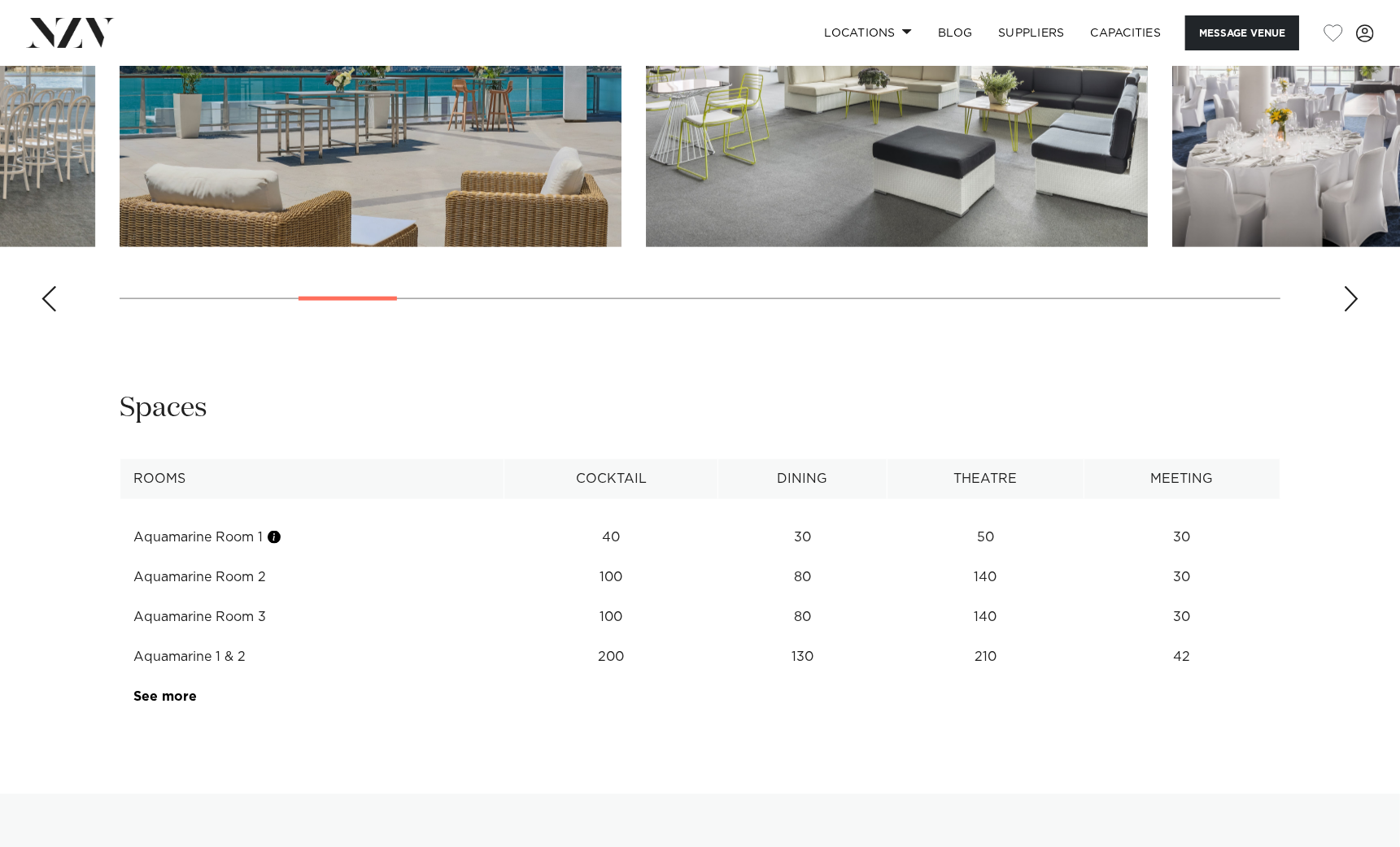
scroll to position [2033, 0]
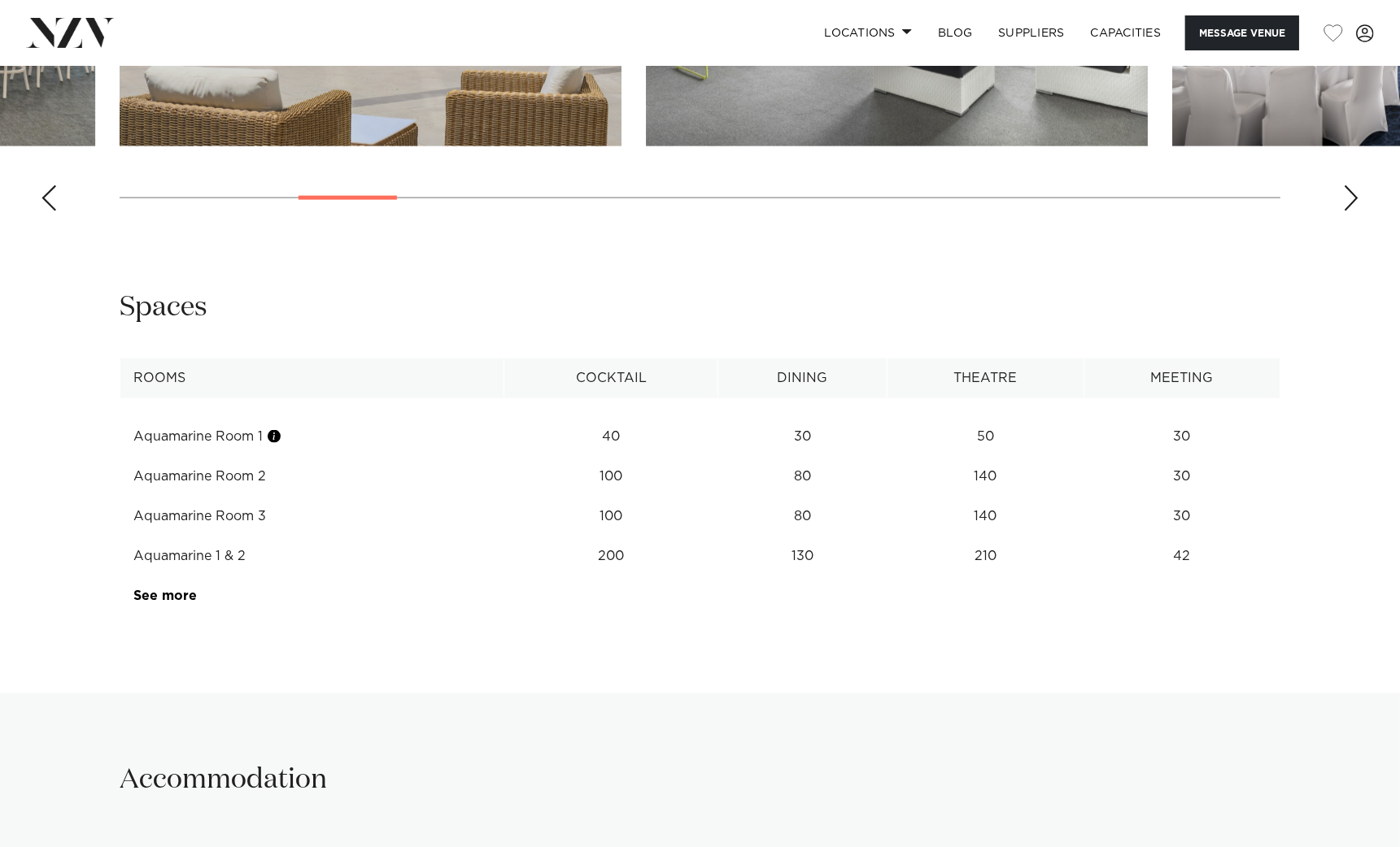
click at [186, 597] on link "See more" at bounding box center [198, 595] width 127 height 13
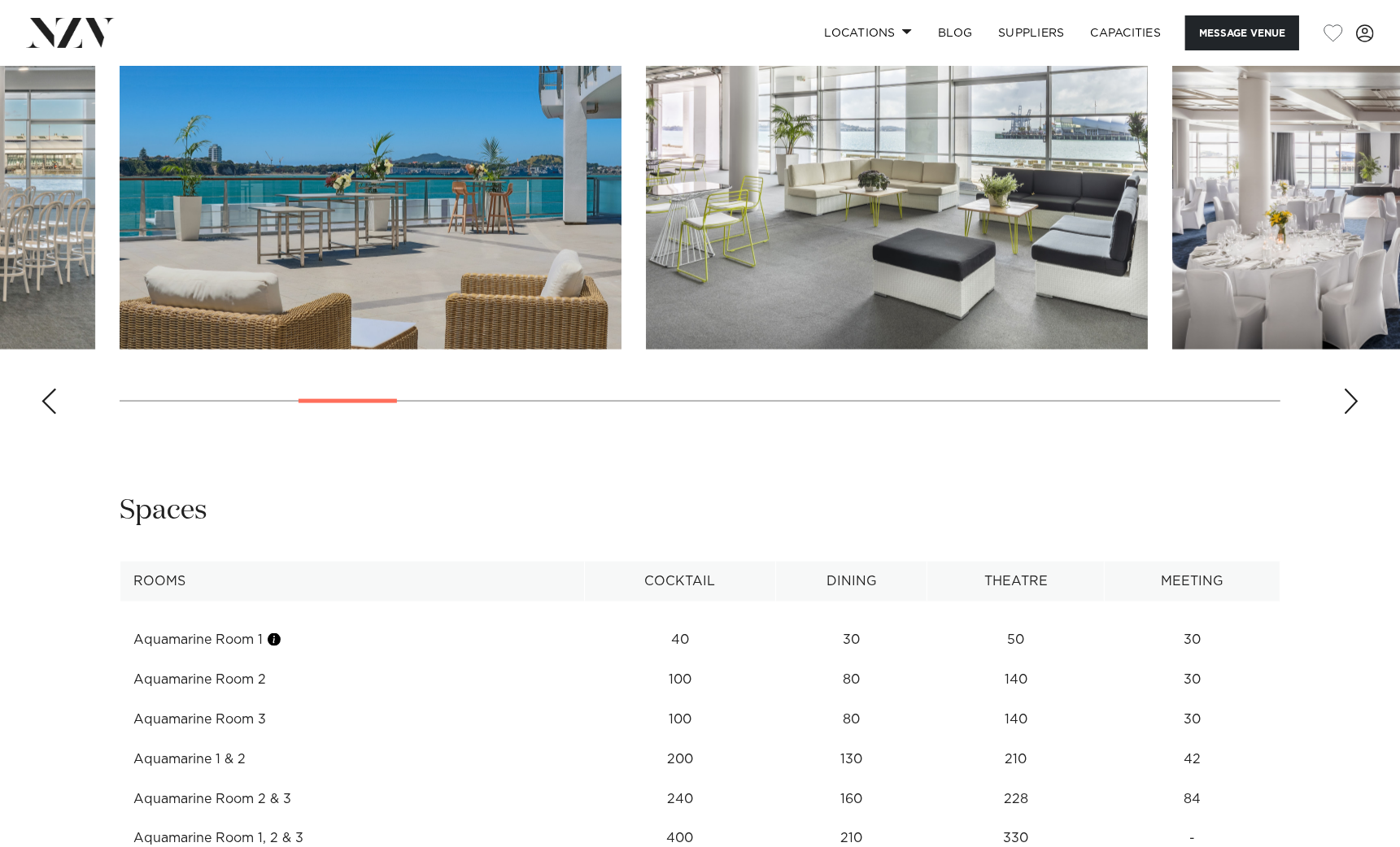
scroll to position [1626, 0]
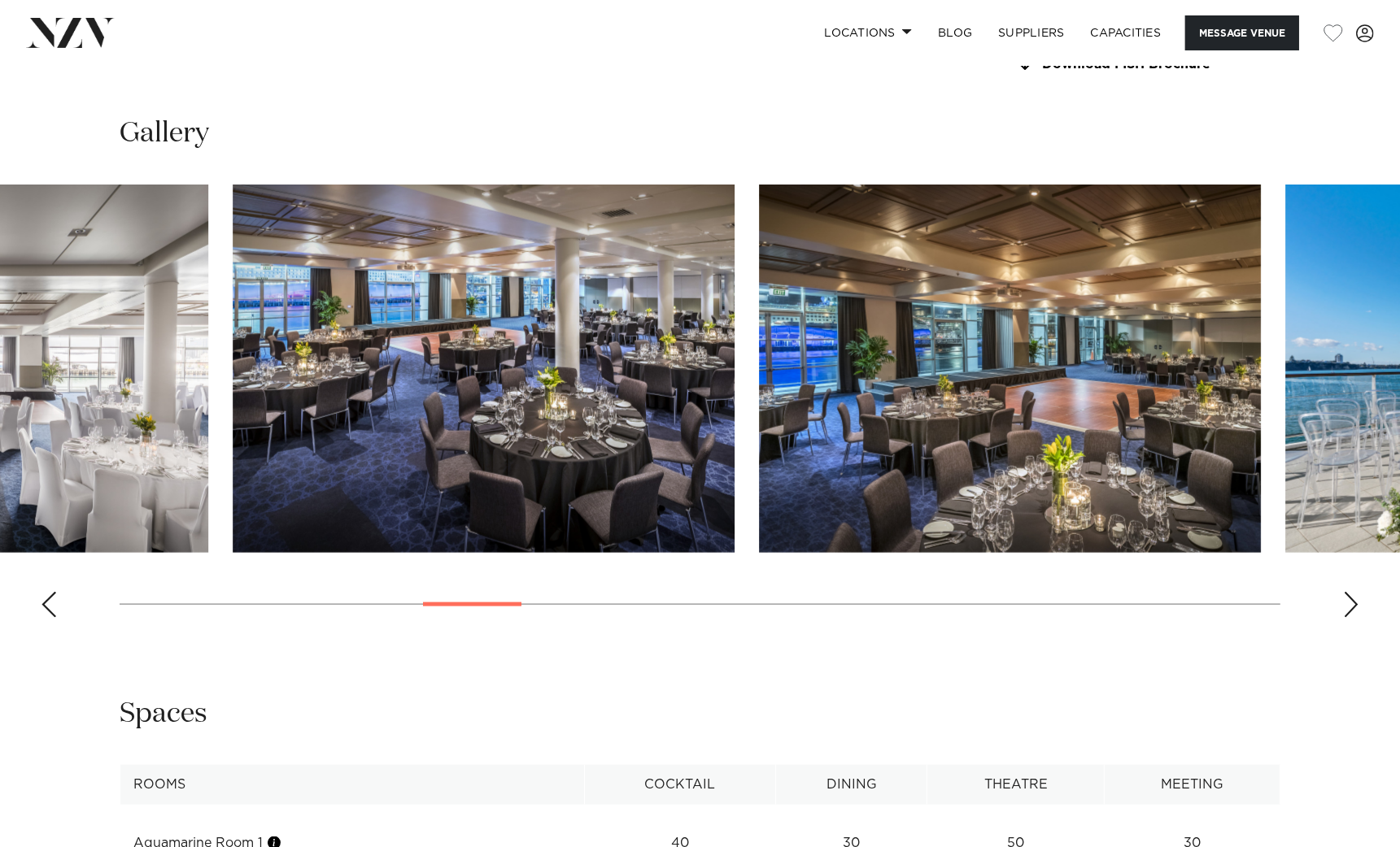
click at [485, 603] on div at bounding box center [472, 605] width 99 height 4
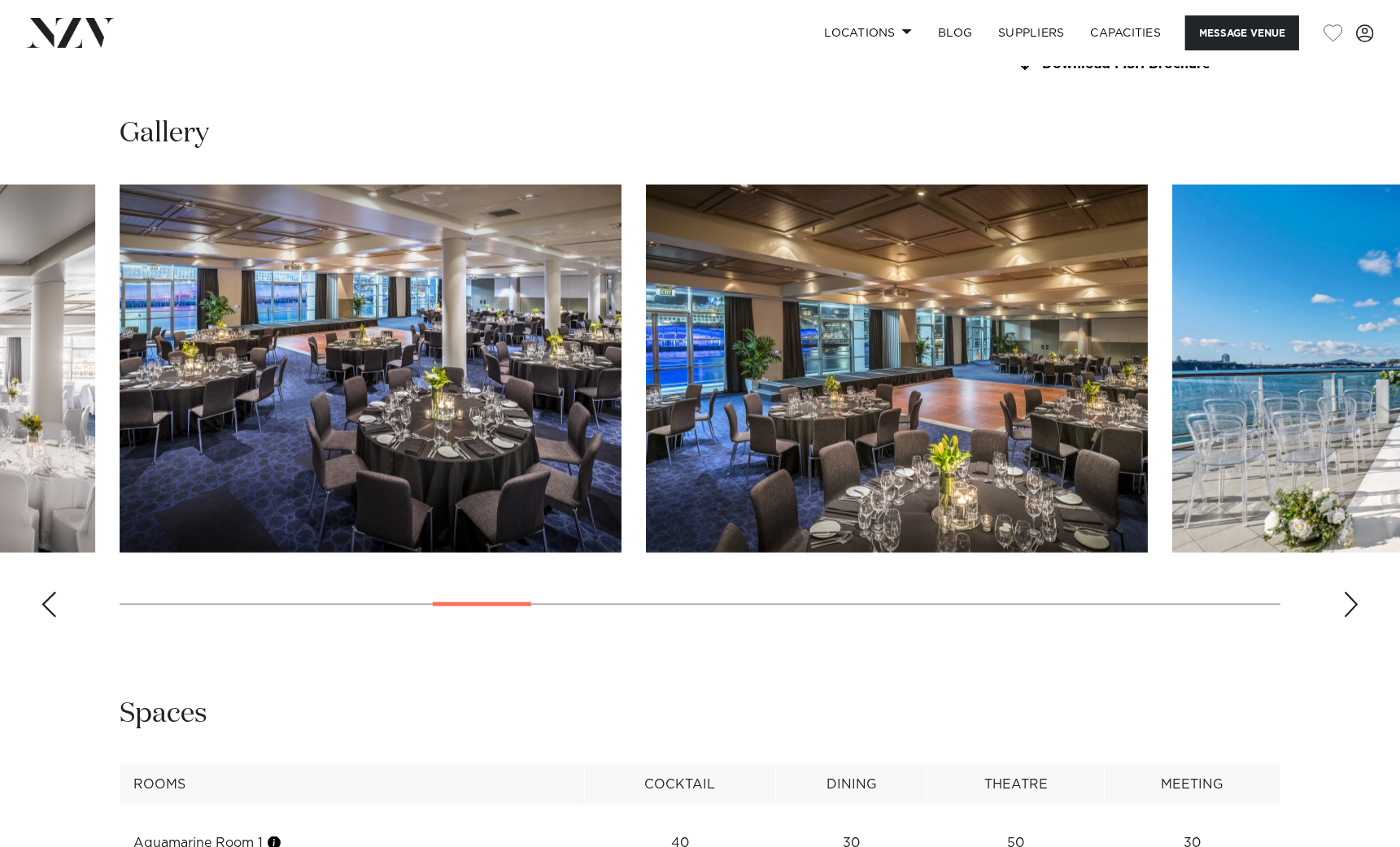
click at [491, 468] on img "8 / 26" at bounding box center [371, 369] width 502 height 368
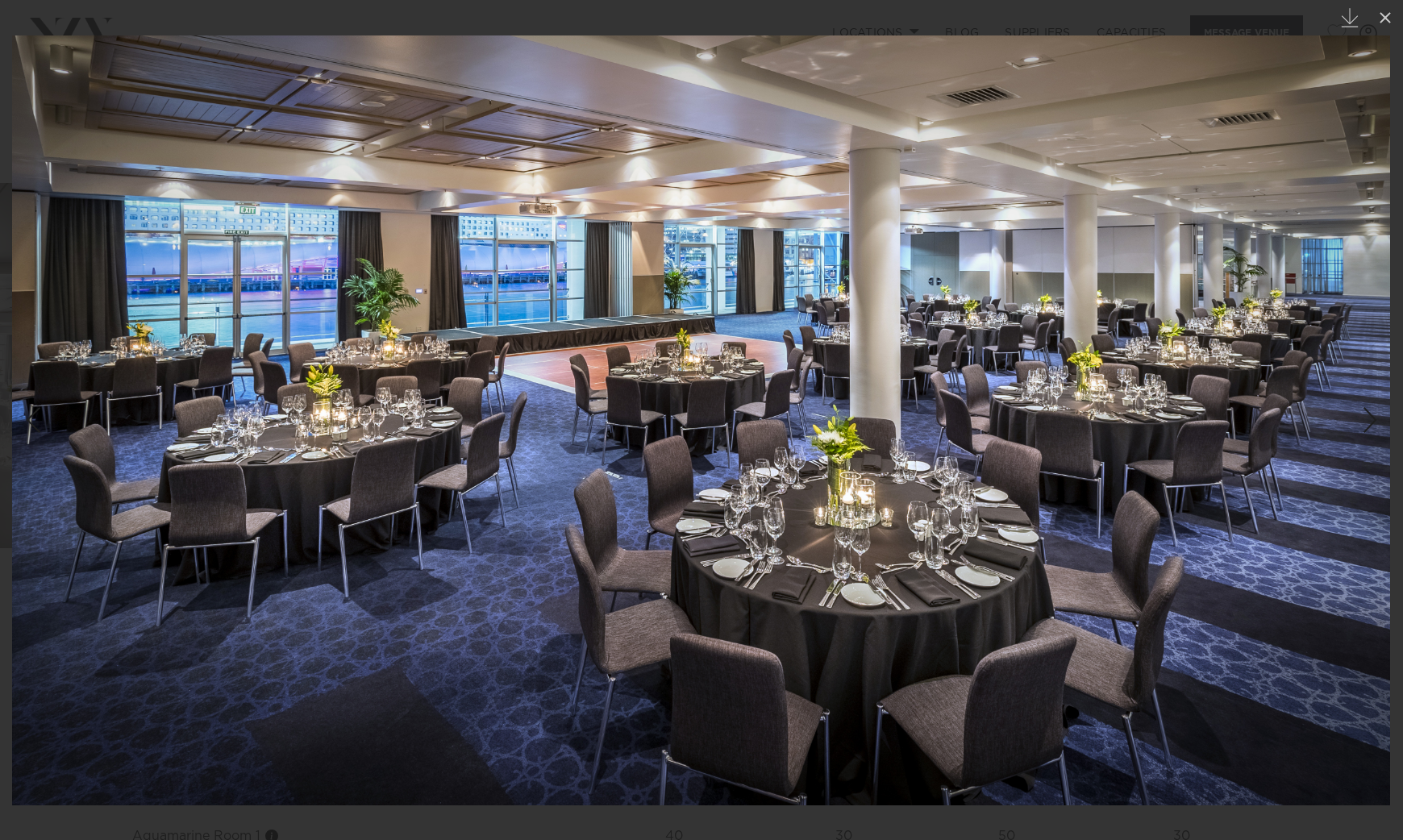
click at [1387, 206] on div at bounding box center [702, 420] width 1403 height 840
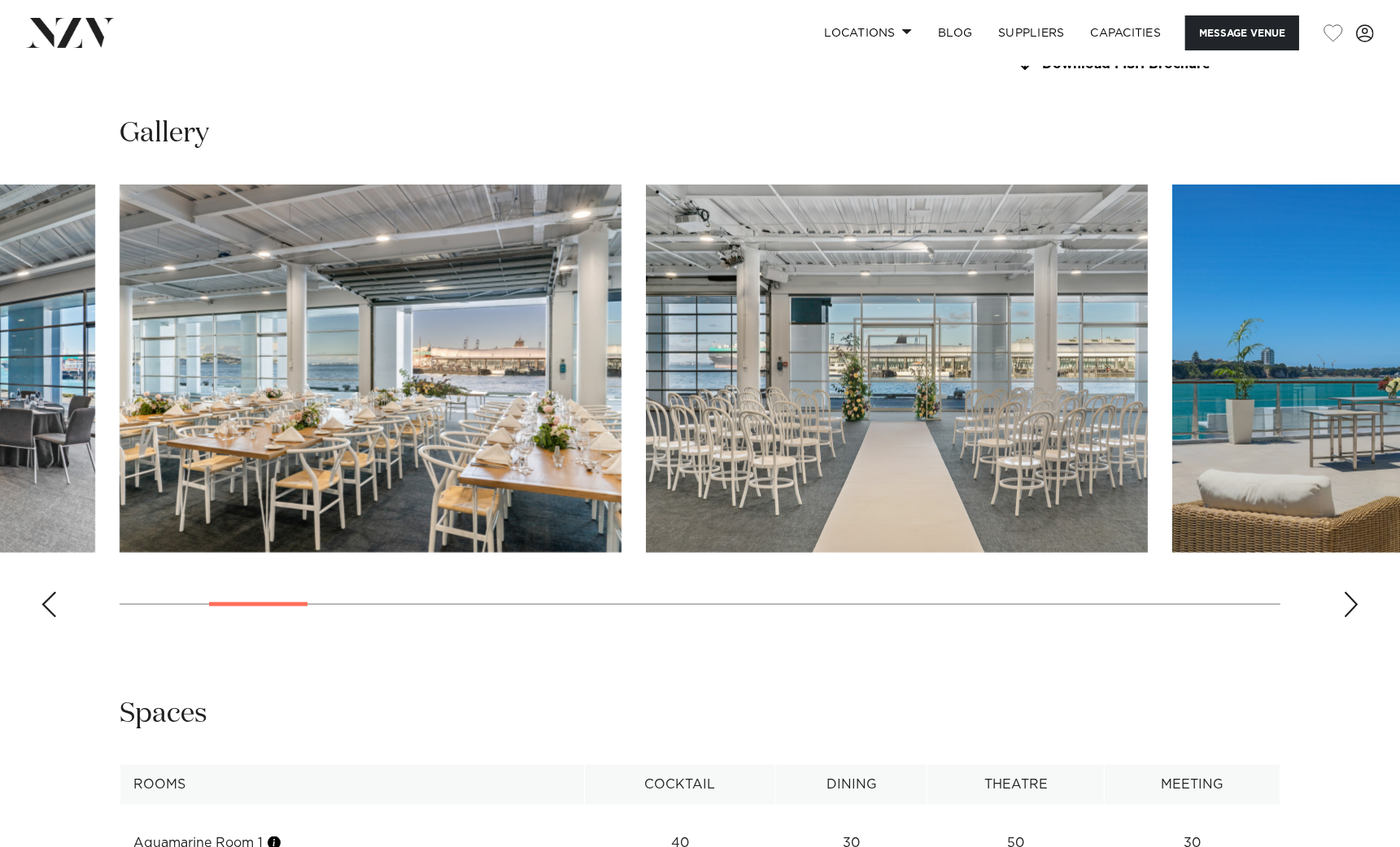
click at [1354, 601] on div "Next slide" at bounding box center [1351, 605] width 16 height 26
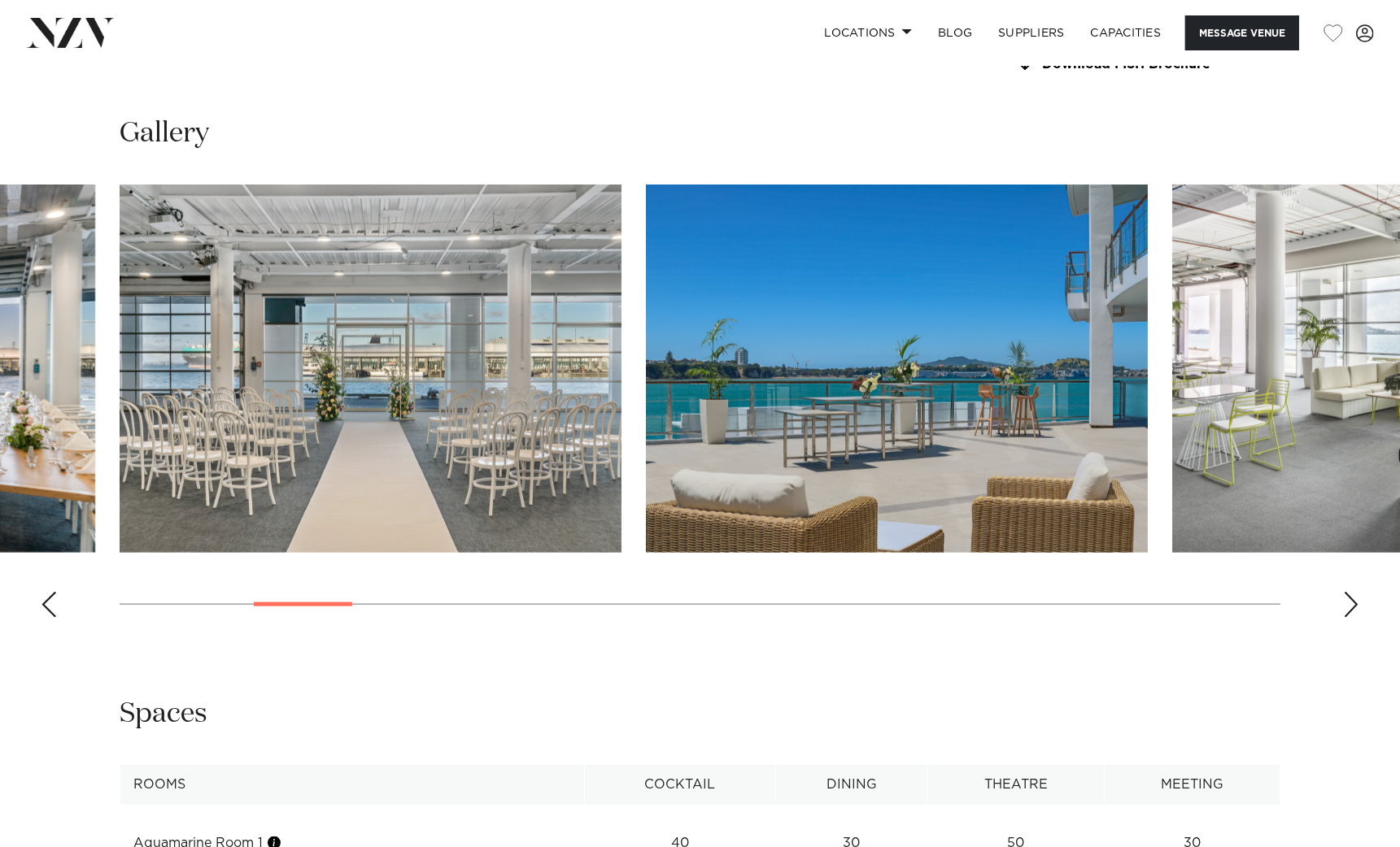
click at [1361, 594] on swiper-container at bounding box center [700, 408] width 1400 height 446
click at [1360, 593] on swiper-container at bounding box center [700, 408] width 1400 height 446
click at [1350, 593] on div "Next slide" at bounding box center [1351, 605] width 16 height 26
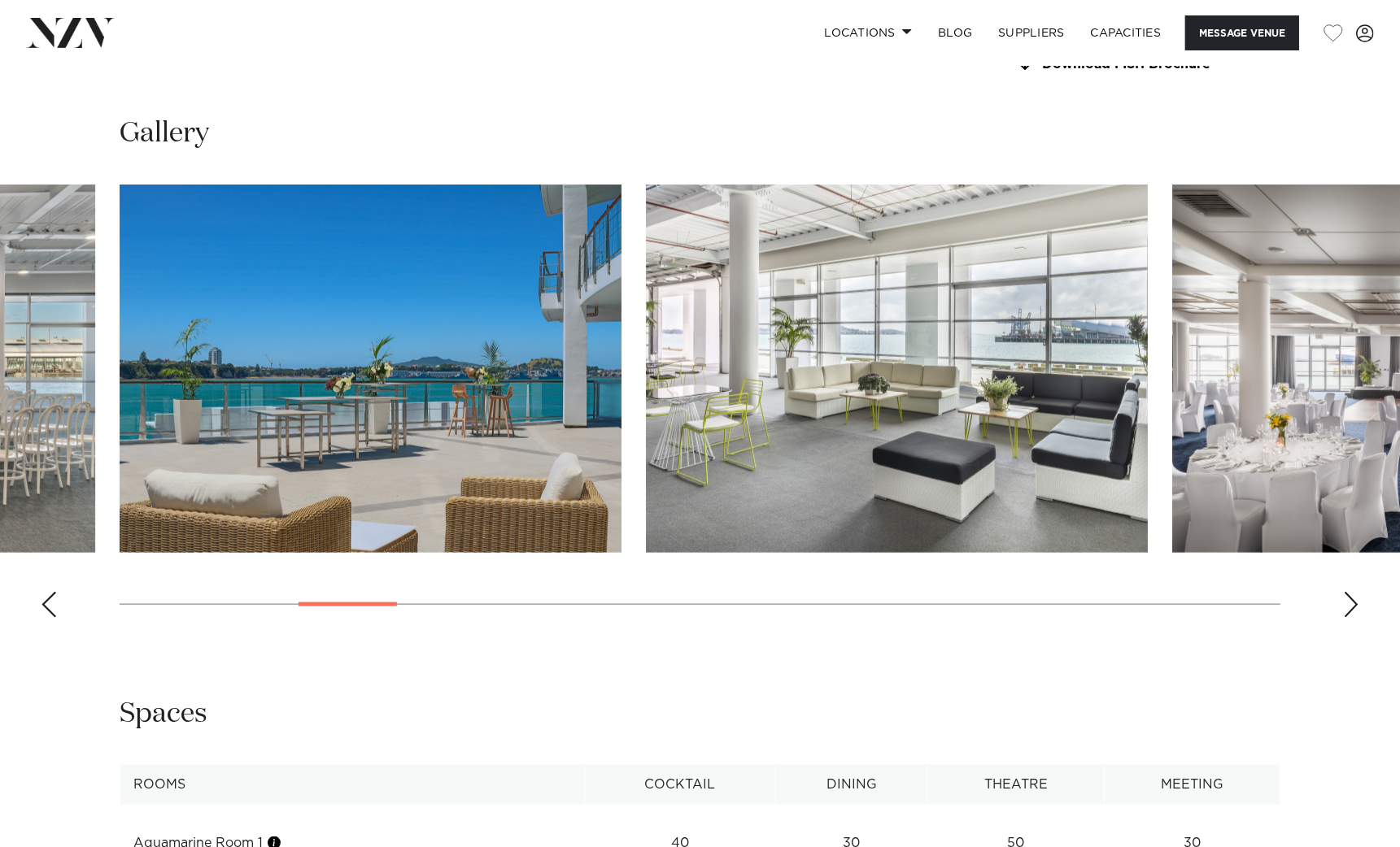
click at [1350, 593] on div "Next slide" at bounding box center [1351, 605] width 16 height 26
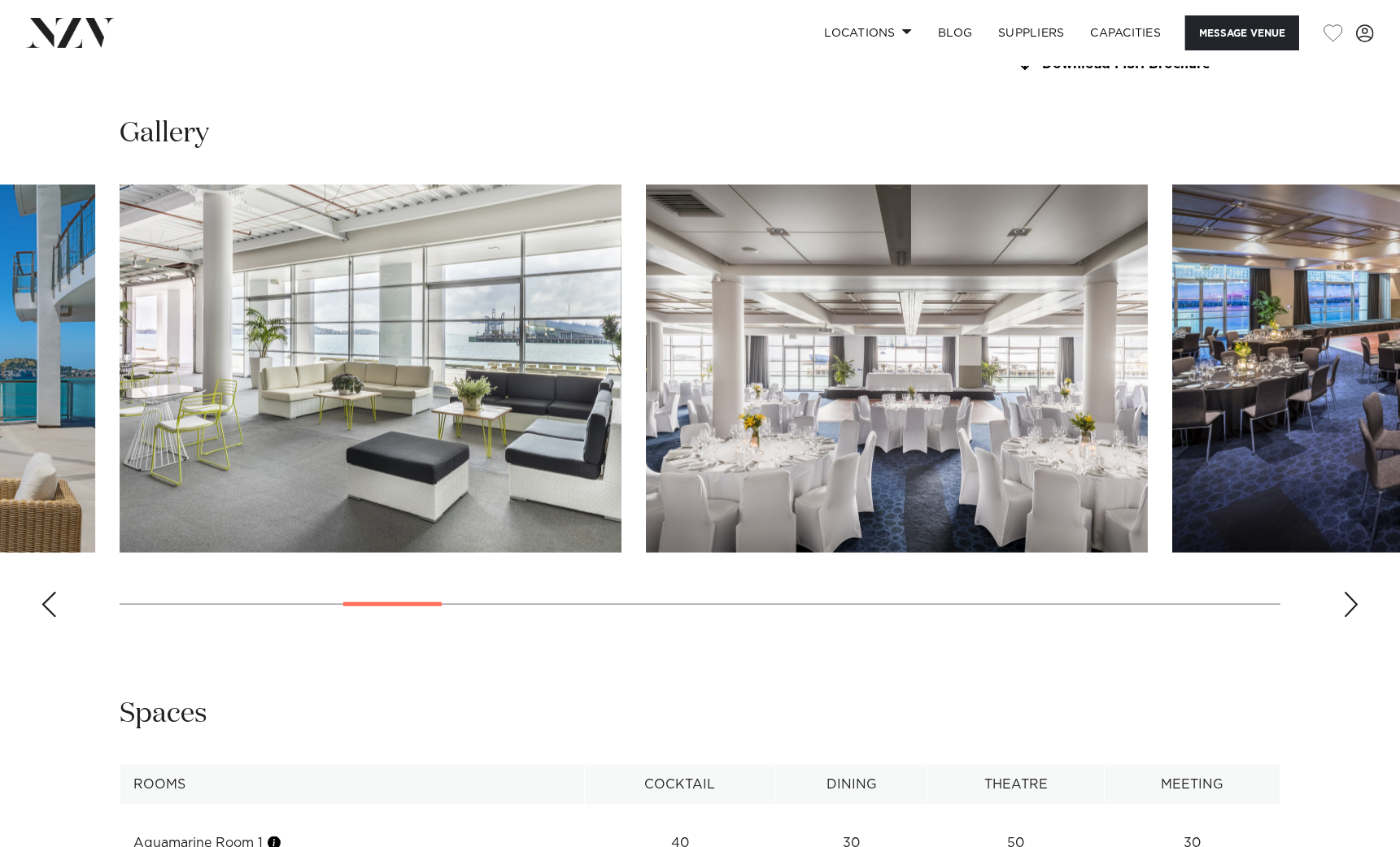
click at [1350, 593] on div "Next slide" at bounding box center [1351, 605] width 16 height 26
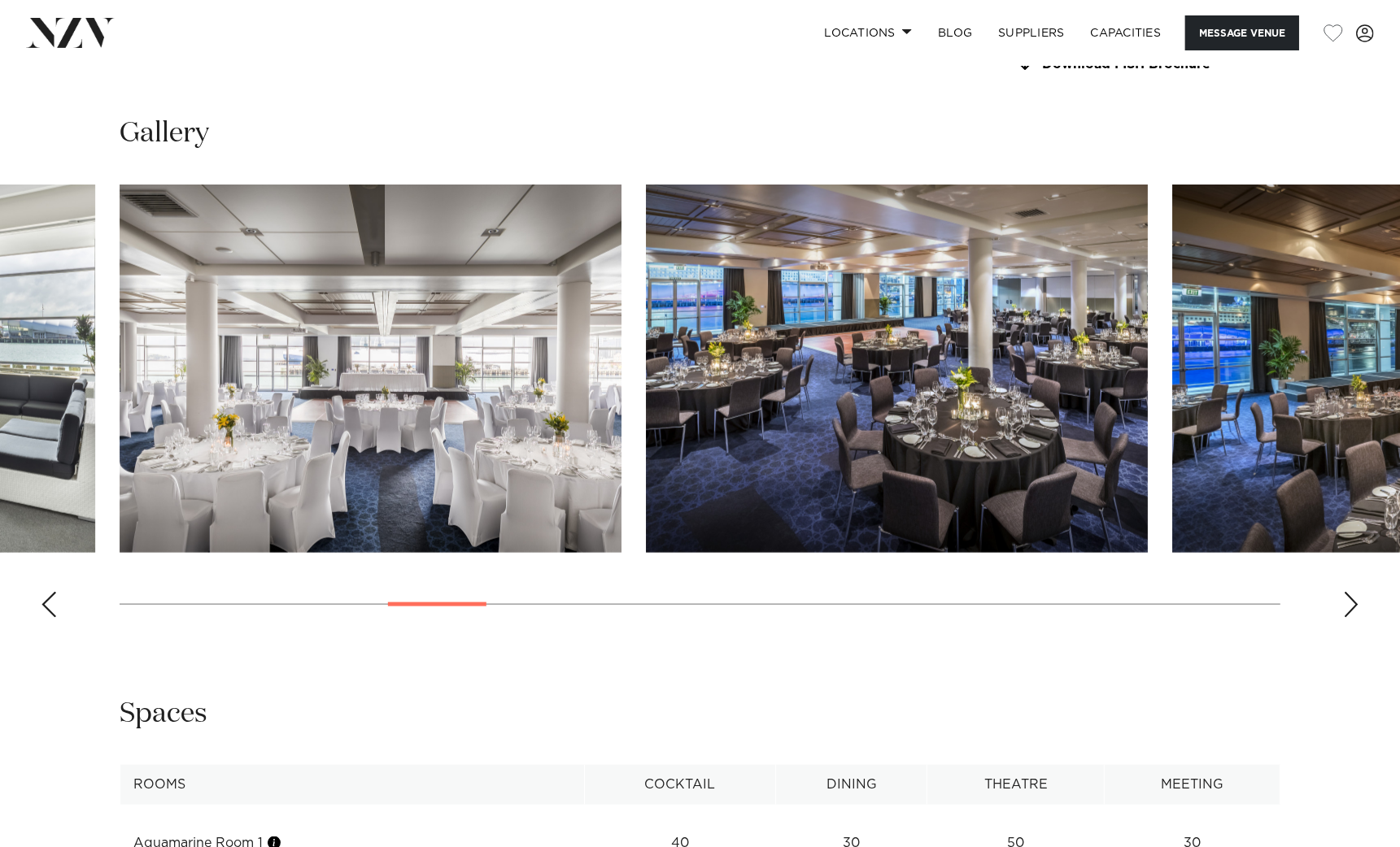
click at [1350, 593] on div "Next slide" at bounding box center [1351, 605] width 16 height 26
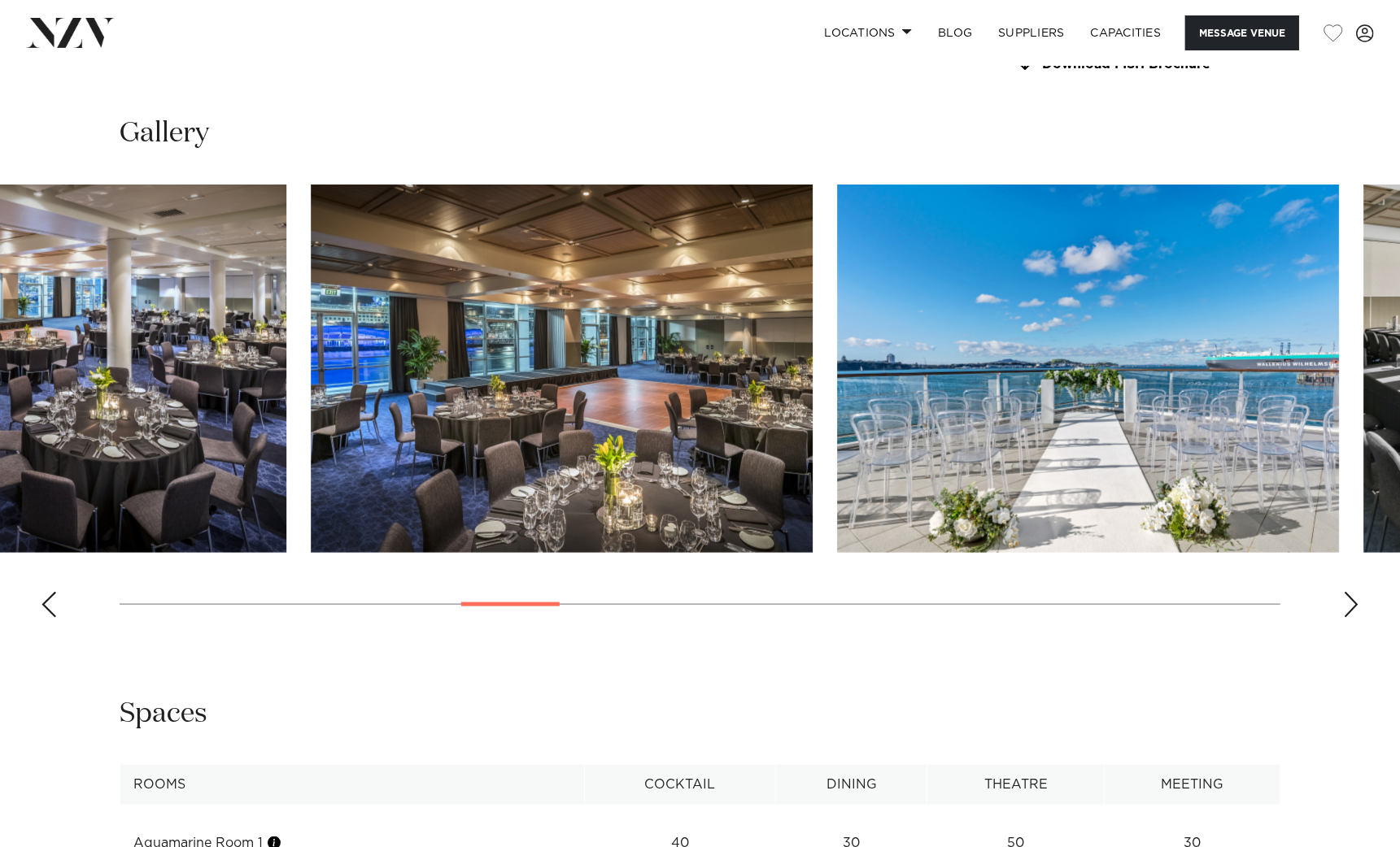
click at [486, 603] on div at bounding box center [510, 605] width 99 height 4
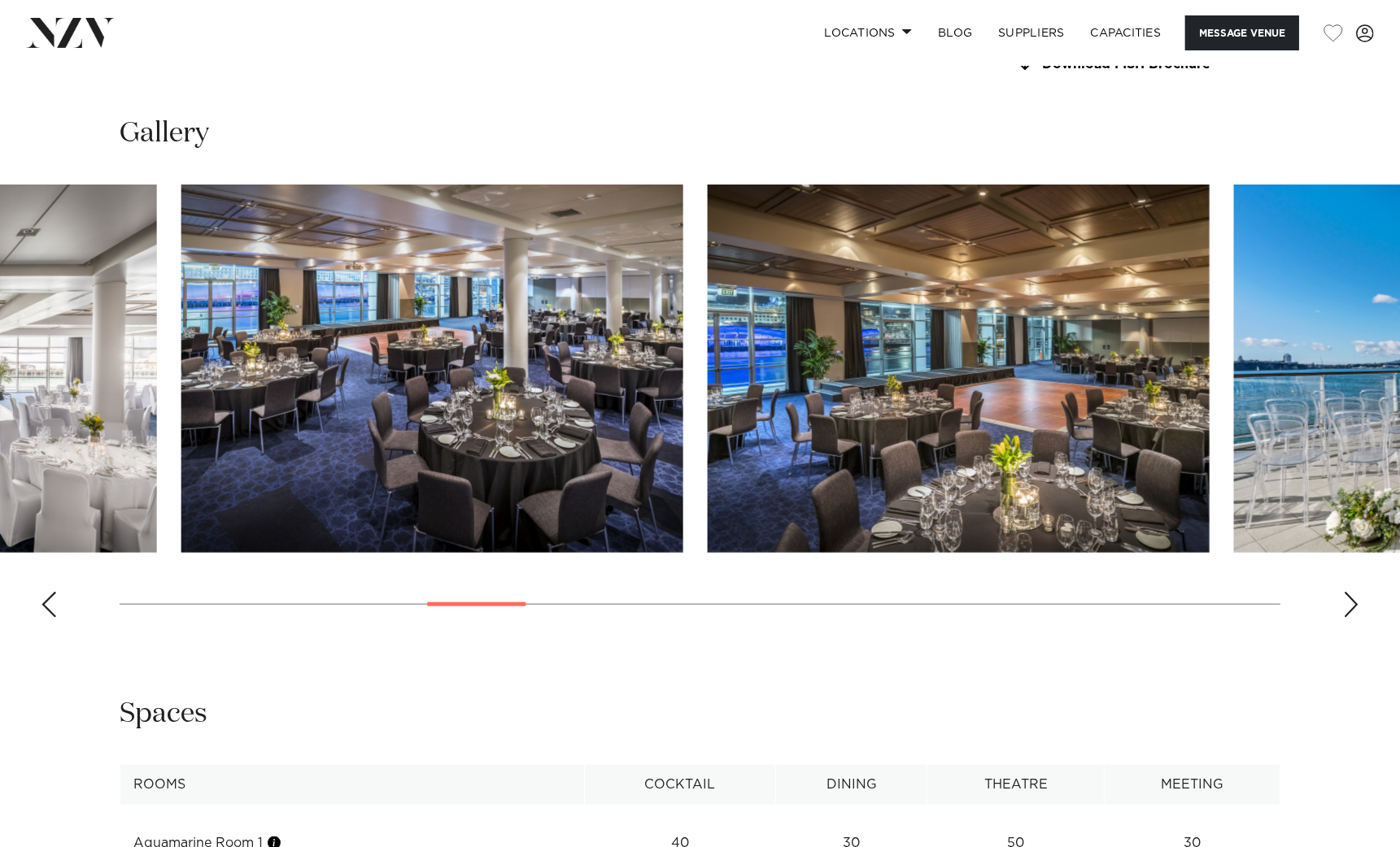
click at [547, 603] on swiper-container at bounding box center [700, 408] width 1400 height 446
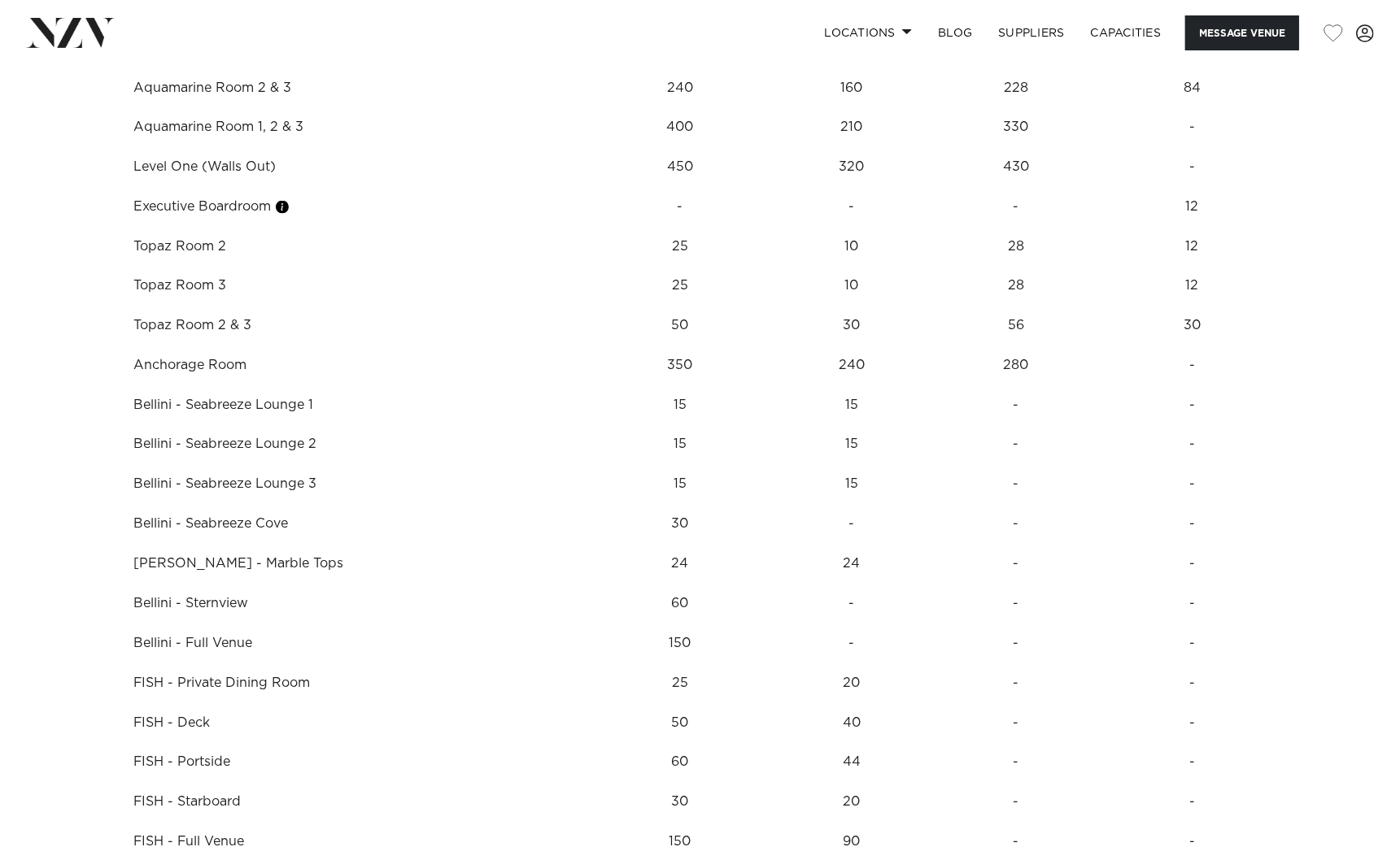
scroll to position [2440, 0]
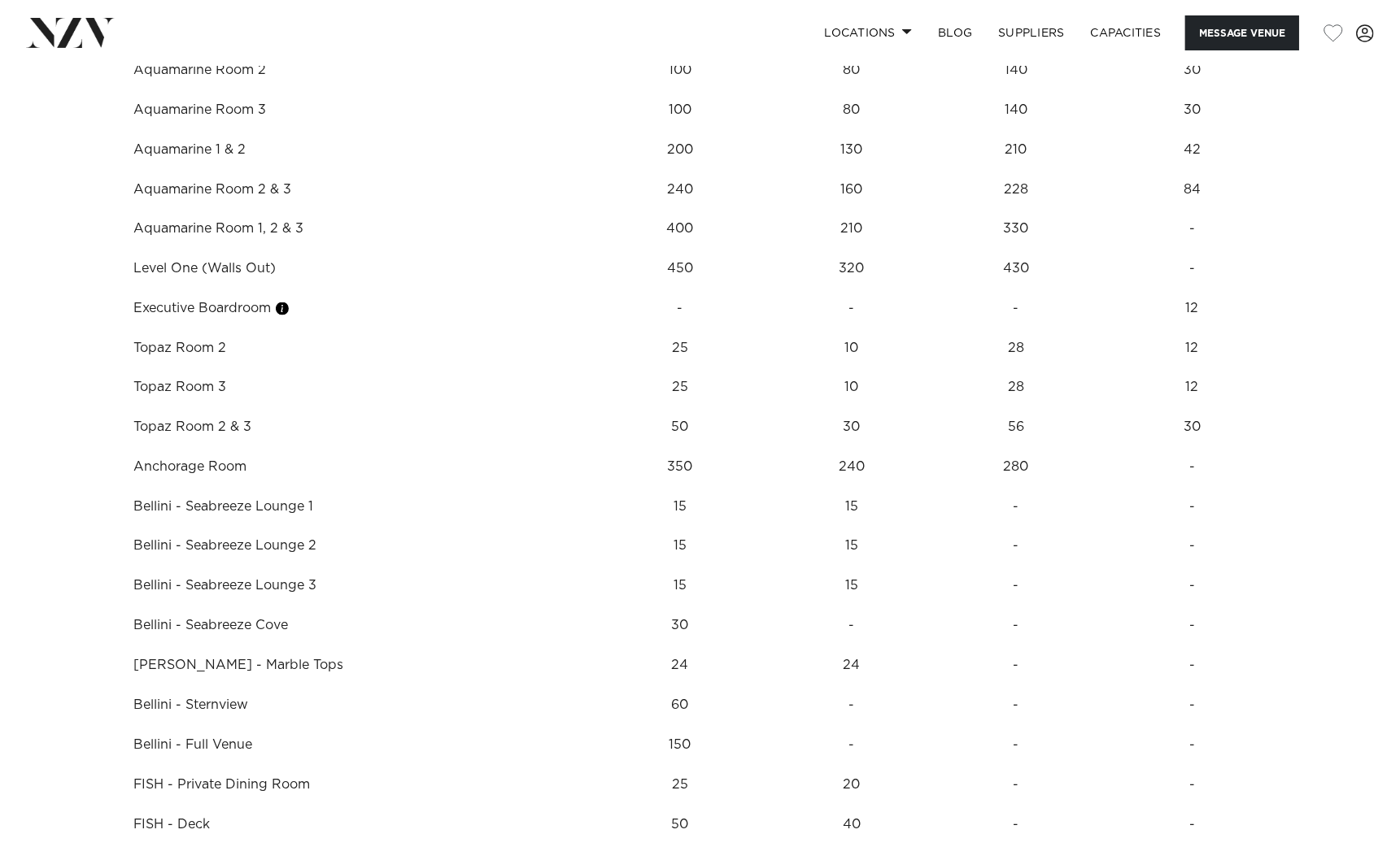
click at [835, 51] on td "320" at bounding box center [852, 30] width 152 height 40
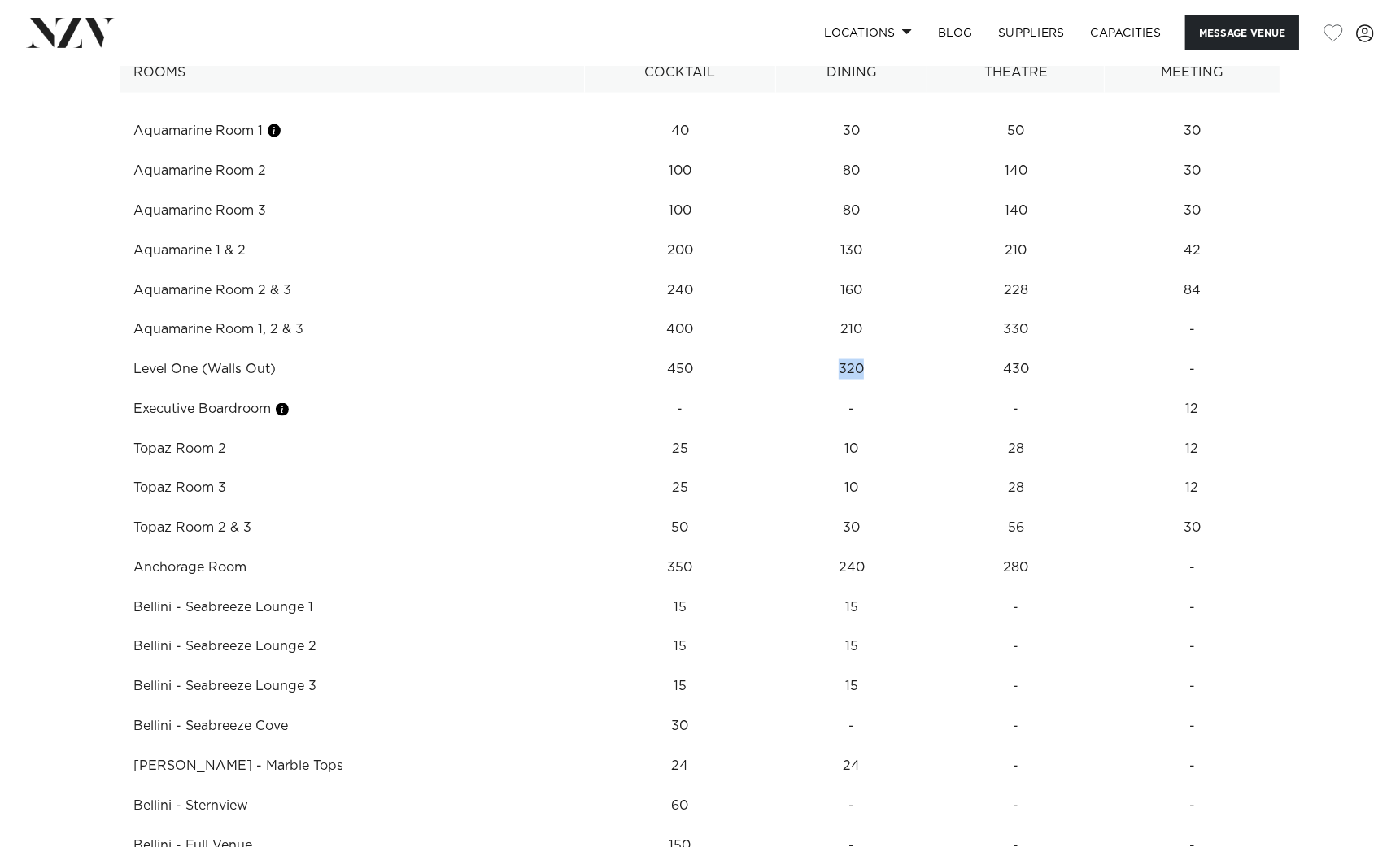
scroll to position [2236, 0]
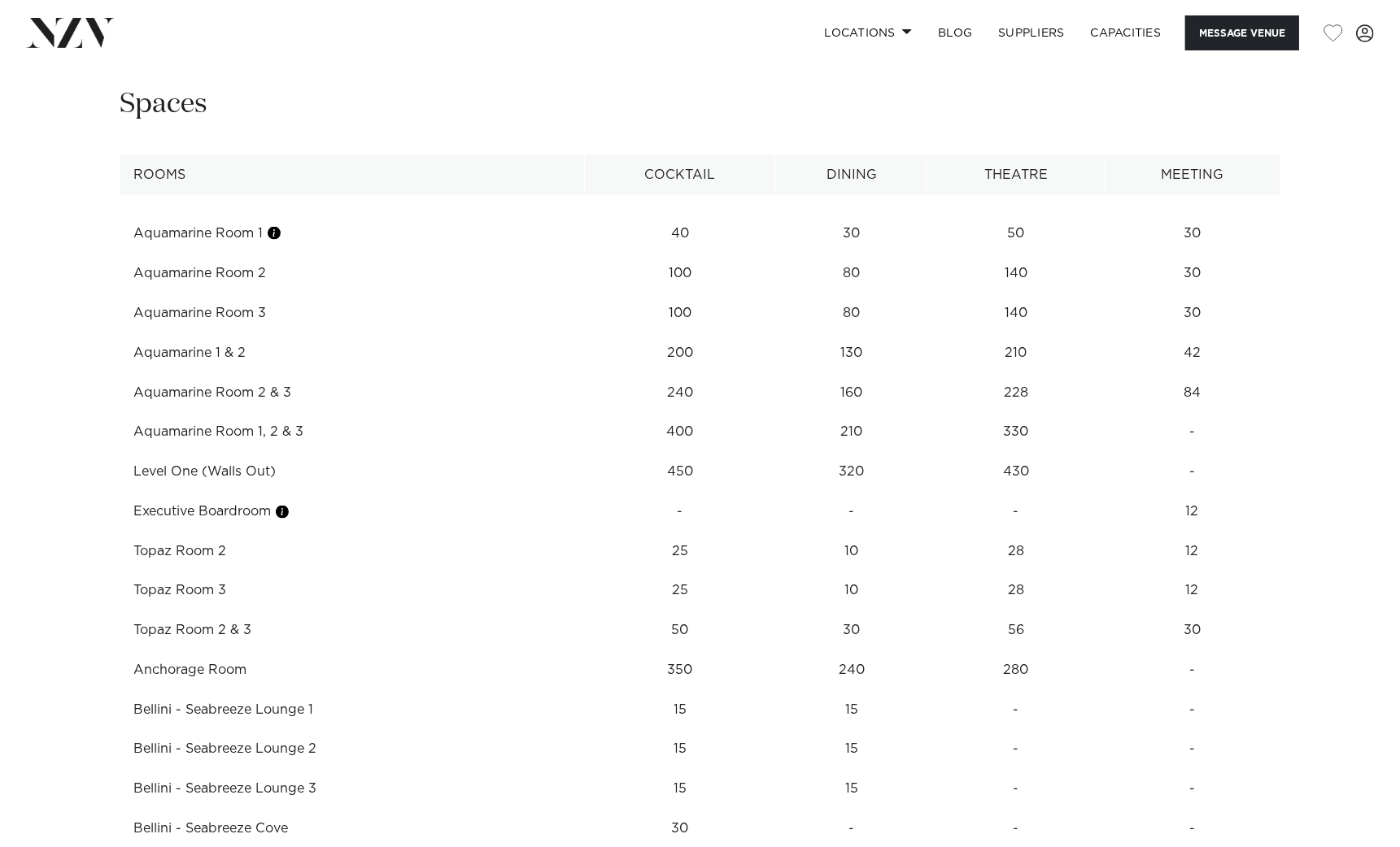
click at [844, 254] on td "240" at bounding box center [852, 234] width 152 height 40
click at [845, 254] on td "240" at bounding box center [852, 234] width 152 height 40
click at [843, 254] on td "240" at bounding box center [852, 234] width 152 height 40
click at [833, 254] on td "240" at bounding box center [852, 234] width 152 height 40
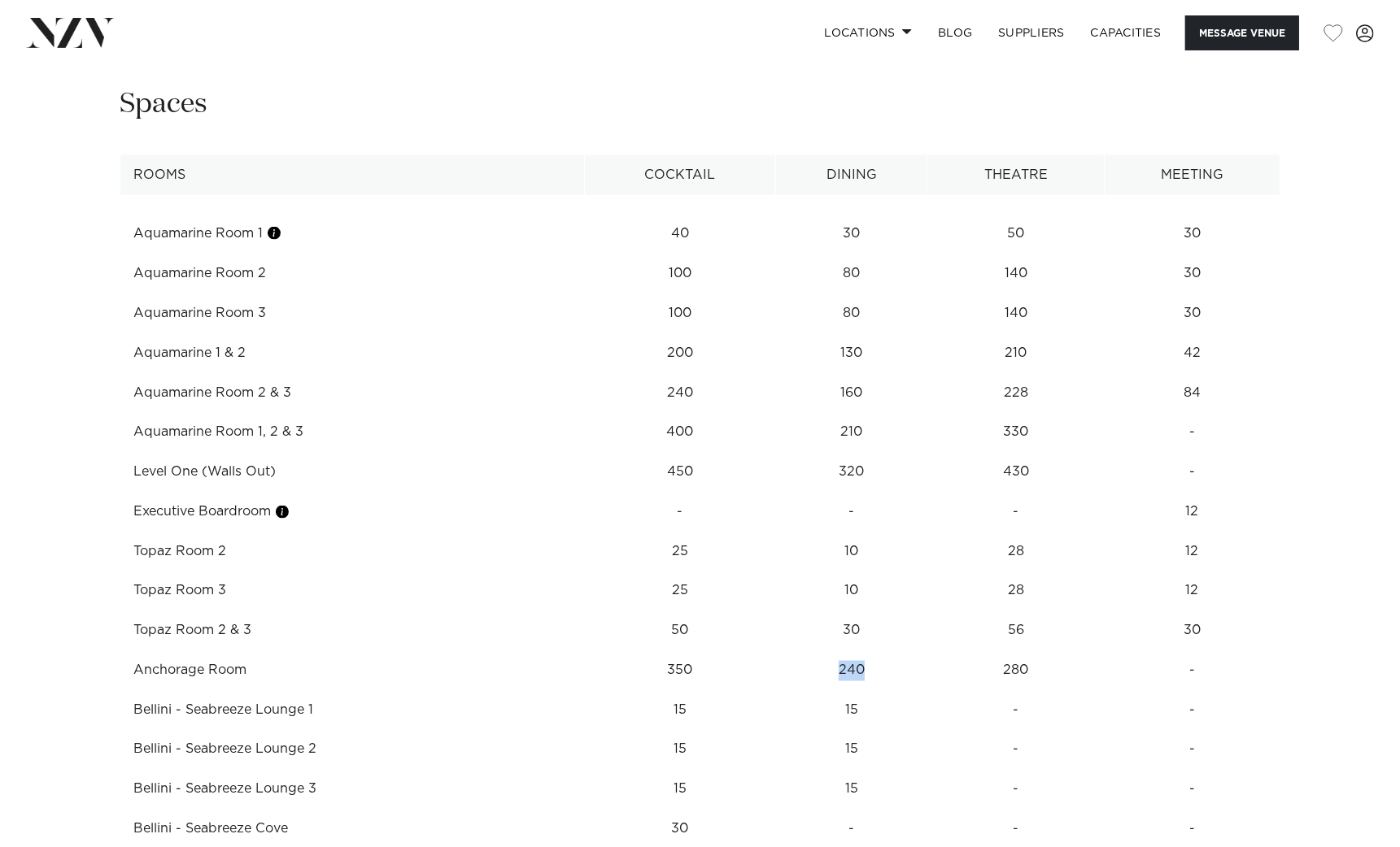
click at [833, 254] on td "240" at bounding box center [852, 234] width 152 height 40
drag, startPoint x: 833, startPoint y: 664, endPoint x: 828, endPoint y: 462, distance: 202.1
click at [828, 254] on td "320" at bounding box center [852, 234] width 152 height 40
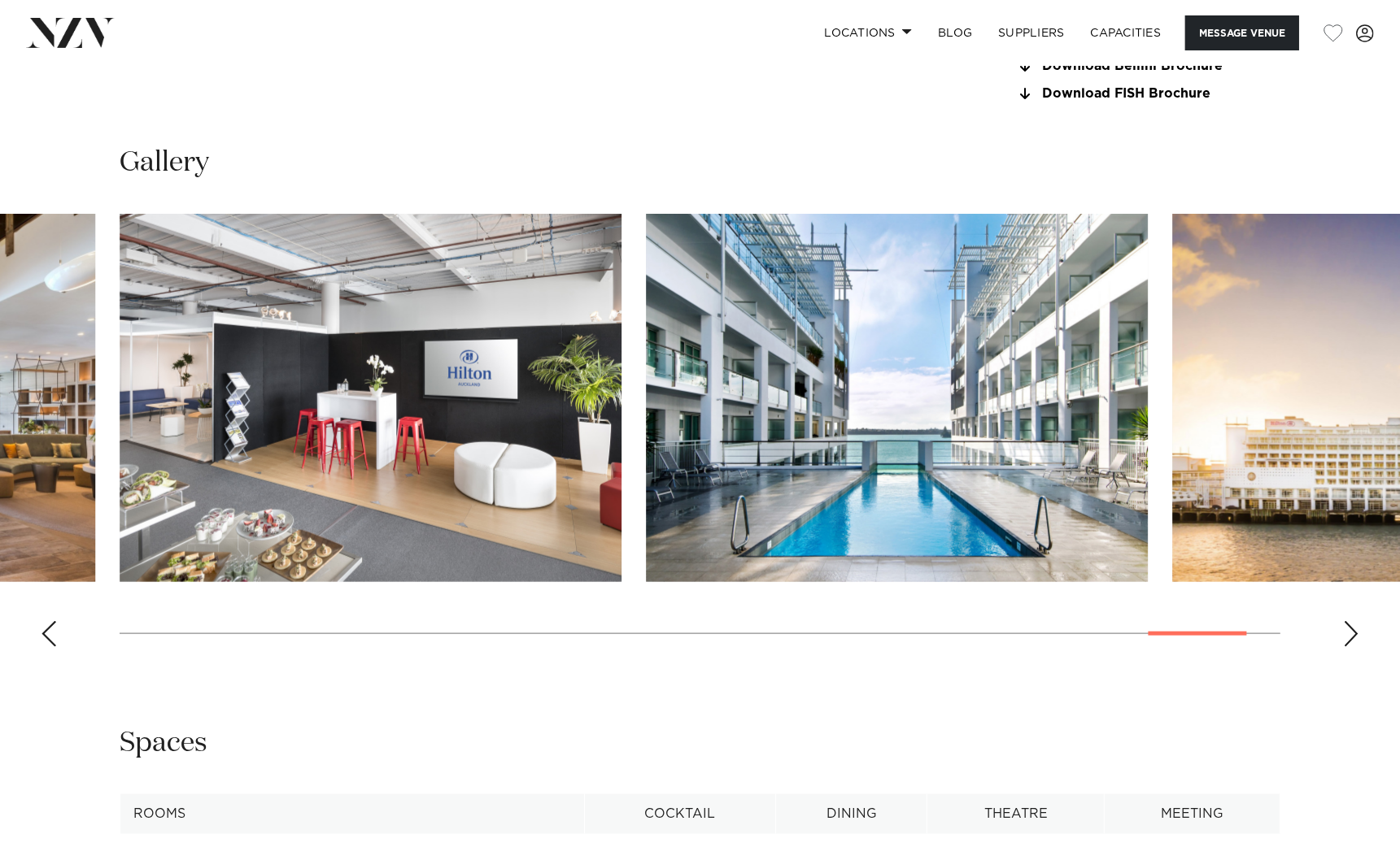
scroll to position [1525, 0]
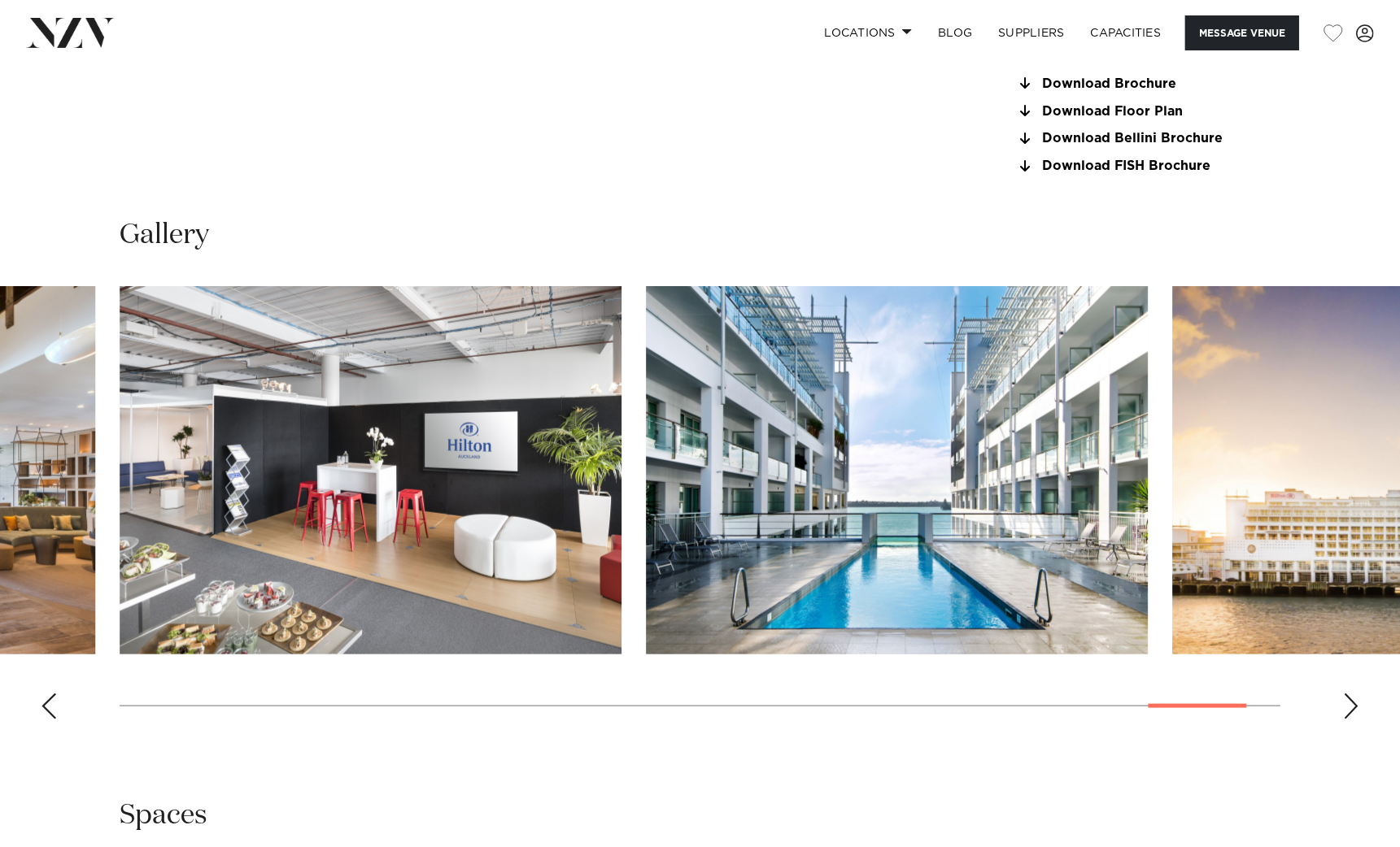
click at [57, 706] on swiper-container at bounding box center [700, 509] width 1400 height 446
click at [35, 706] on swiper-container at bounding box center [700, 509] width 1400 height 446
click at [54, 703] on div "Previous slide" at bounding box center [48, 707] width 16 height 26
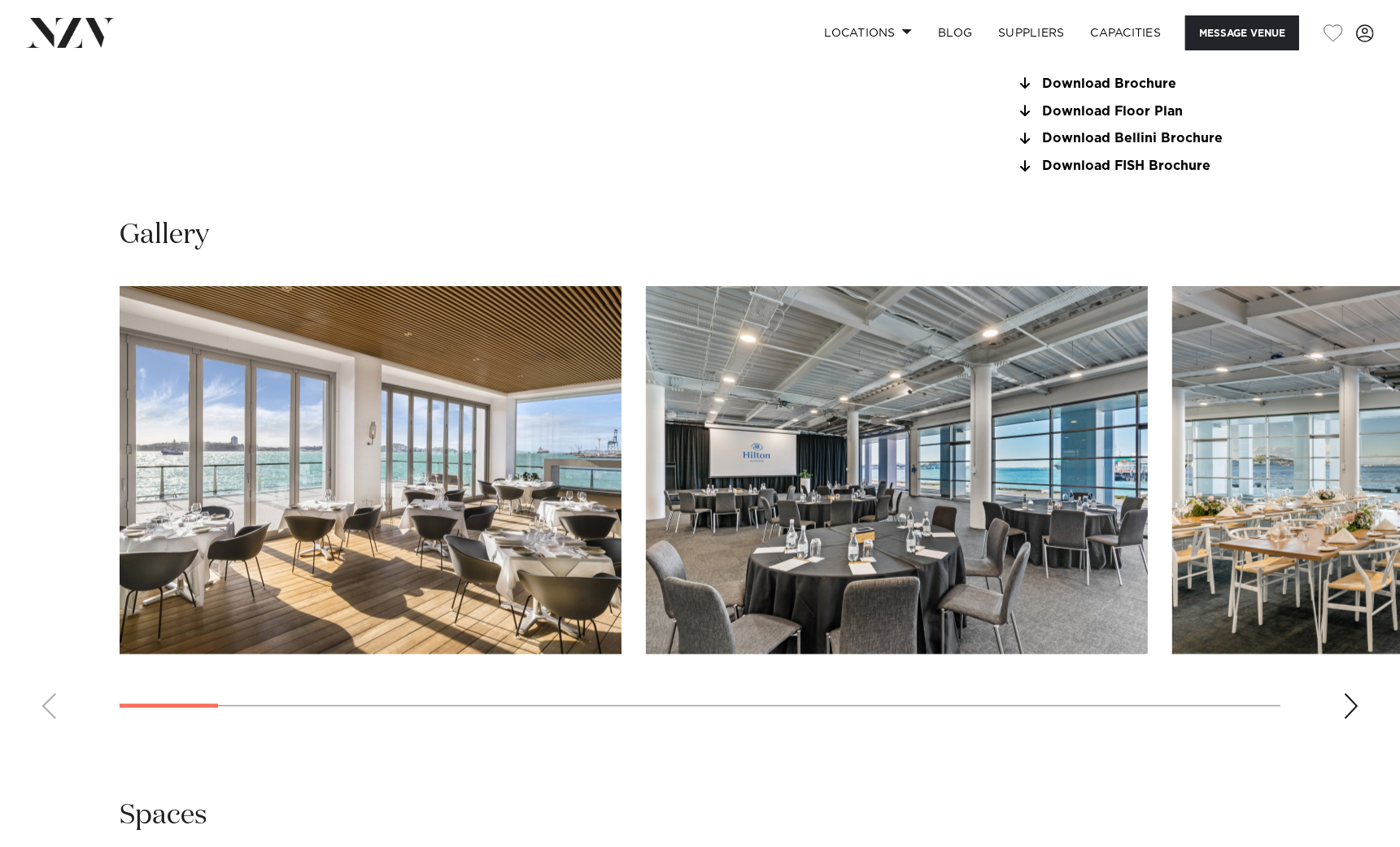
click at [135, 718] on swiper-container at bounding box center [700, 509] width 1400 height 446
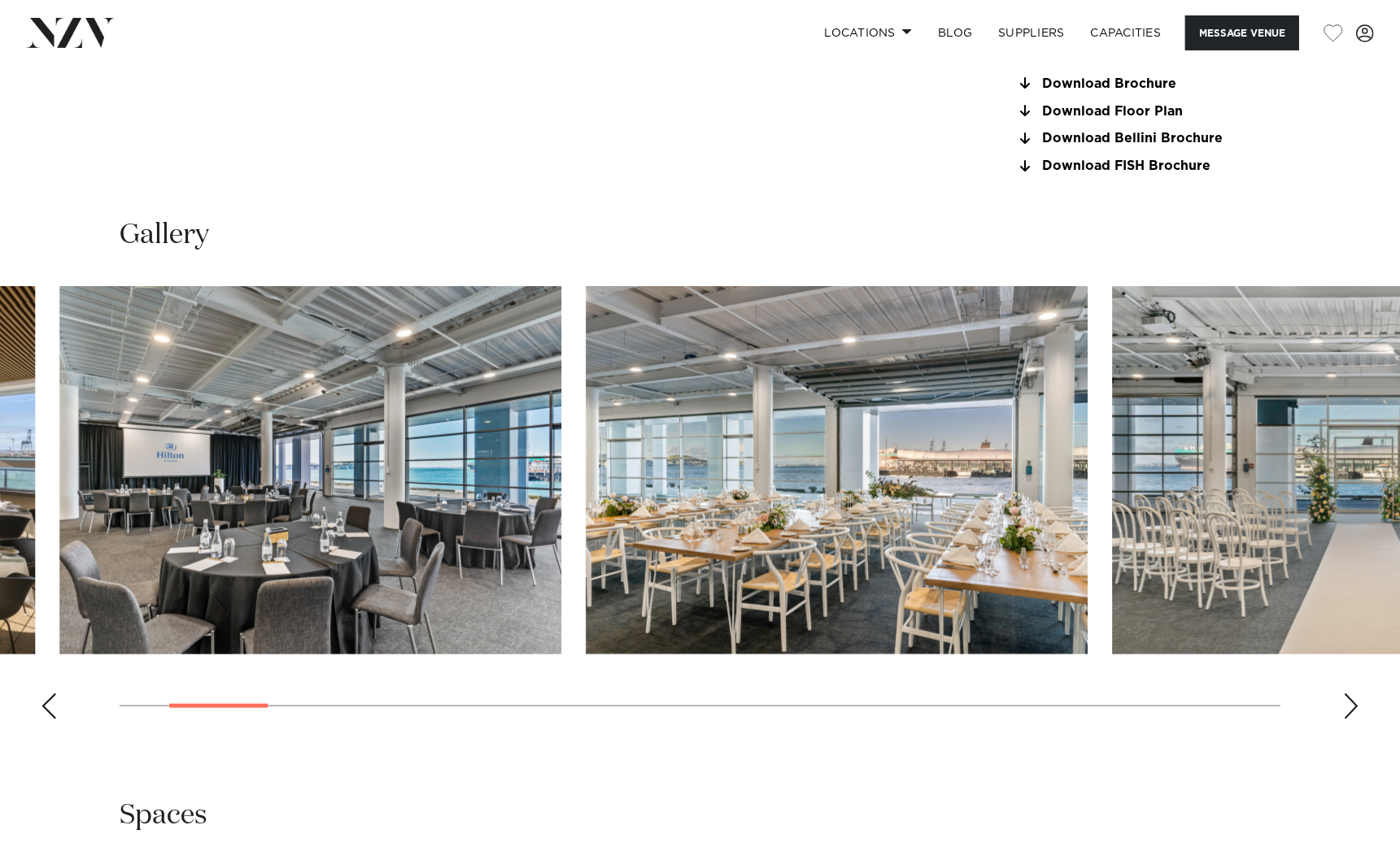
click at [238, 699] on swiper-container at bounding box center [700, 509] width 1400 height 446
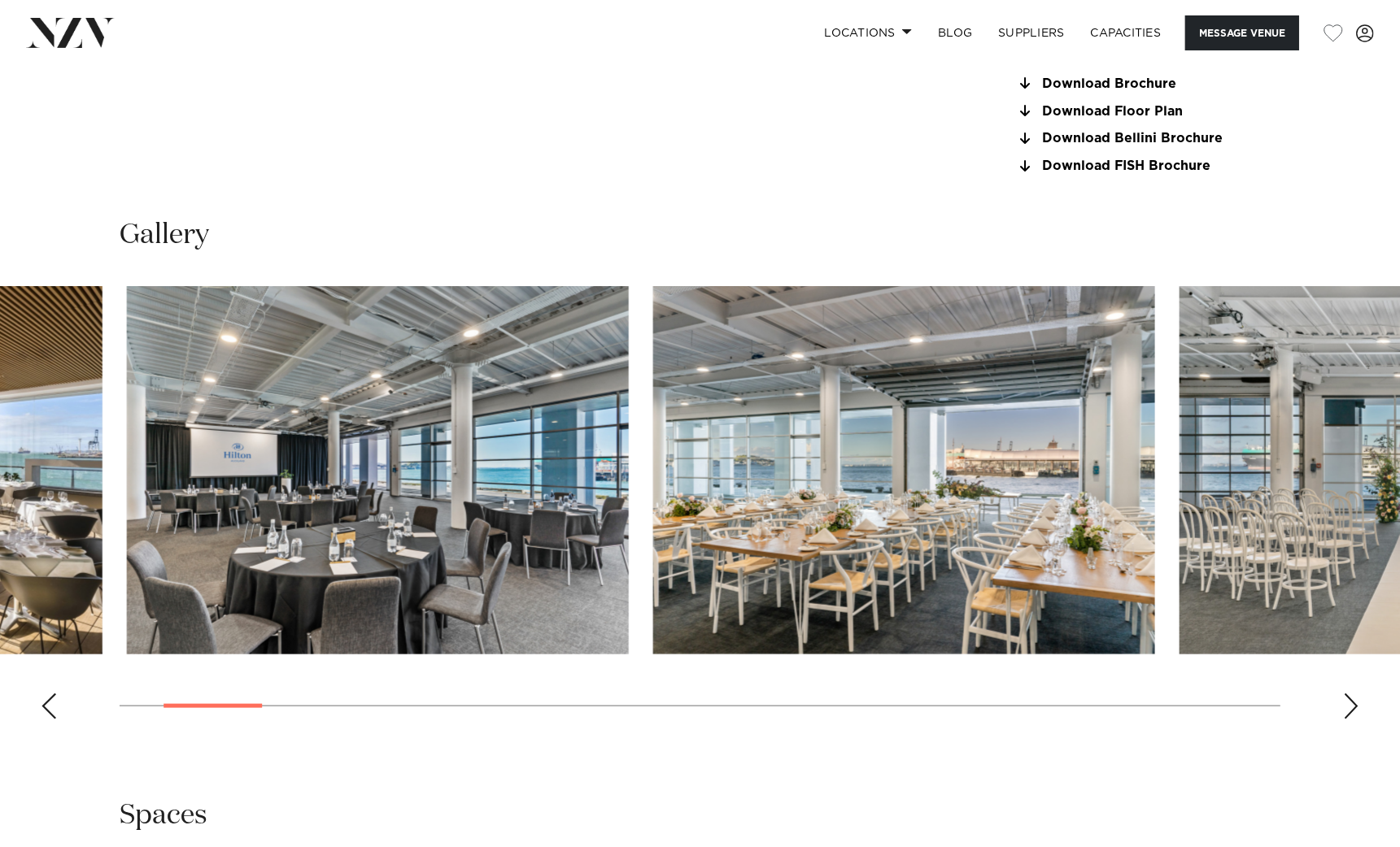
click at [234, 707] on swiper-container at bounding box center [700, 509] width 1400 height 446
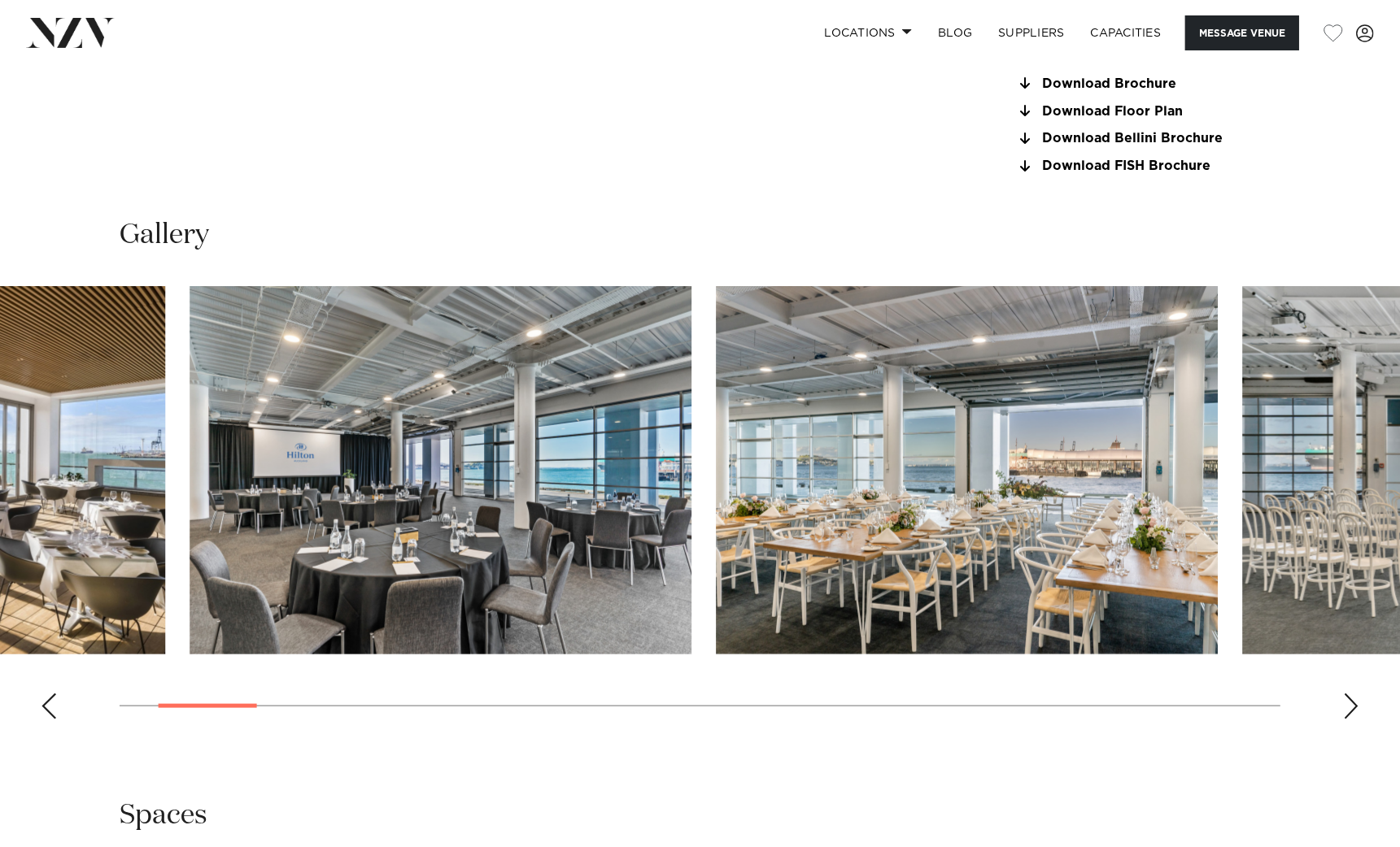
click at [296, 712] on swiper-container at bounding box center [700, 509] width 1400 height 446
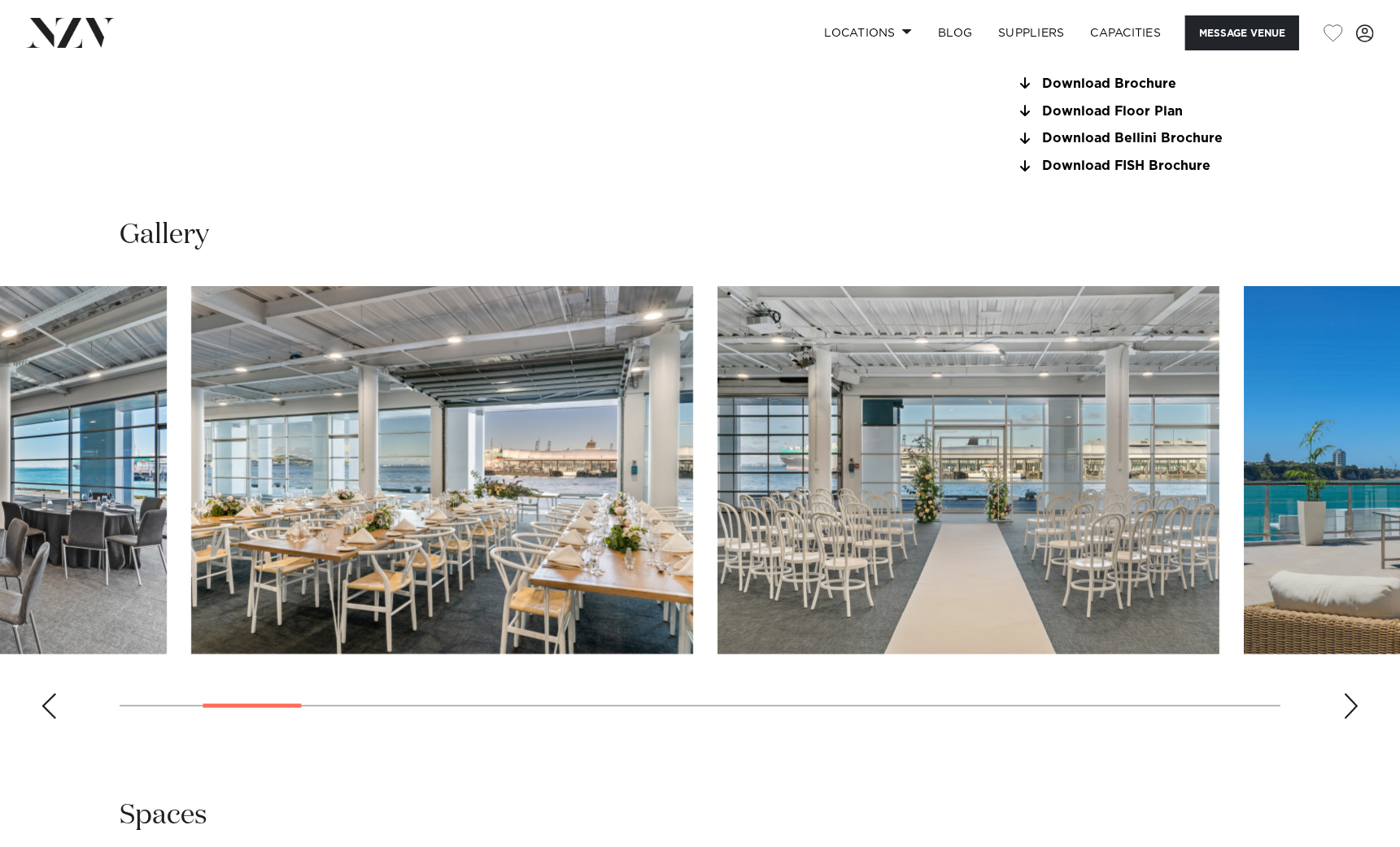
click at [284, 709] on swiper-container at bounding box center [700, 509] width 1400 height 446
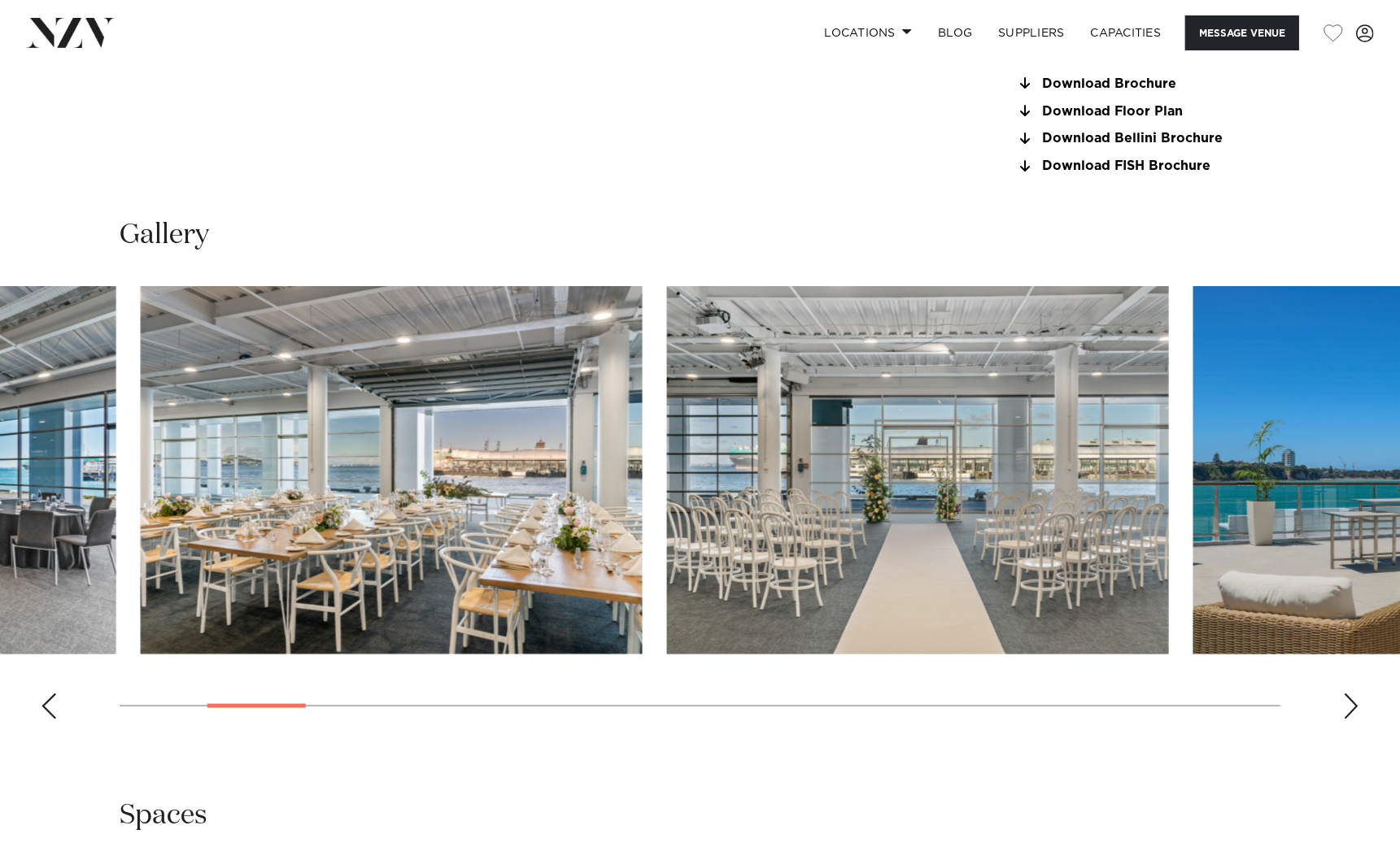
click at [315, 710] on swiper-container at bounding box center [700, 509] width 1400 height 446
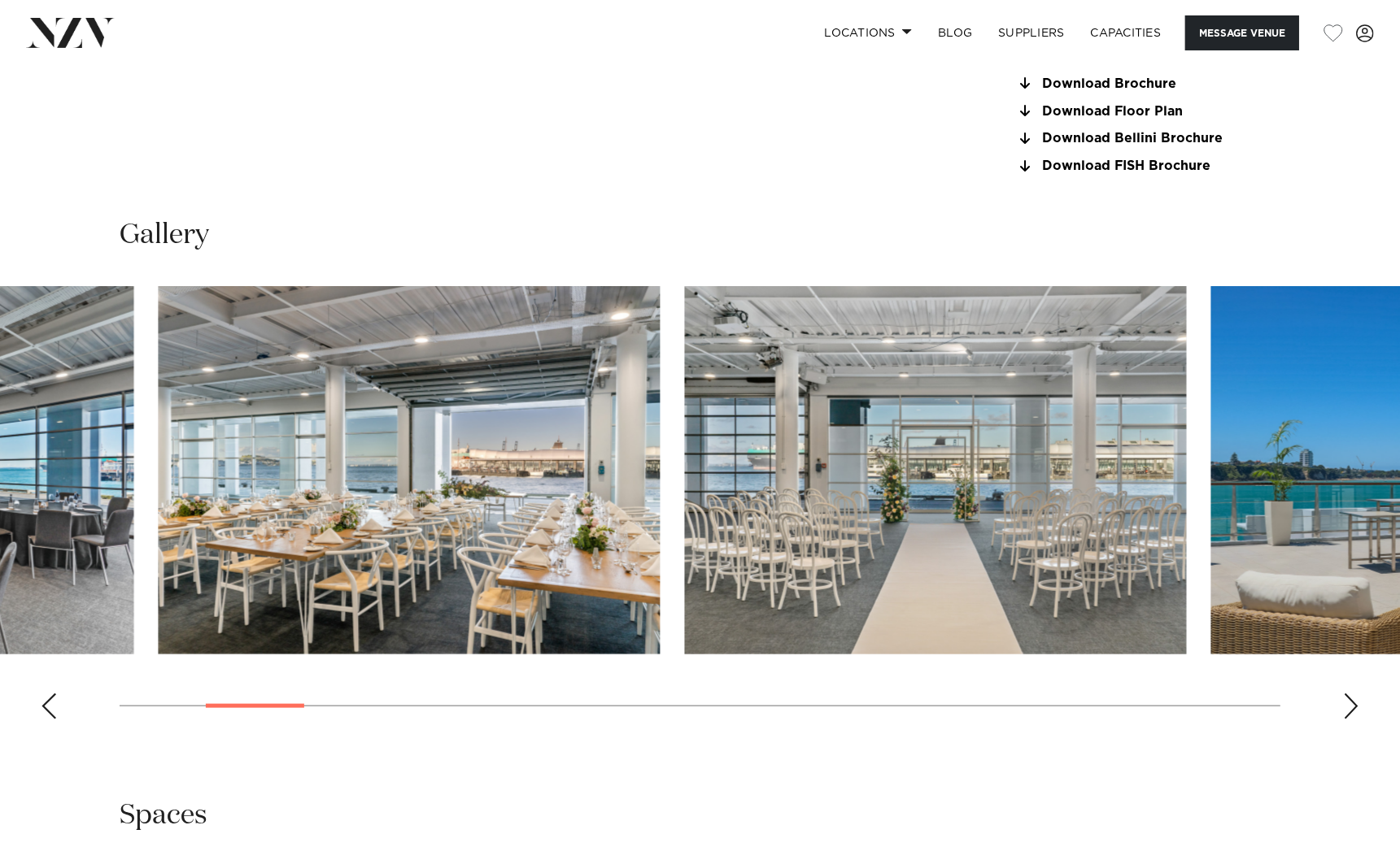
click at [336, 702] on swiper-container at bounding box center [700, 509] width 1400 height 446
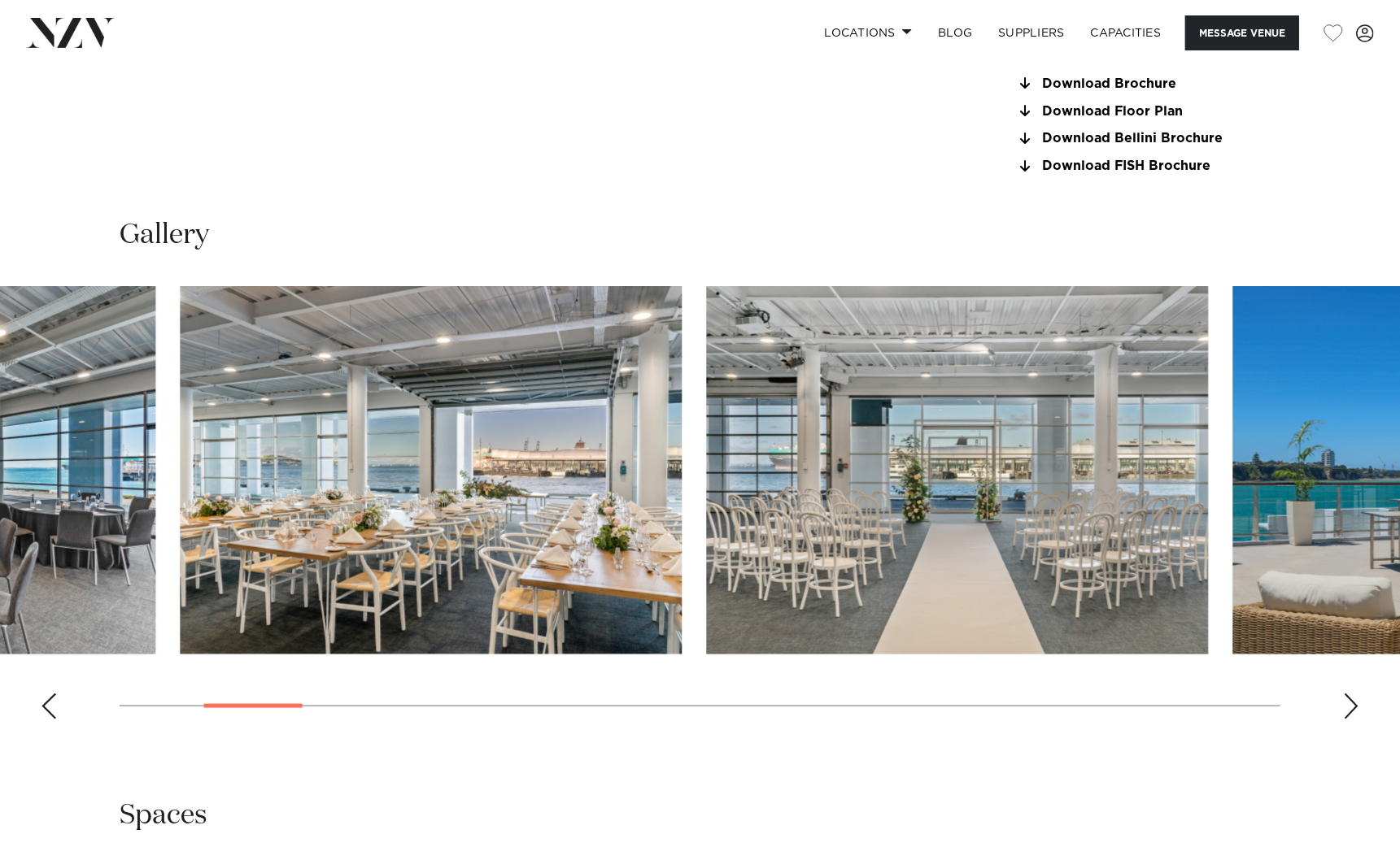
click at [374, 703] on swiper-container at bounding box center [700, 509] width 1400 height 446
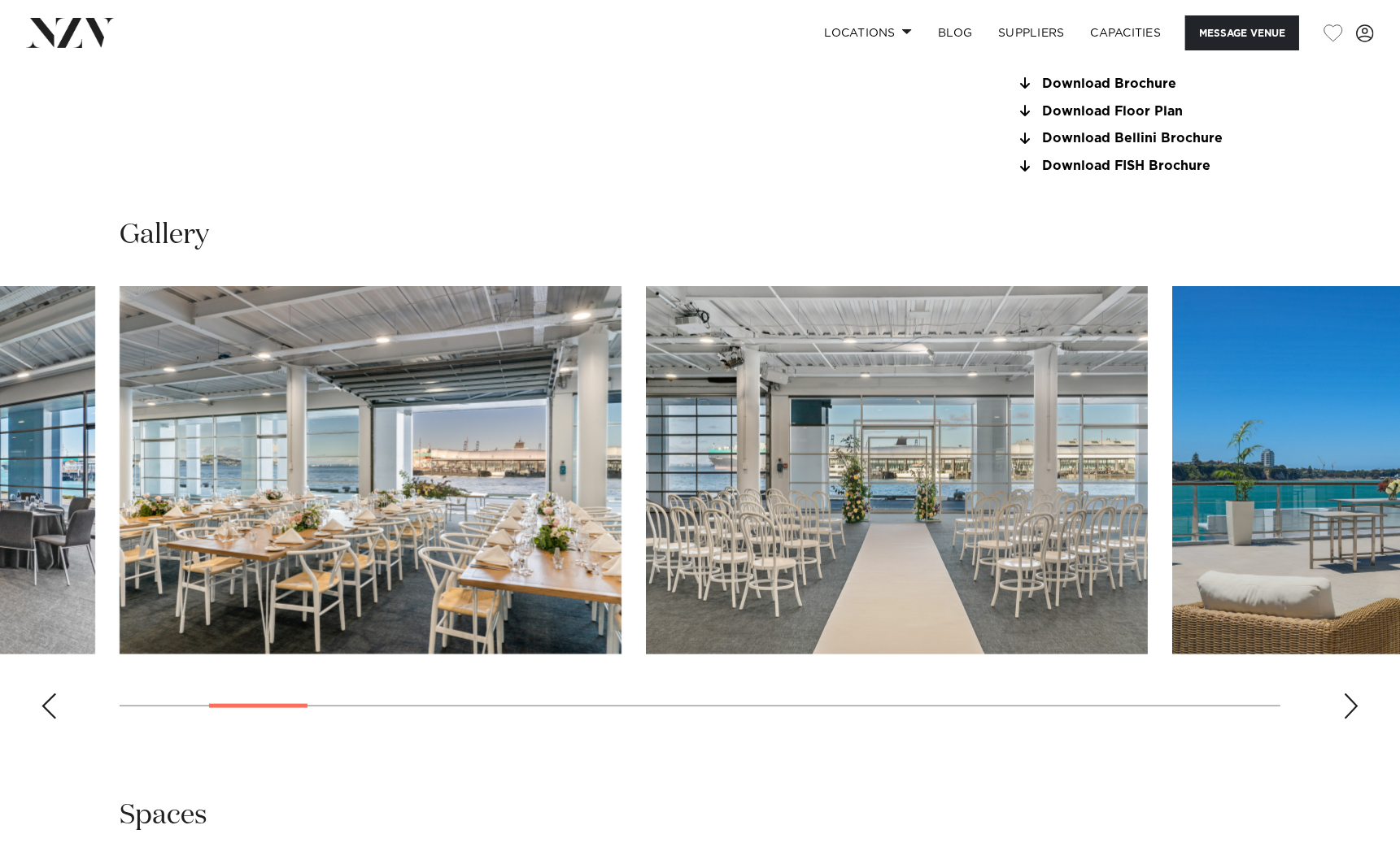
click at [1156, 701] on swiper-container at bounding box center [700, 509] width 1400 height 446
click at [329, 706] on swiper-container at bounding box center [700, 509] width 1400 height 446
click at [331, 706] on div at bounding box center [700, 706] width 1161 height 1
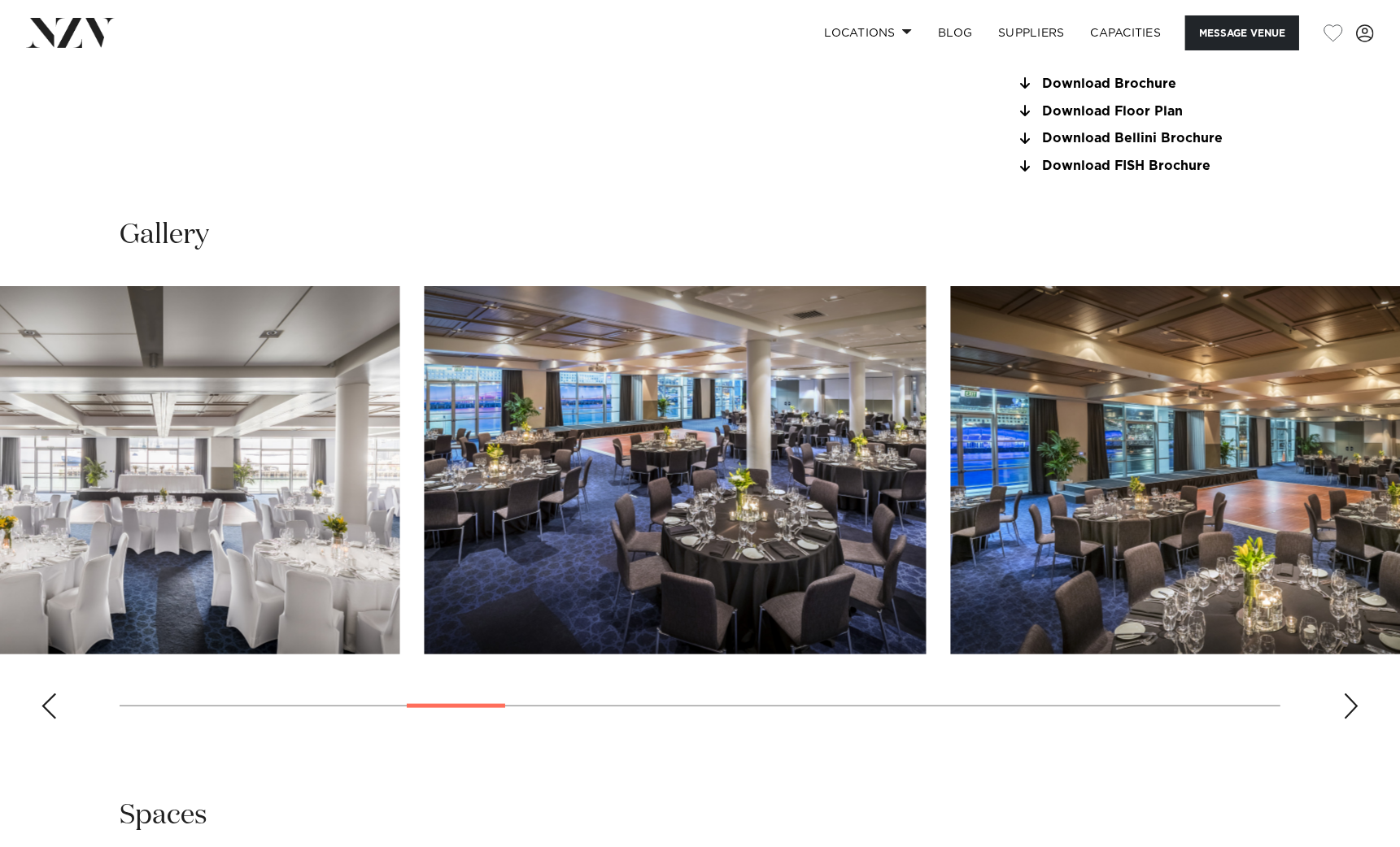
click at [464, 704] on div at bounding box center [456, 706] width 99 height 4
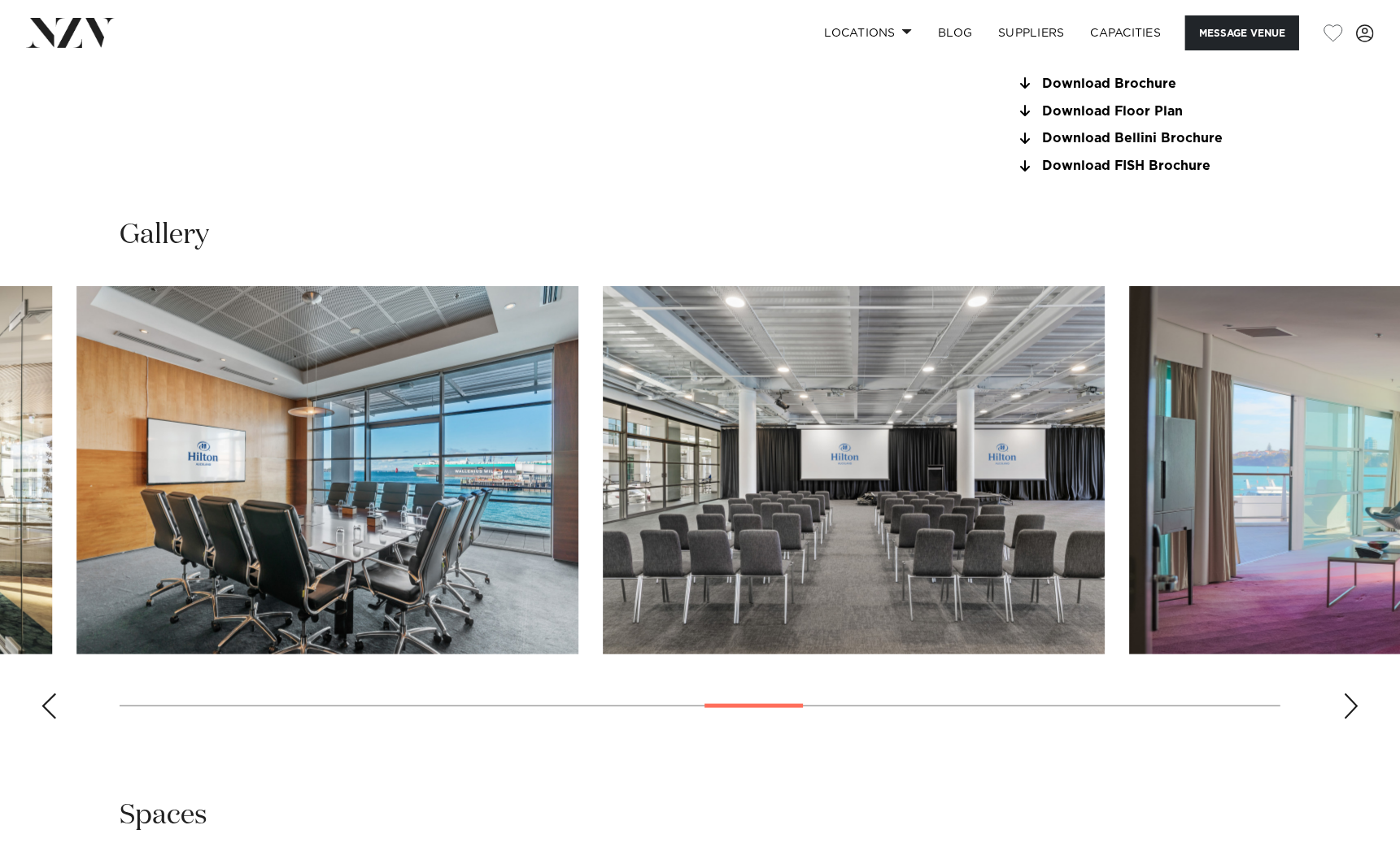
click at [751, 707] on swiper-container at bounding box center [700, 509] width 1400 height 446
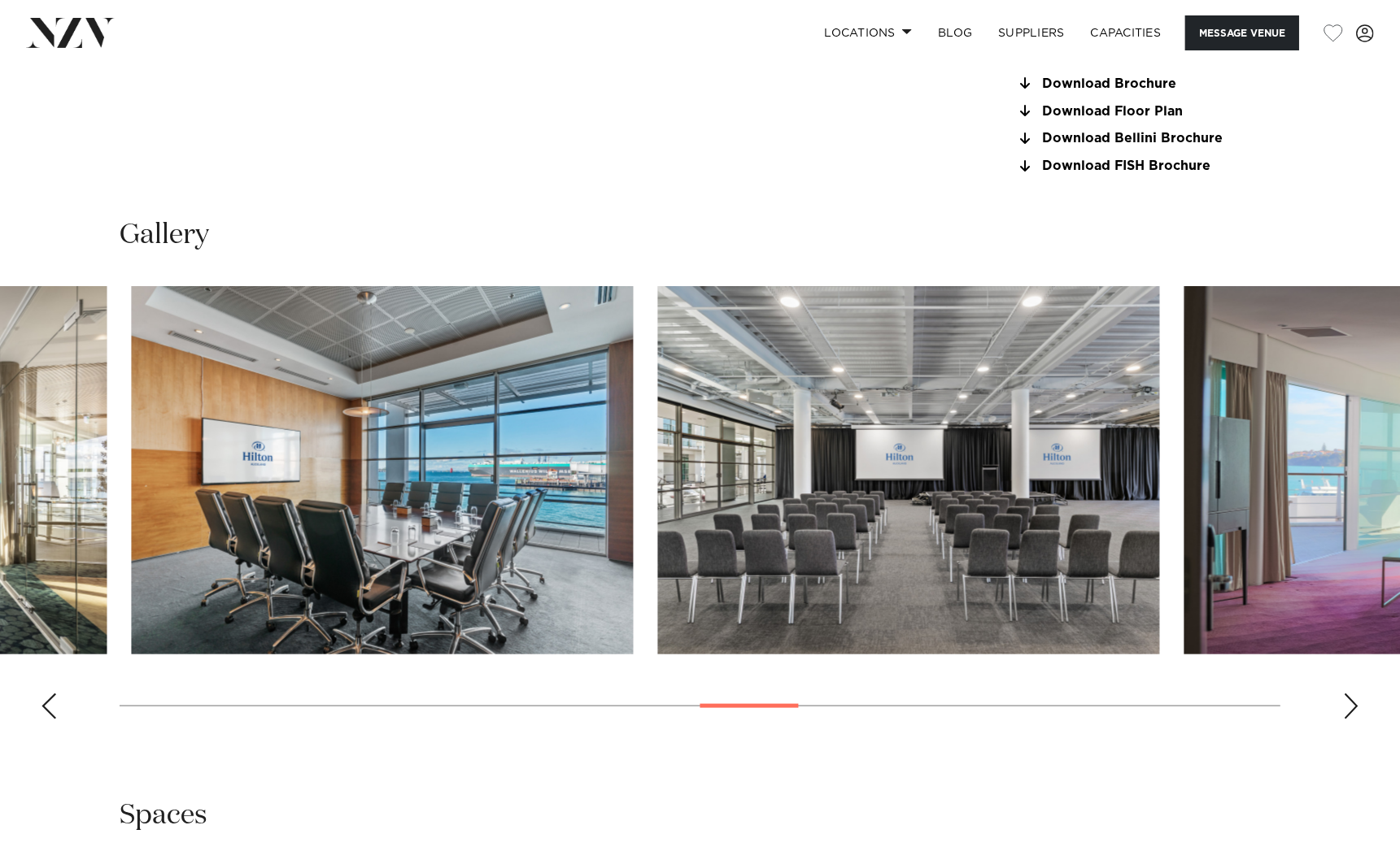
click at [796, 703] on swiper-container at bounding box center [700, 509] width 1400 height 446
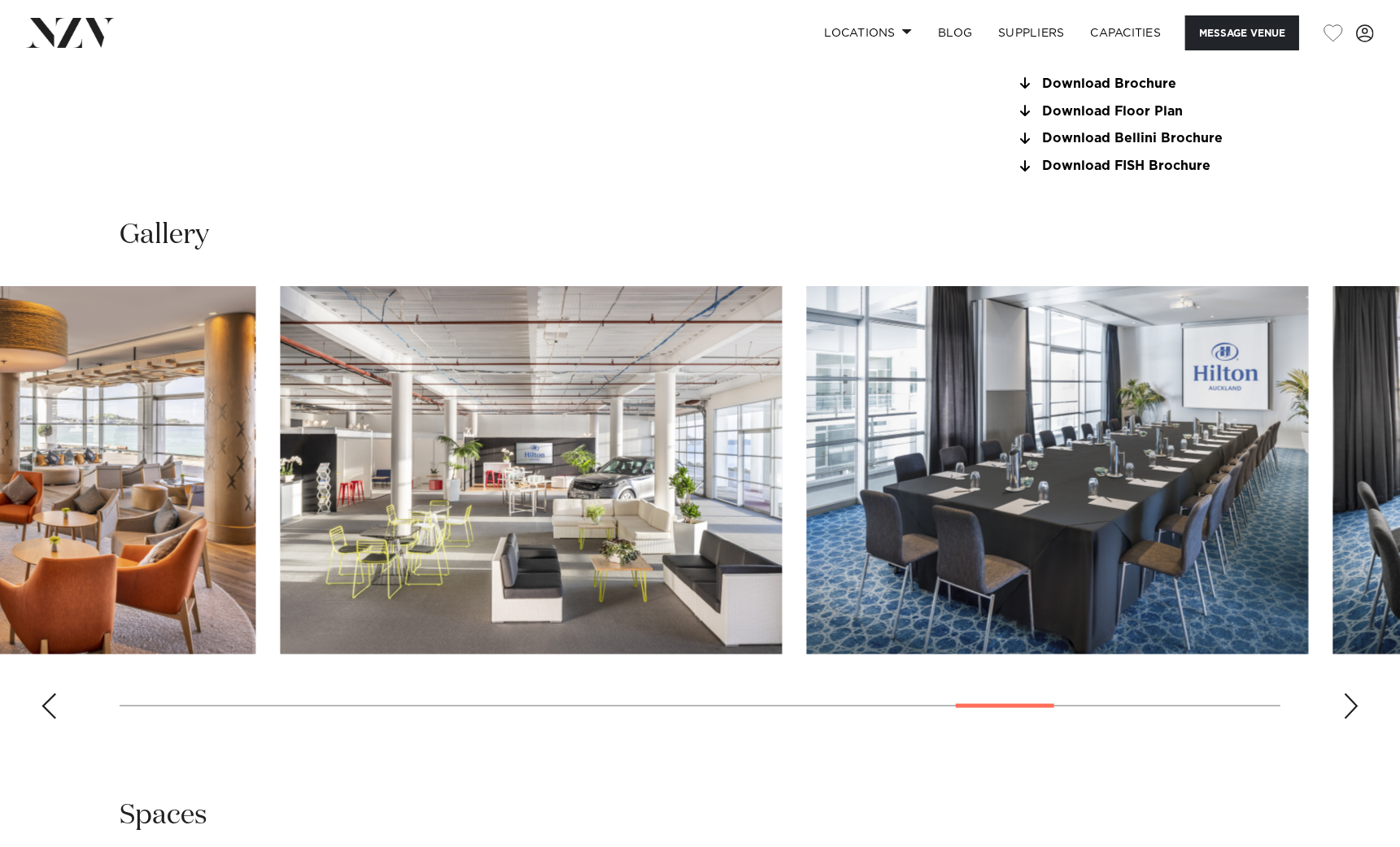
click at [1037, 687] on swiper-container at bounding box center [700, 509] width 1400 height 446
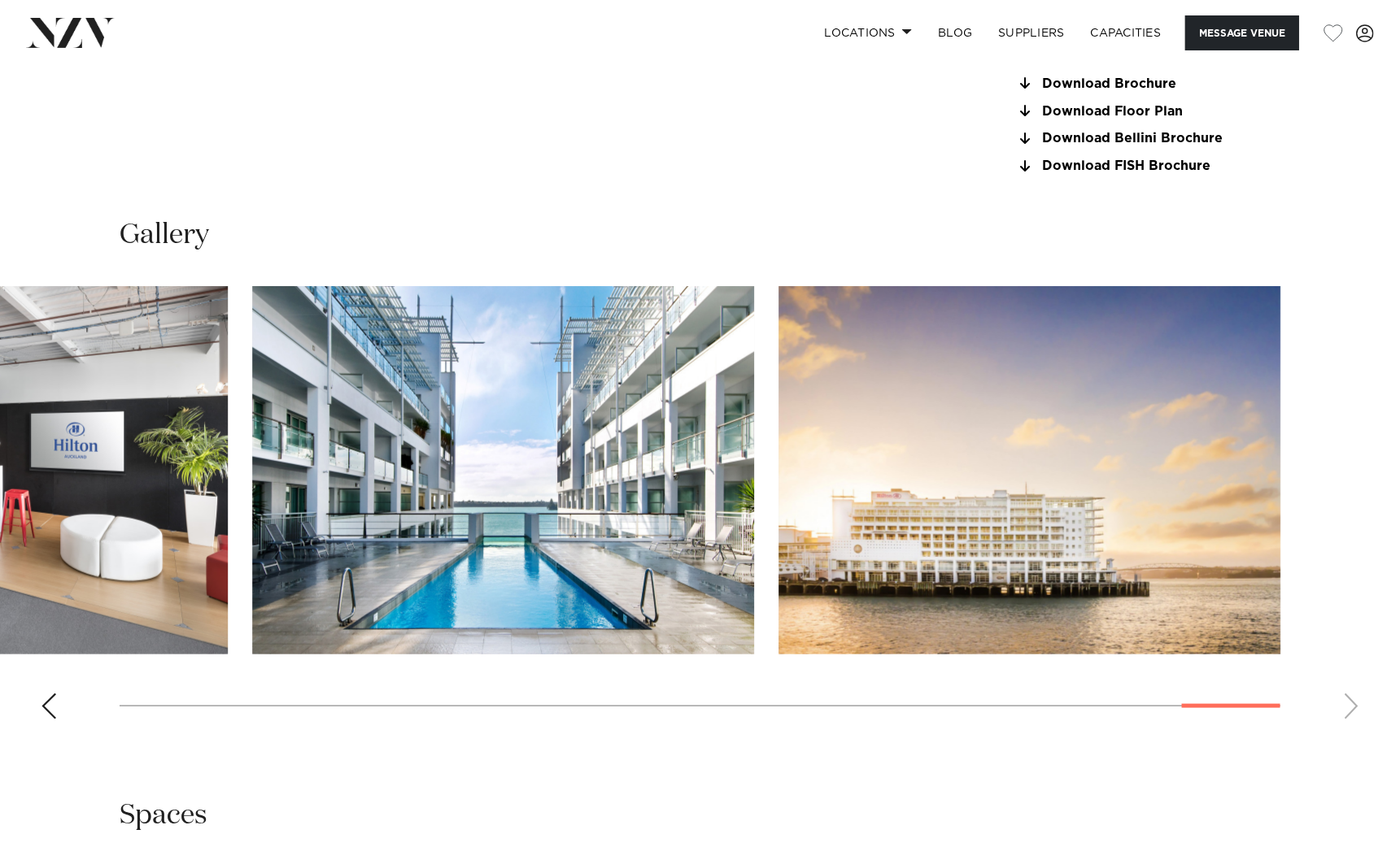
click at [1273, 719] on swiper-container at bounding box center [700, 509] width 1400 height 446
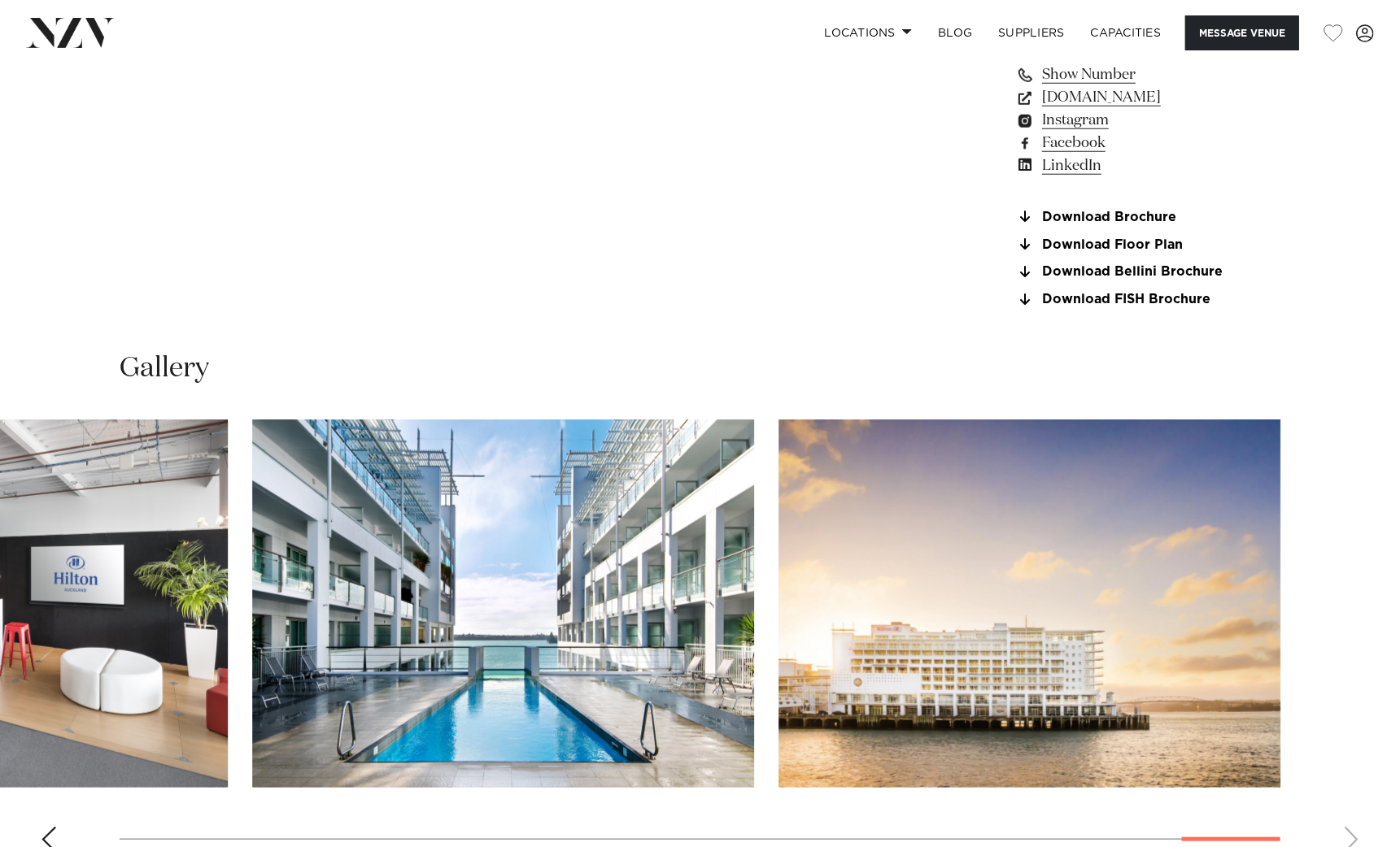
scroll to position [1321, 0]
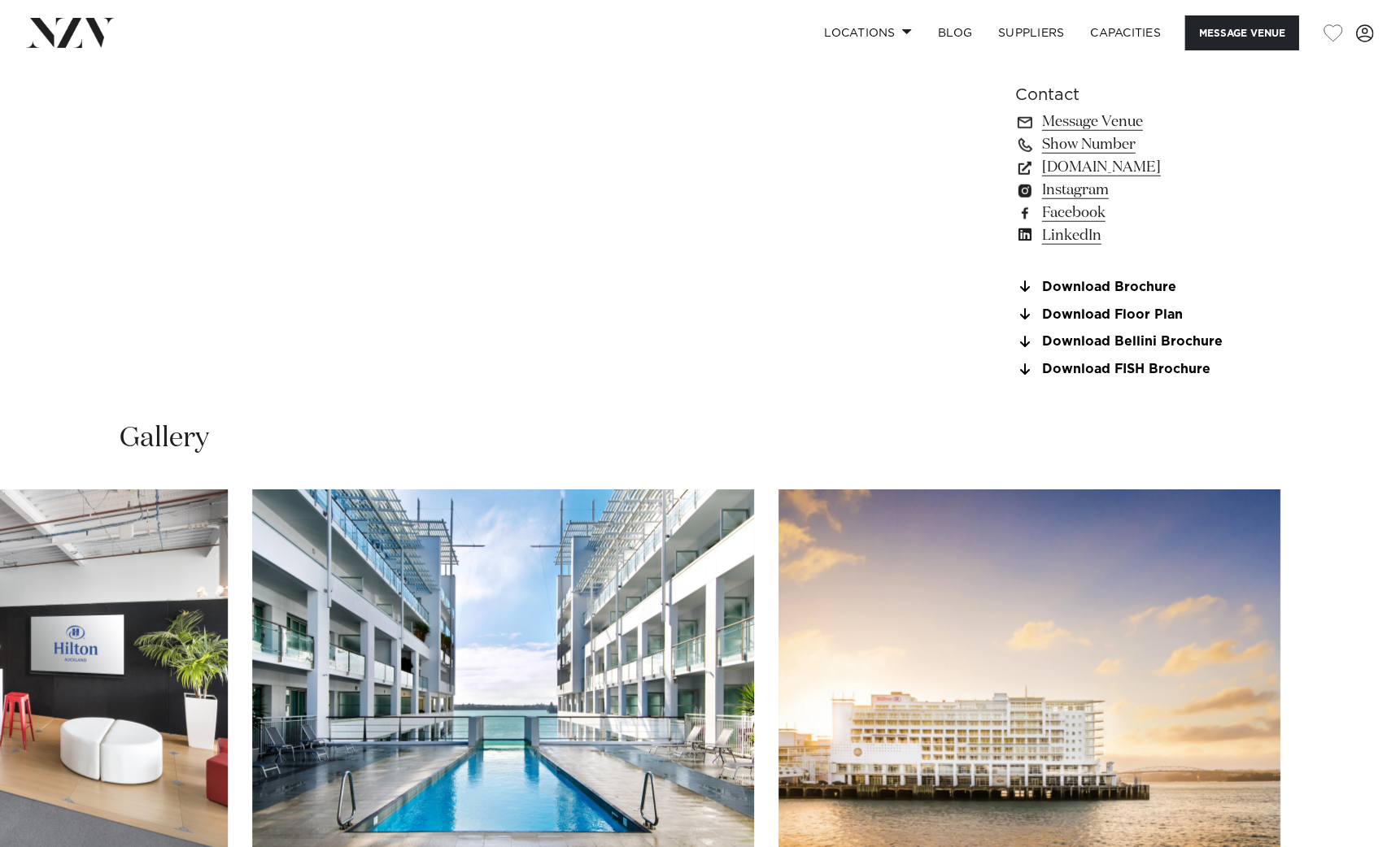
click at [1139, 314] on link "Download Floor Plan" at bounding box center [1148, 314] width 266 height 15
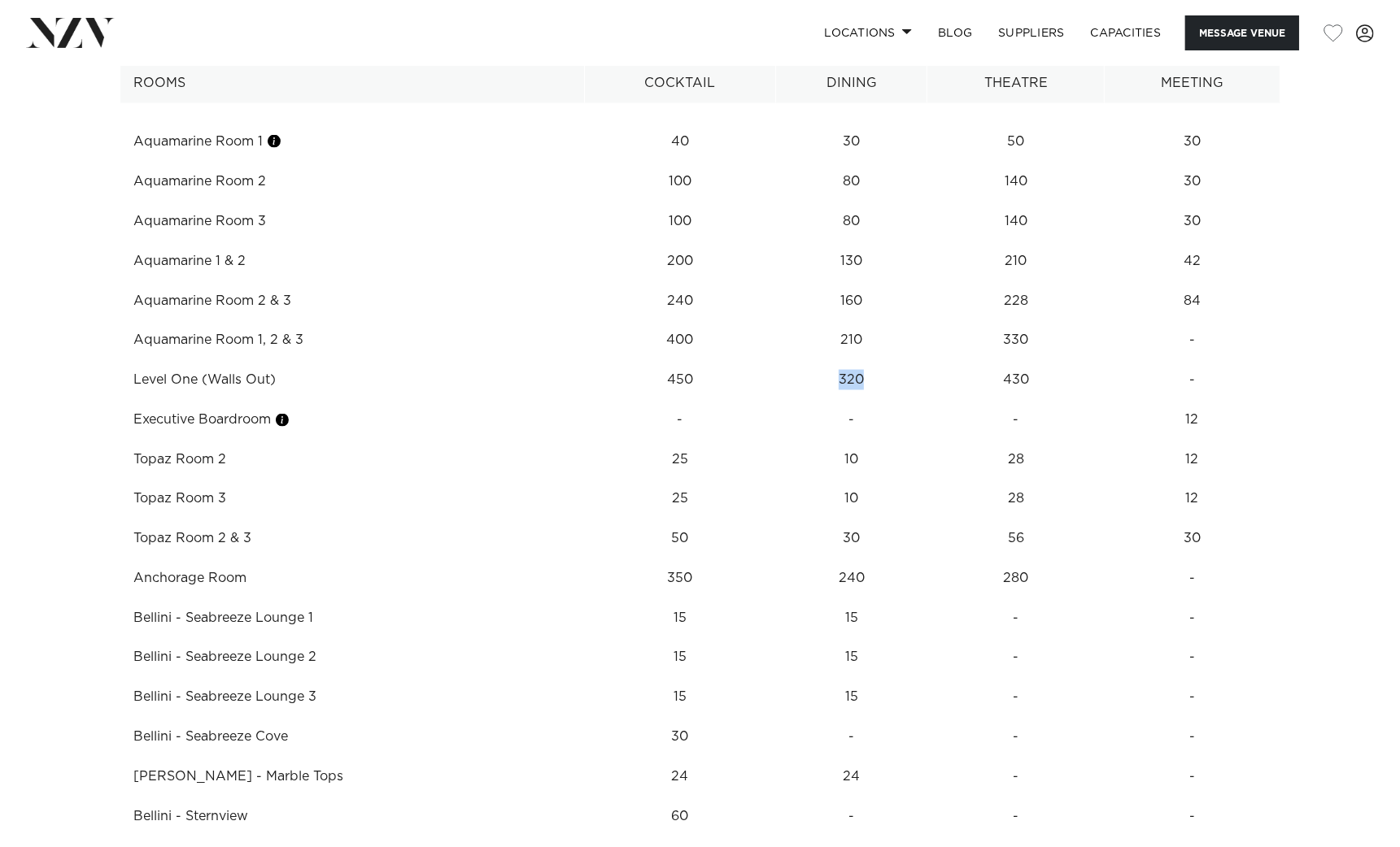
scroll to position [2236, 0]
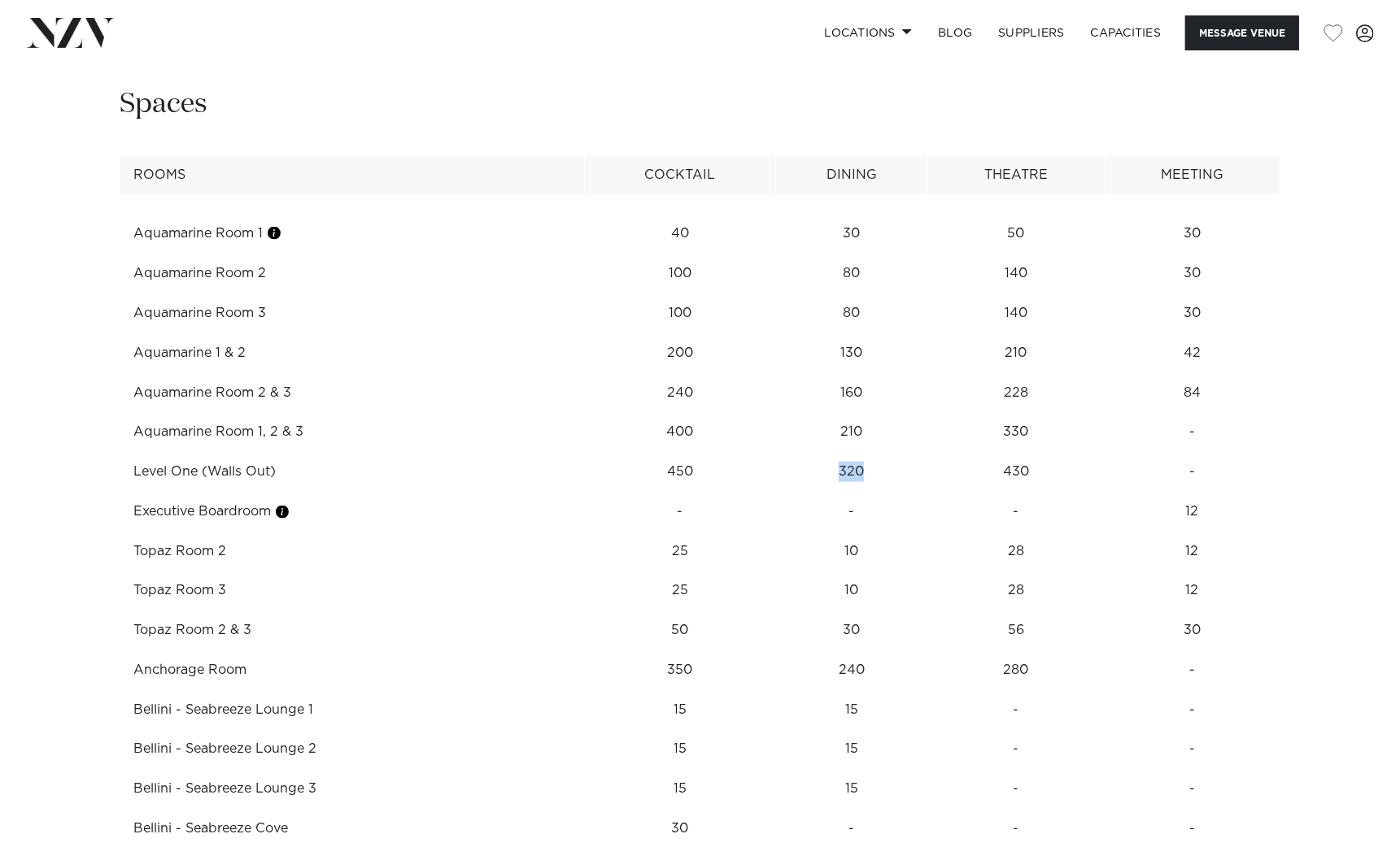
drag, startPoint x: 124, startPoint y: 670, endPoint x: 244, endPoint y: 670, distance: 120.0
click at [244, 670] on td "Anchorage Room" at bounding box center [353, 671] width 464 height 40
drag, startPoint x: 393, startPoint y: 468, endPoint x: 411, endPoint y: 468, distance: 18.0
click at [411, 468] on td "Level One (Walls Out)" at bounding box center [353, 472] width 464 height 40
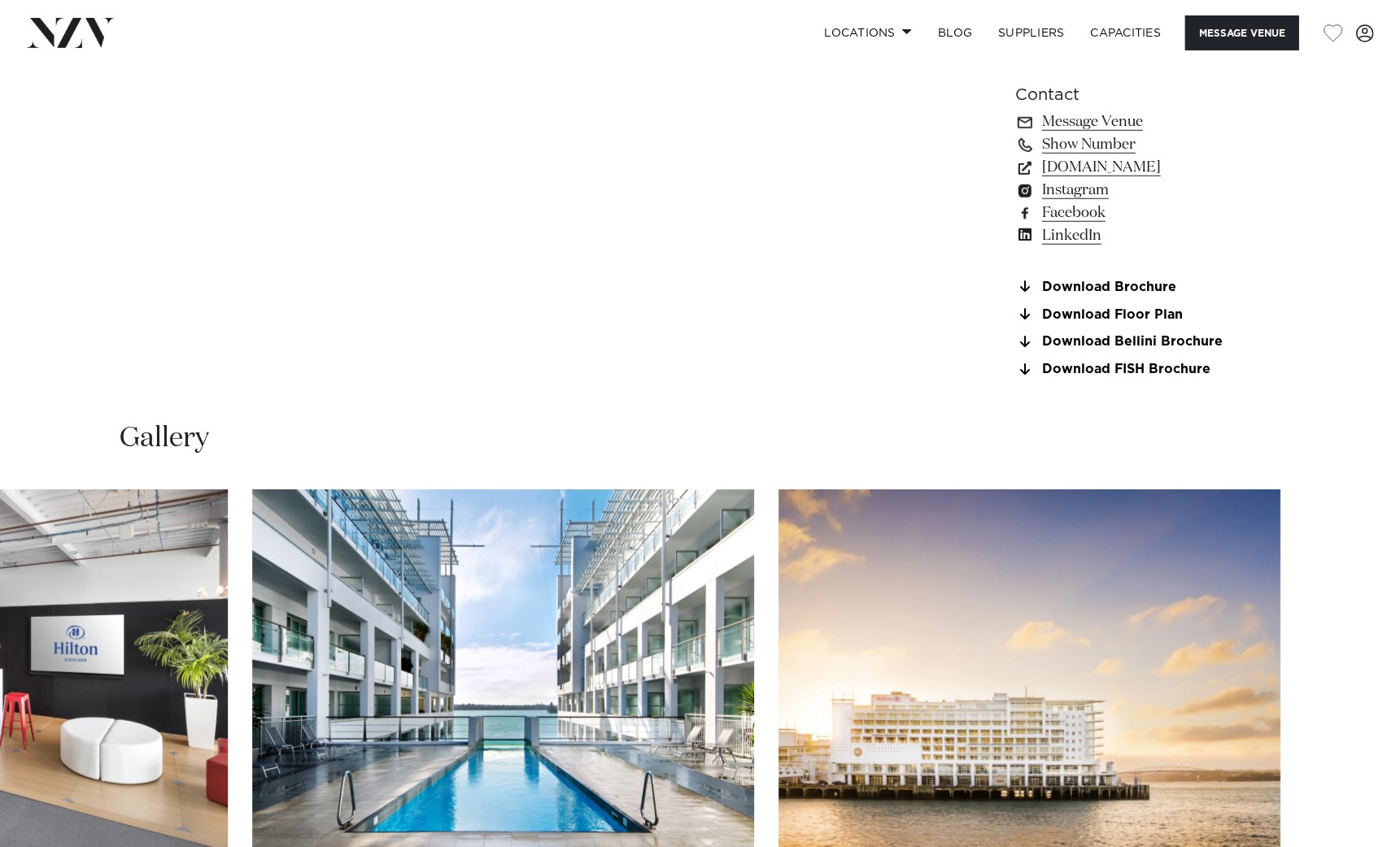
scroll to position [1220, 0]
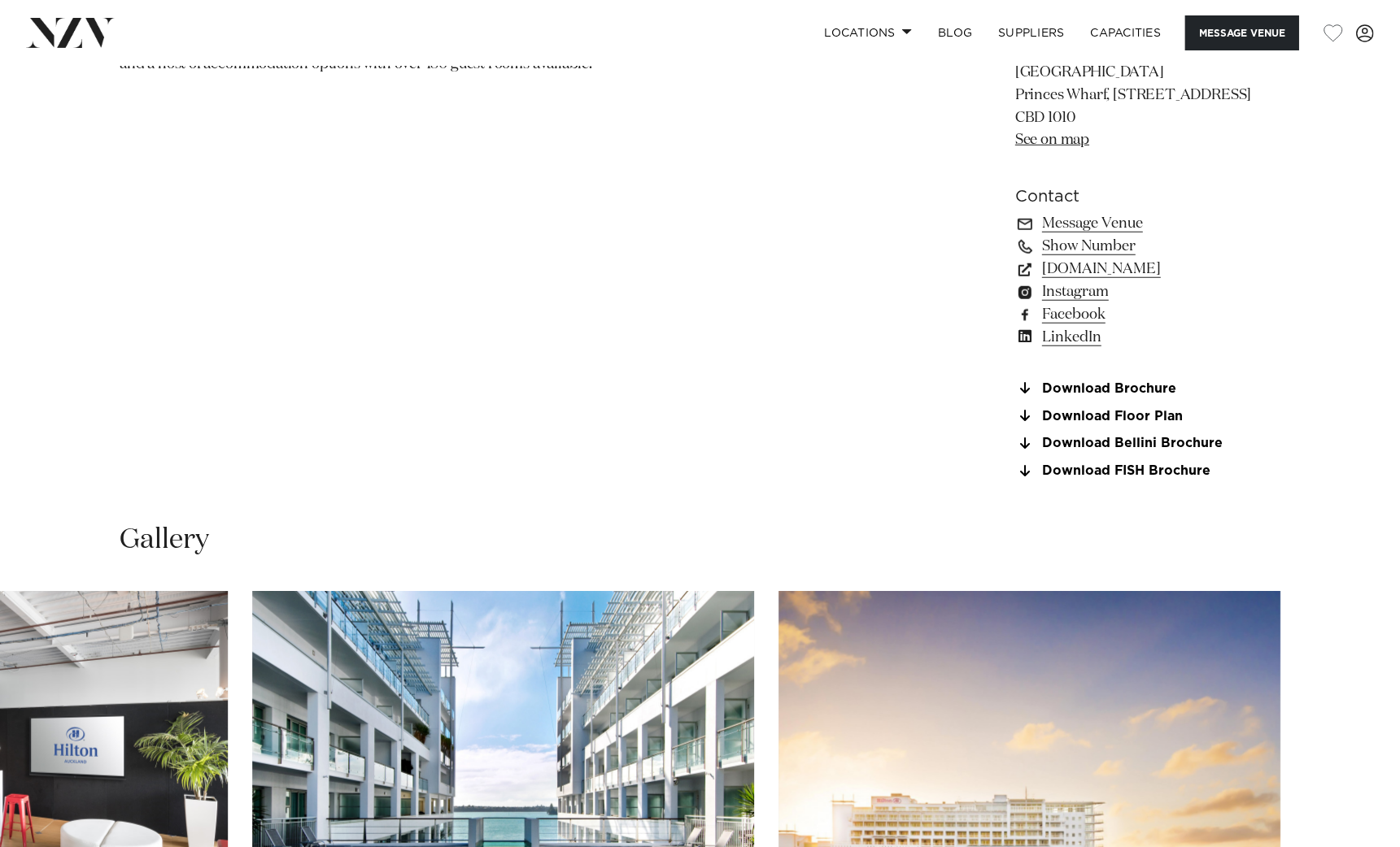
click at [1128, 391] on link "Download Brochure" at bounding box center [1148, 388] width 266 height 15
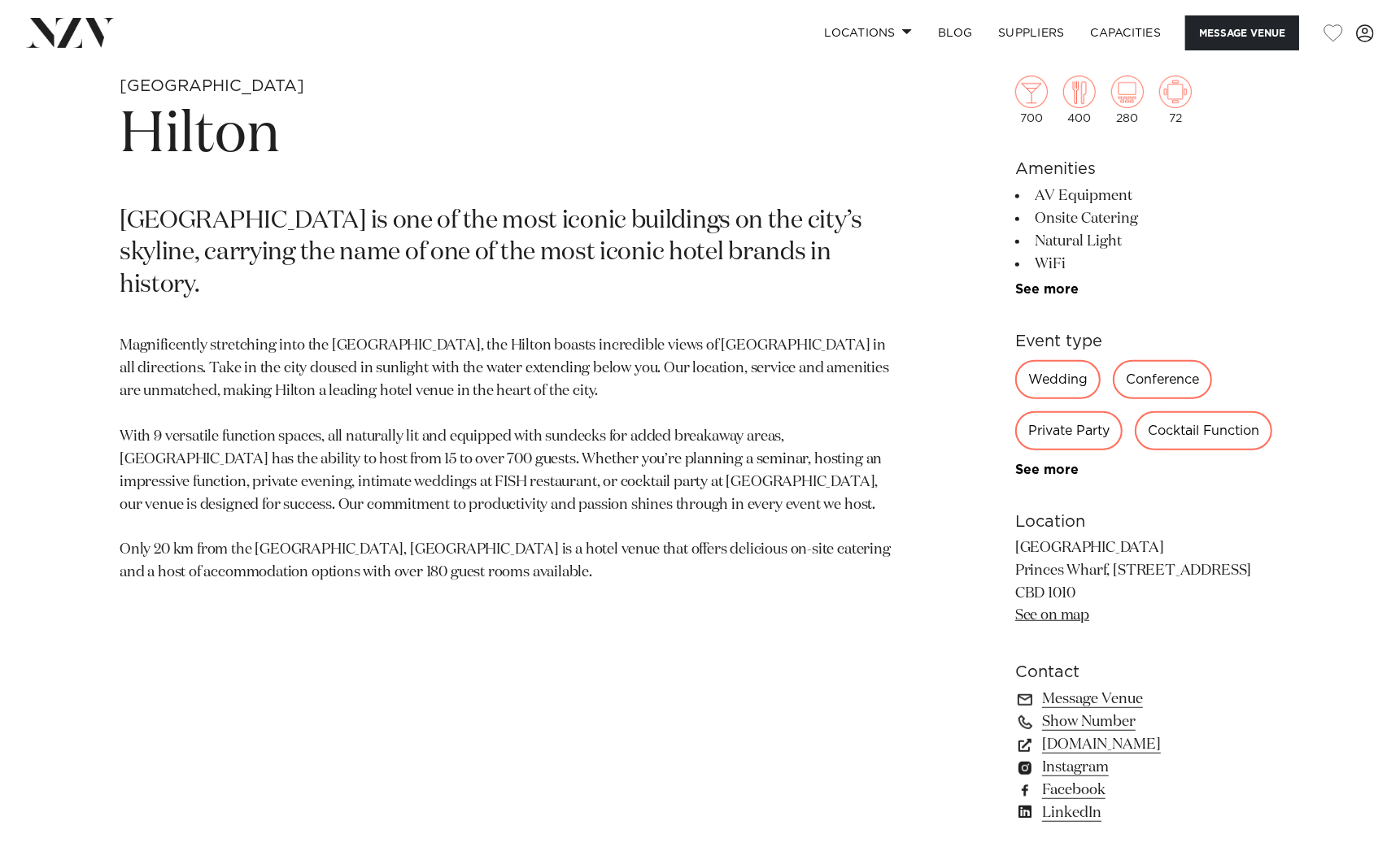
scroll to position [1017, 0]
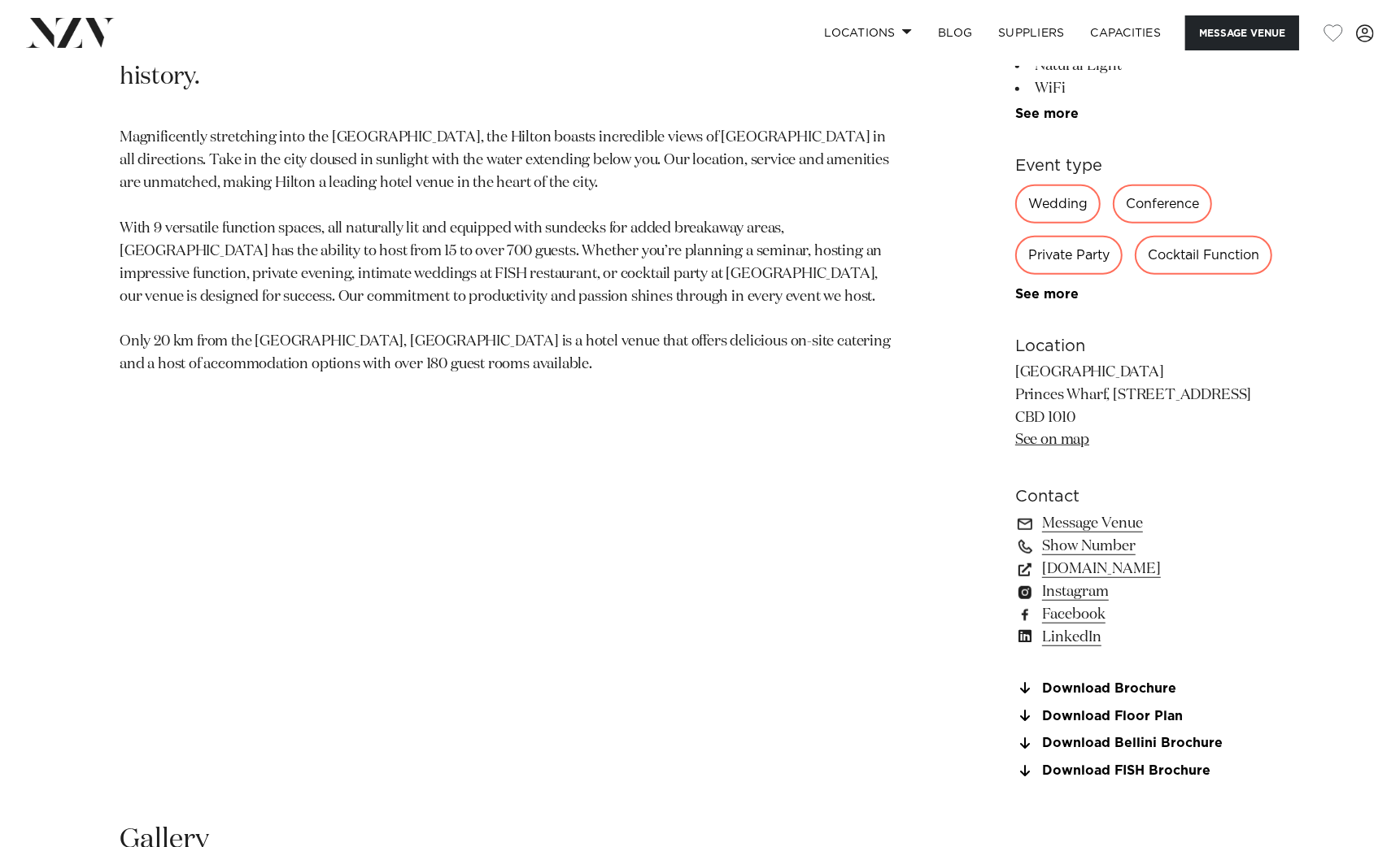
scroll to position [1118, 0]
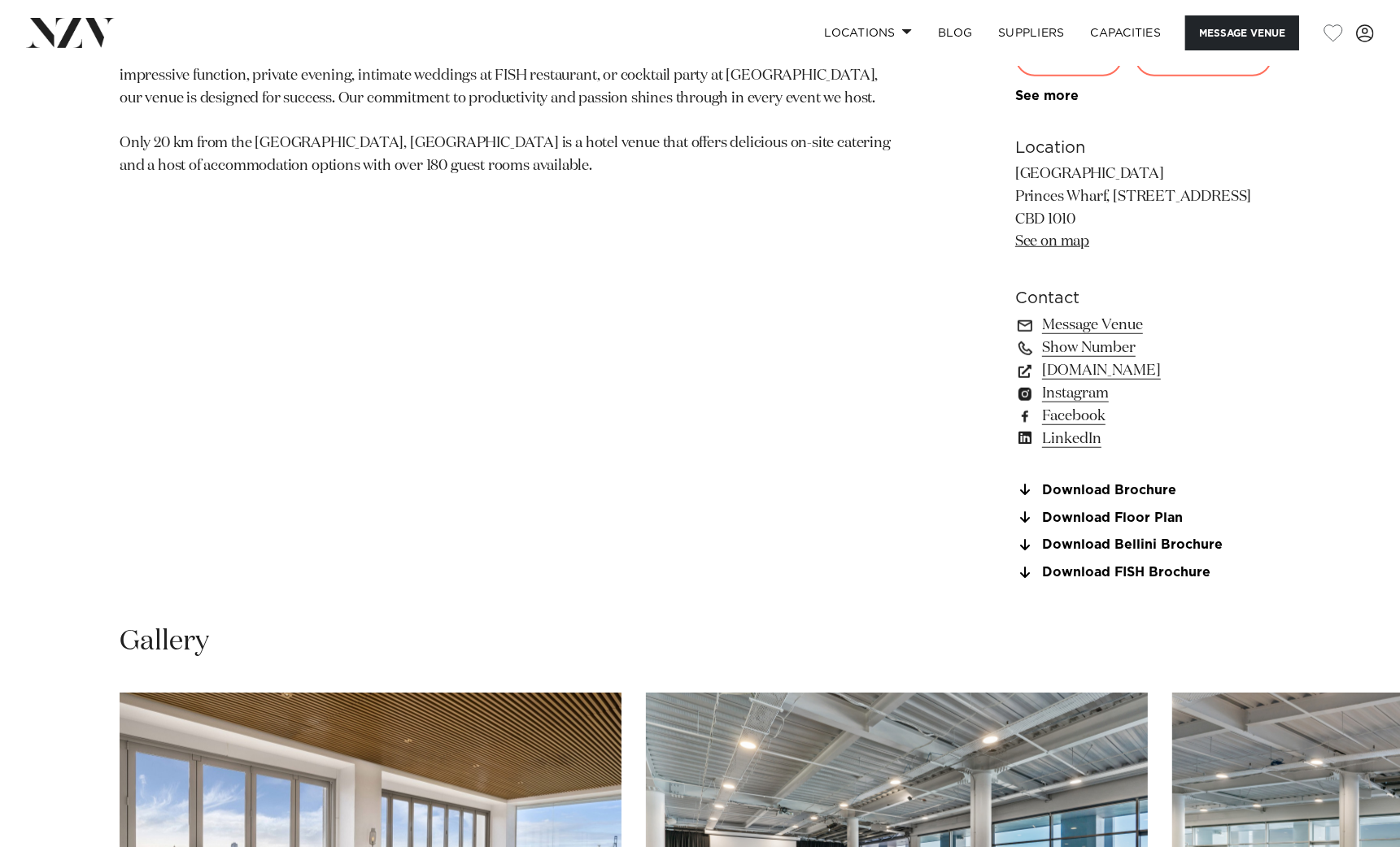
click at [1319, 307] on div "Auckland Hilton [GEOGRAPHIC_DATA] is one of the most iconic buildings on the ci…" at bounding box center [700, 134] width 1374 height 931
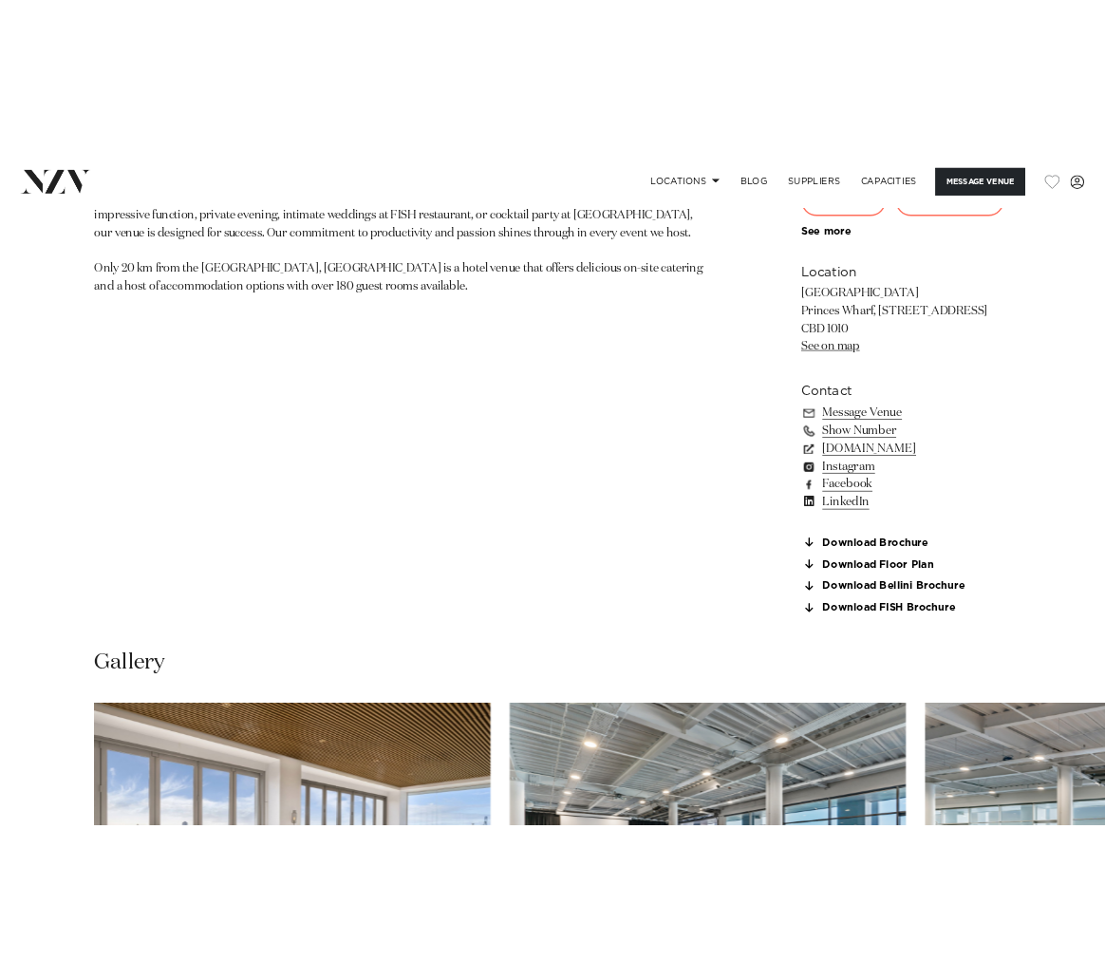
scroll to position [1170, 0]
